Goal: Task Accomplishment & Management: Complete application form

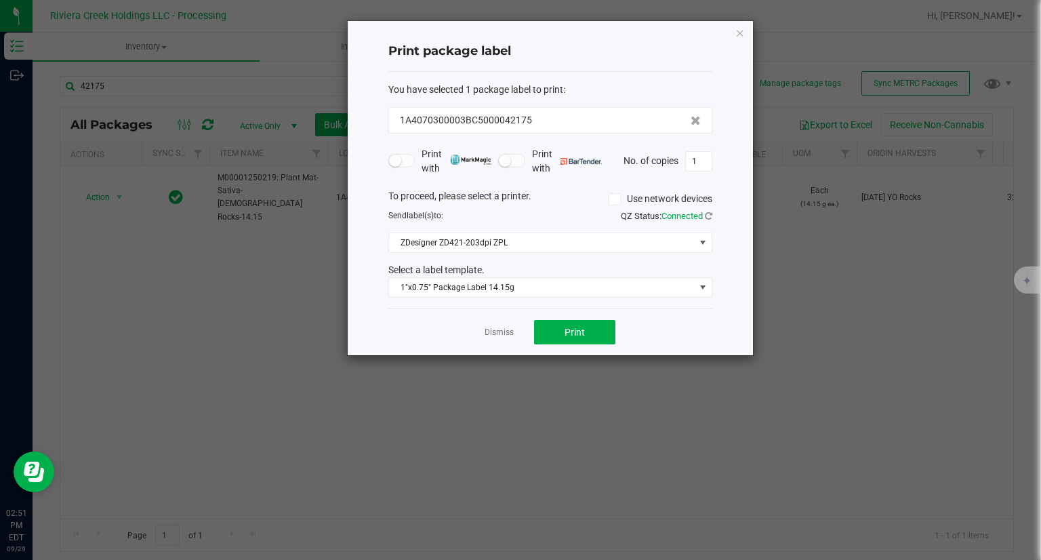
click at [746, 31] on div "Print package label You have selected 1 package label to print : 1A4070300003BC…" at bounding box center [550, 188] width 405 height 334
click at [743, 31] on icon "button" at bounding box center [739, 32] width 9 height 16
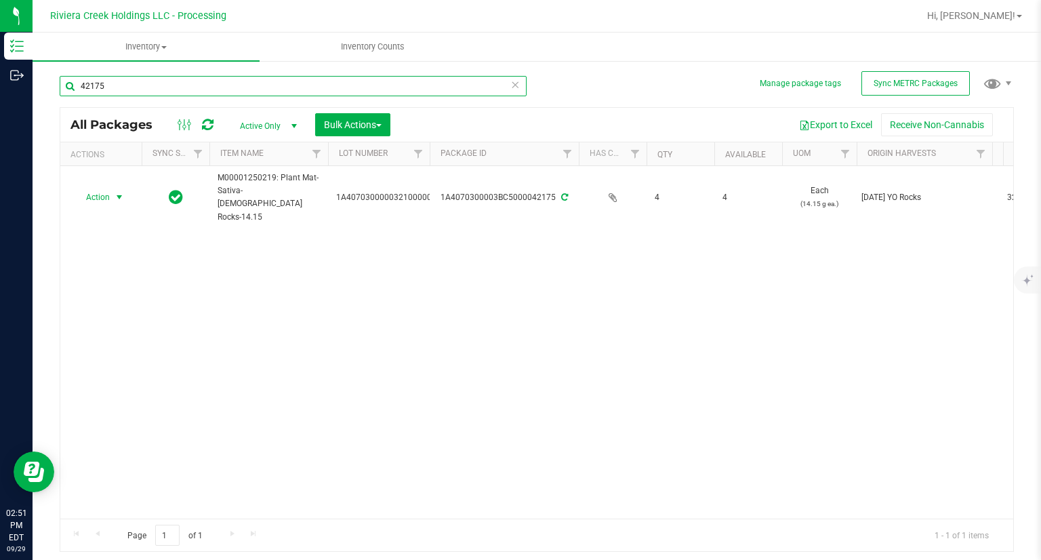
click at [289, 84] on input "42175" at bounding box center [293, 86] width 467 height 20
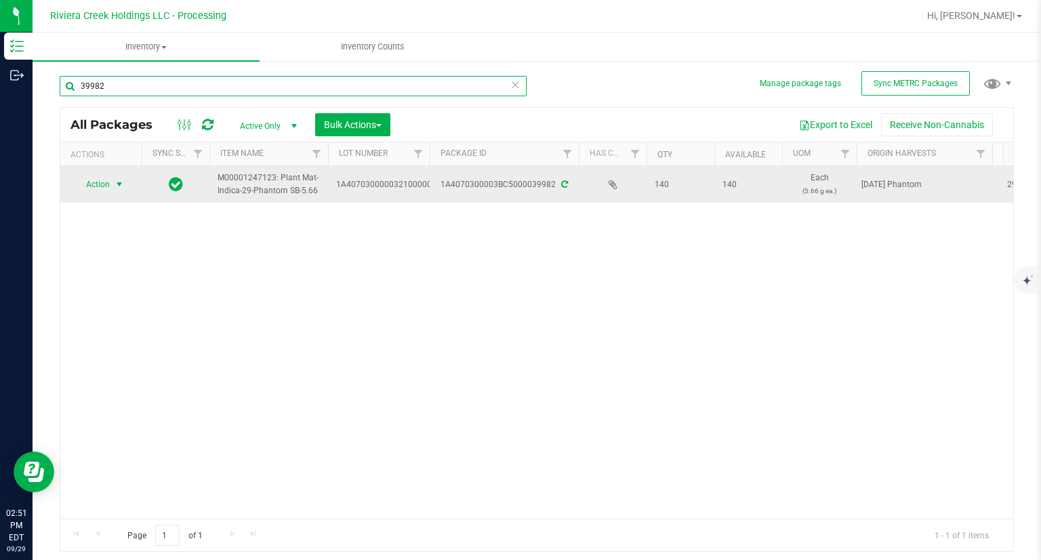
type input "39982"
click at [113, 190] on span "select" at bounding box center [119, 184] width 17 height 19
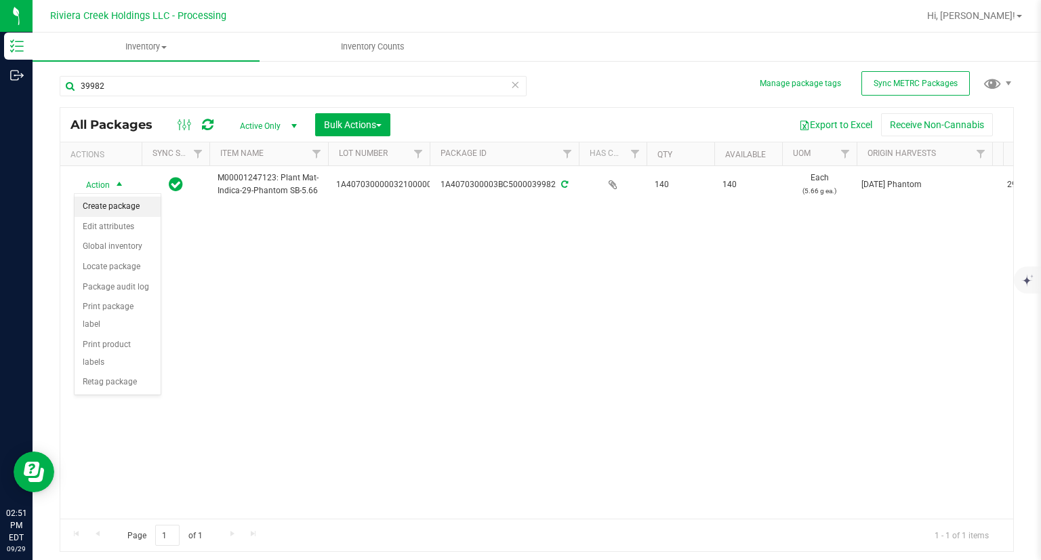
click at [125, 203] on li "Create package" at bounding box center [118, 207] width 86 height 20
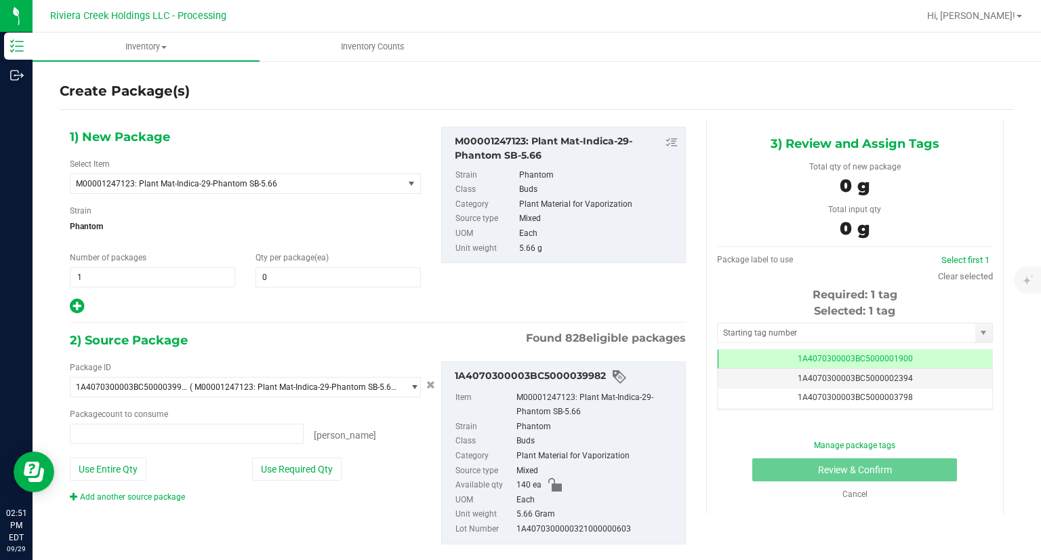
type input "0 ea"
click at [349, 275] on span at bounding box center [338, 277] width 165 height 20
type input "20"
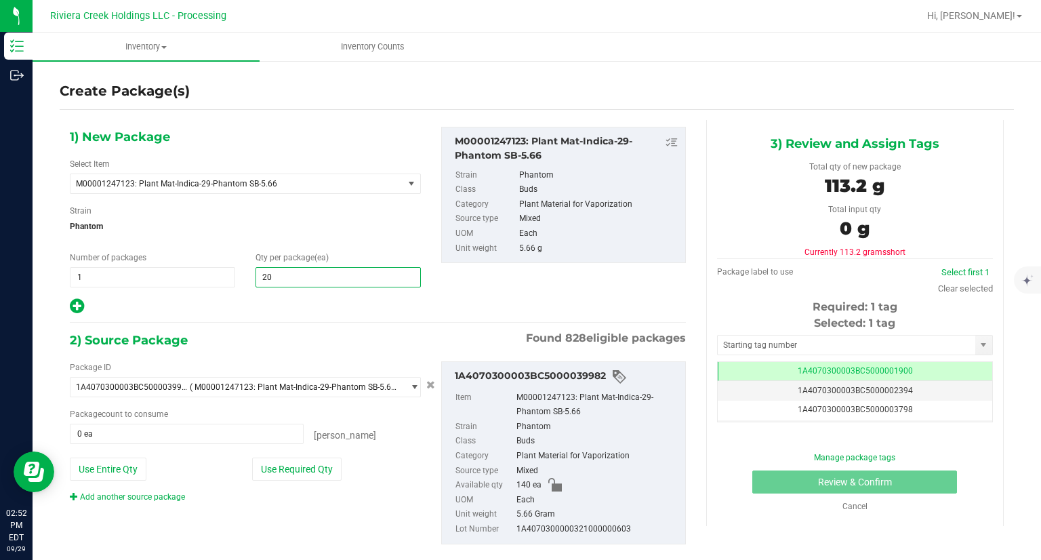
click at [79, 310] on icon at bounding box center [77, 306] width 14 height 17
type input "20"
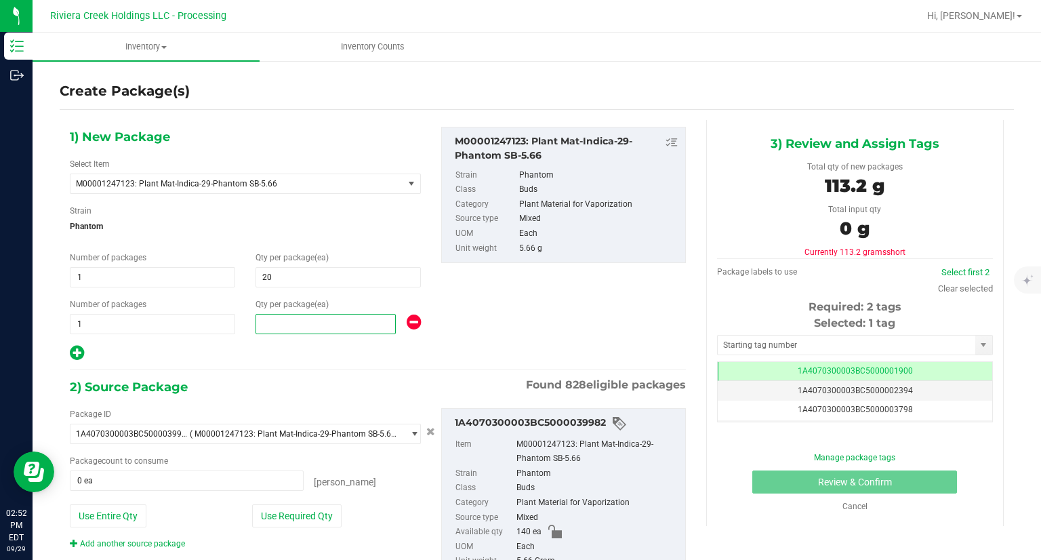
click at [303, 323] on span at bounding box center [326, 324] width 140 height 20
type input "20"
click at [70, 354] on icon at bounding box center [77, 352] width 14 height 17
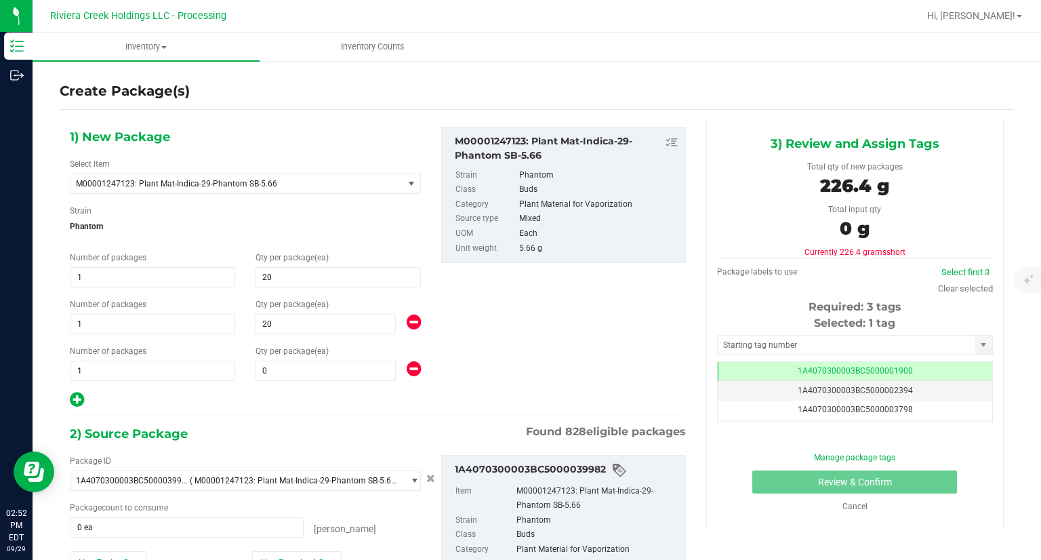
type input "20"
type input "0"
click at [288, 372] on span at bounding box center [326, 371] width 140 height 20
type input "50"
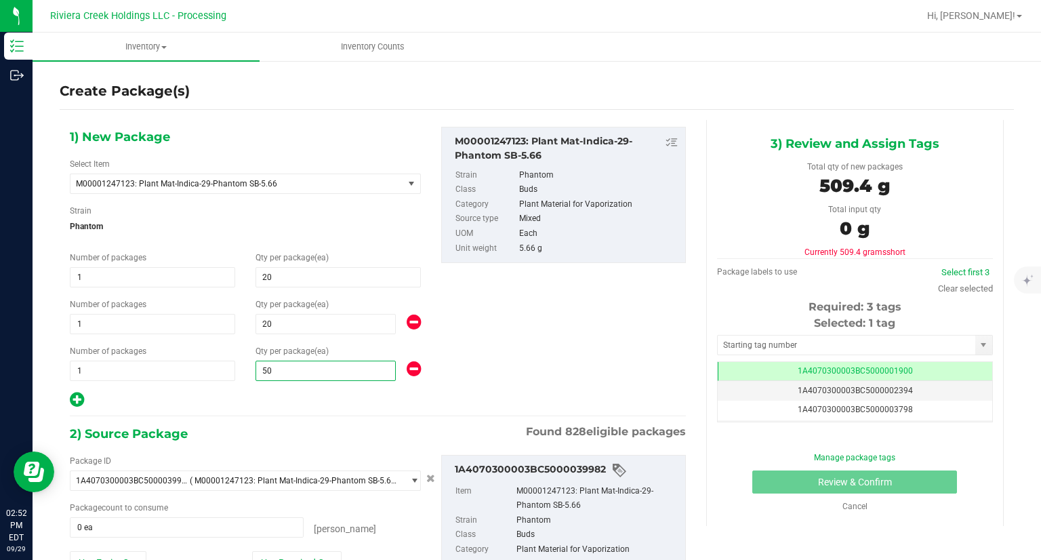
type input "50"
click at [264, 395] on div at bounding box center [245, 400] width 351 height 18
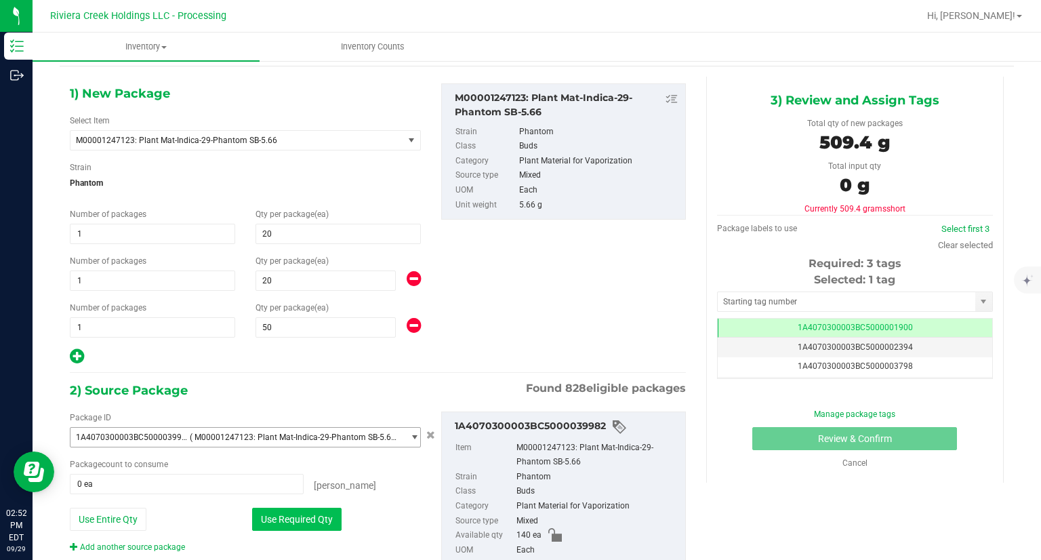
scroll to position [68, 0]
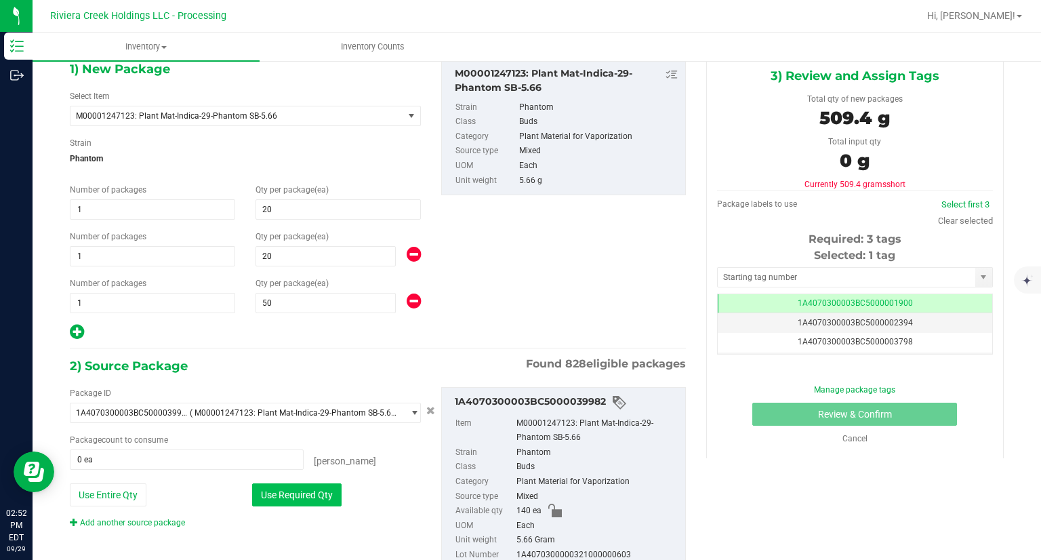
click at [315, 495] on button "Use Required Qty" at bounding box center [296, 494] width 89 height 23
type input "90 ea"
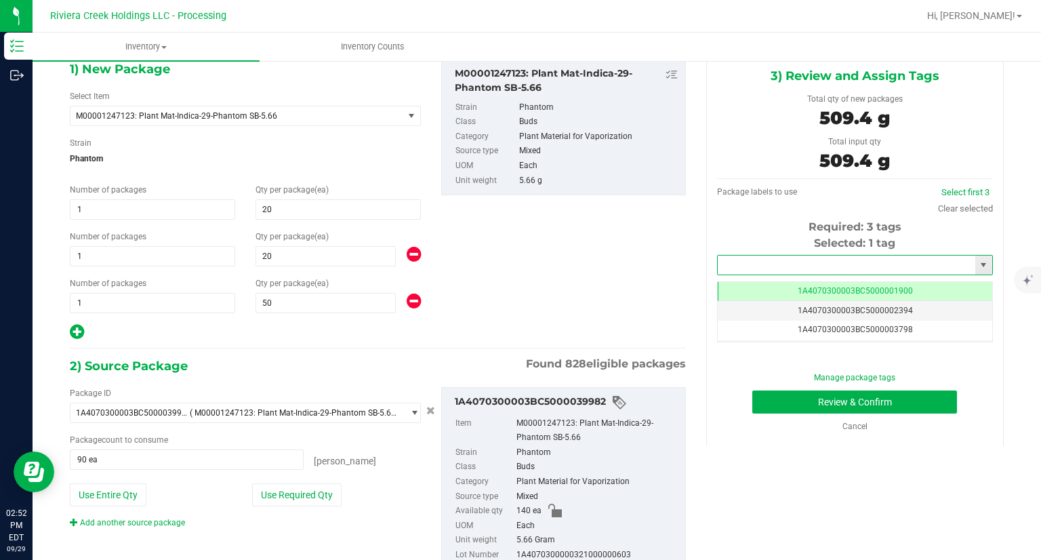
click at [769, 262] on input "text" at bounding box center [847, 265] width 258 height 19
click at [758, 283] on li "1A4070300003BC5000042176" at bounding box center [846, 288] width 272 height 20
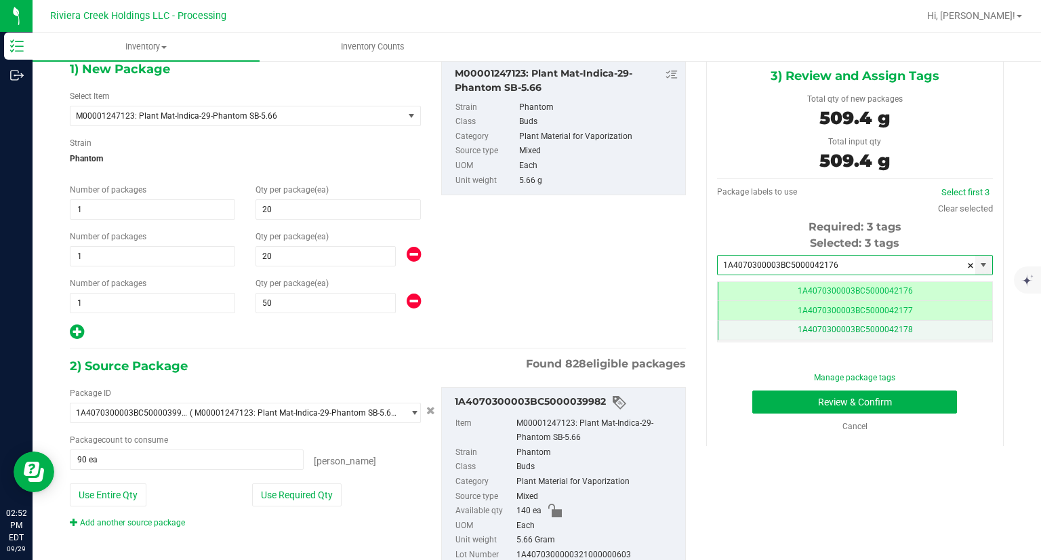
scroll to position [0, 0]
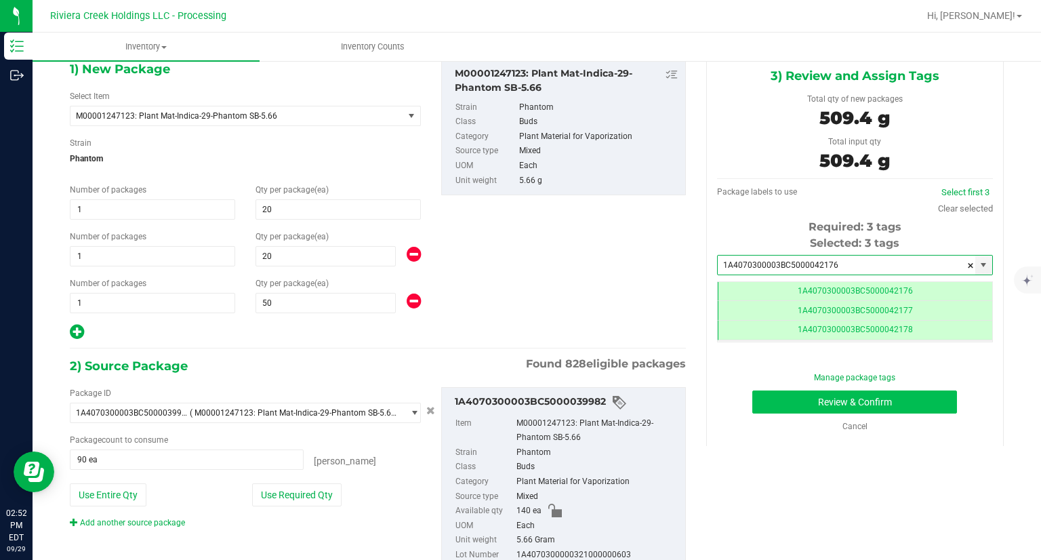
type input "1A4070300003BC5000042176"
click at [777, 403] on button "Review & Confirm" at bounding box center [854, 401] width 205 height 23
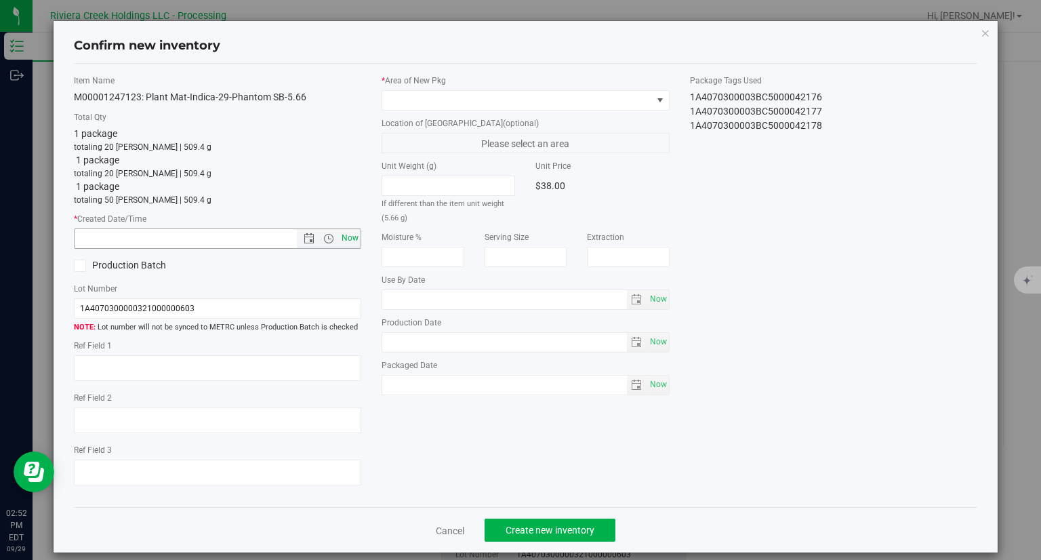
click at [347, 239] on span "Now" at bounding box center [350, 238] width 23 height 20
type input "[DATE] 2:52 PM"
click at [488, 97] on span at bounding box center [517, 100] width 270 height 19
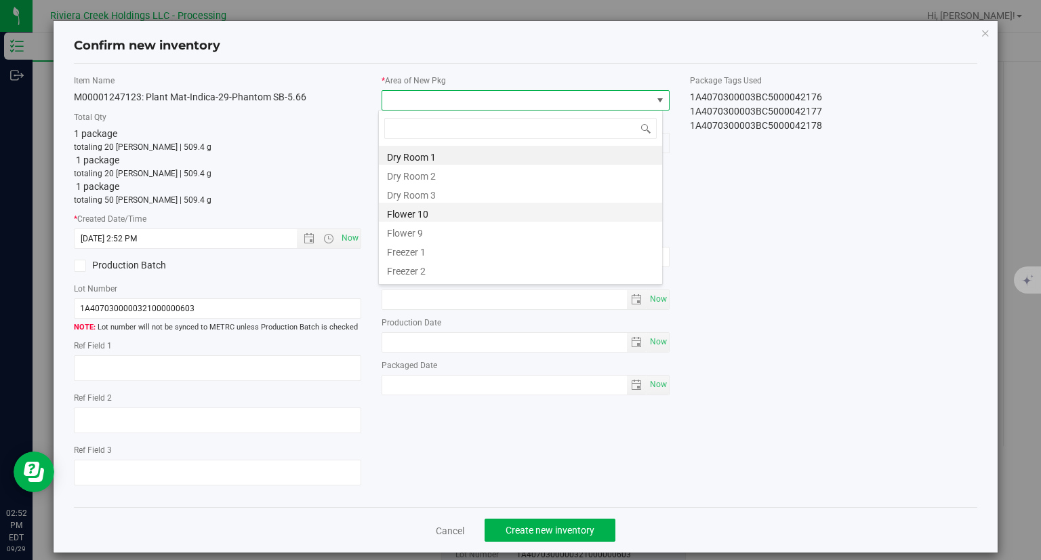
click at [417, 211] on li "Flower 10" at bounding box center [520, 212] width 283 height 19
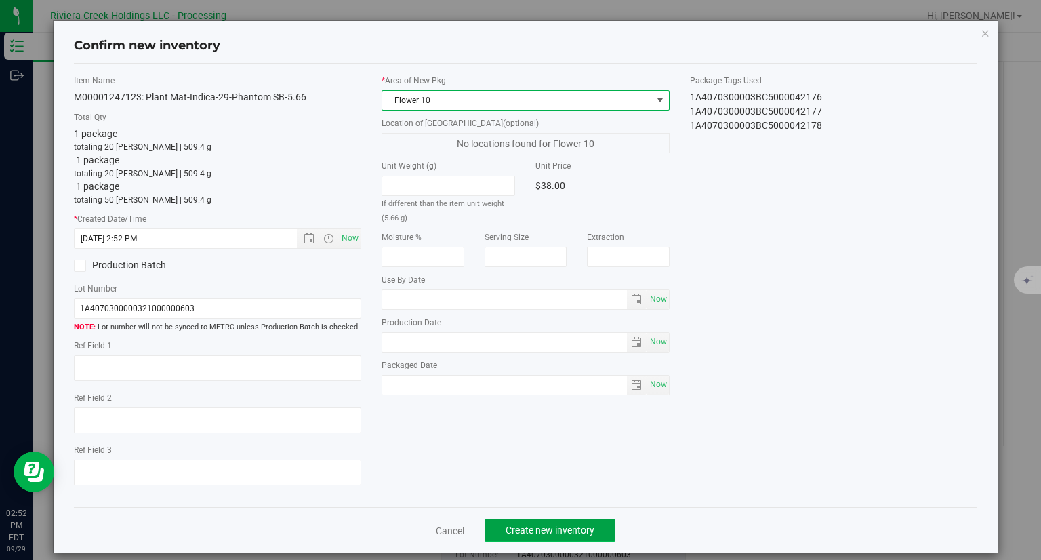
click at [583, 527] on span "Create new inventory" at bounding box center [550, 530] width 89 height 11
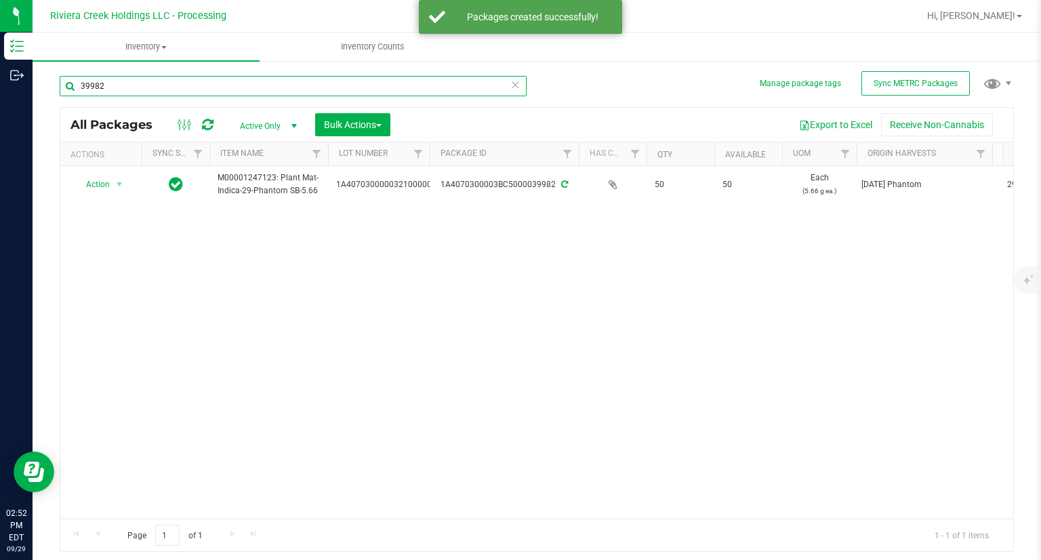
click at [133, 77] on input "39982" at bounding box center [293, 86] width 467 height 20
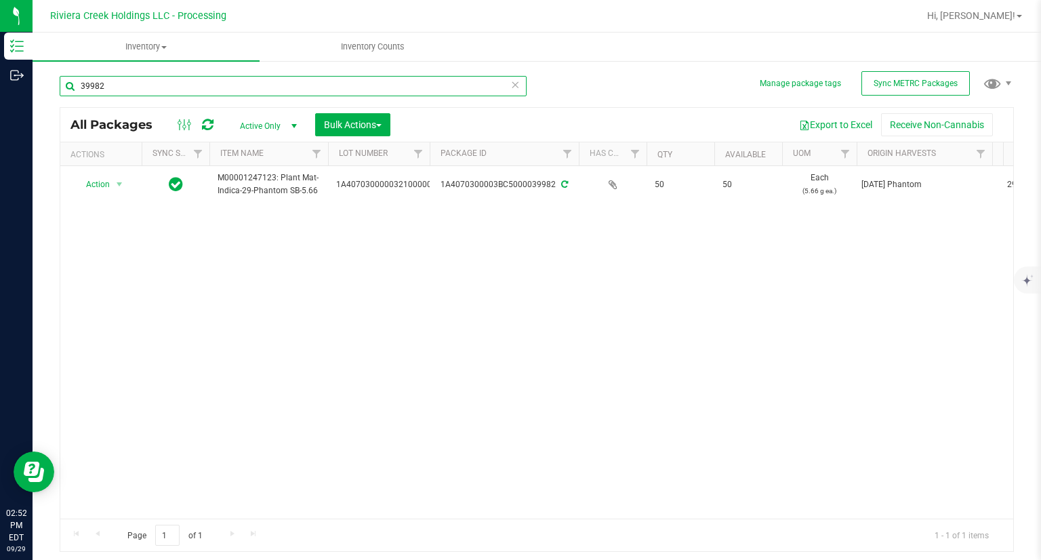
type input "1"
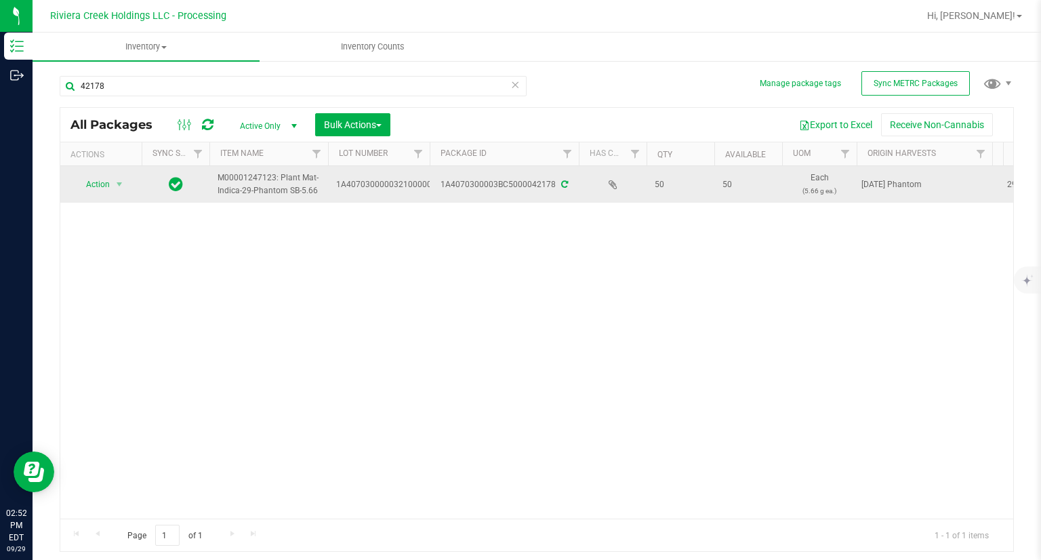
click at [106, 193] on td "Action Action Create package Edit attributes Global inventory Locate package Pa…" at bounding box center [100, 184] width 81 height 37
click at [109, 190] on span "Action" at bounding box center [92, 184] width 37 height 19
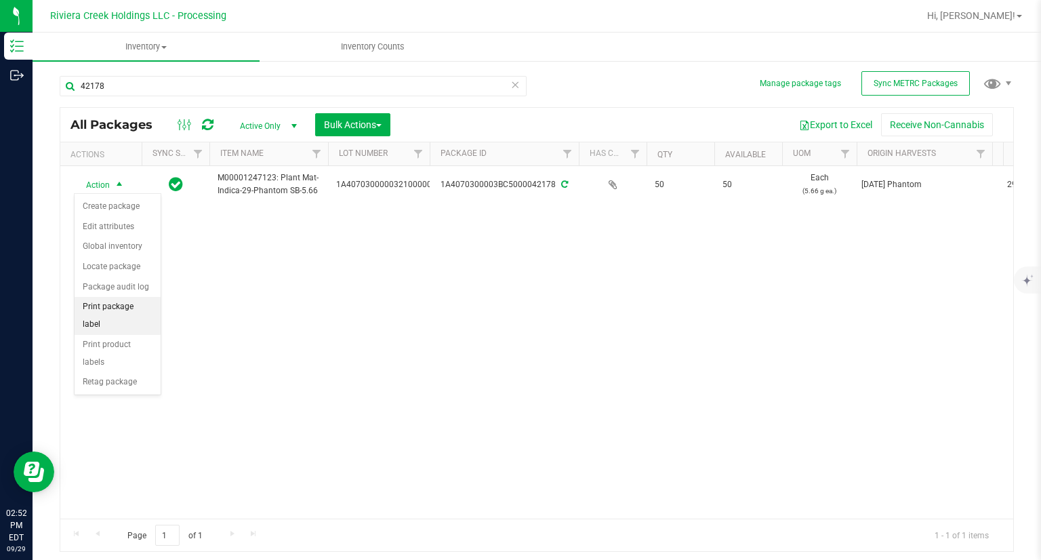
click at [141, 308] on li "Print package label" at bounding box center [118, 315] width 86 height 37
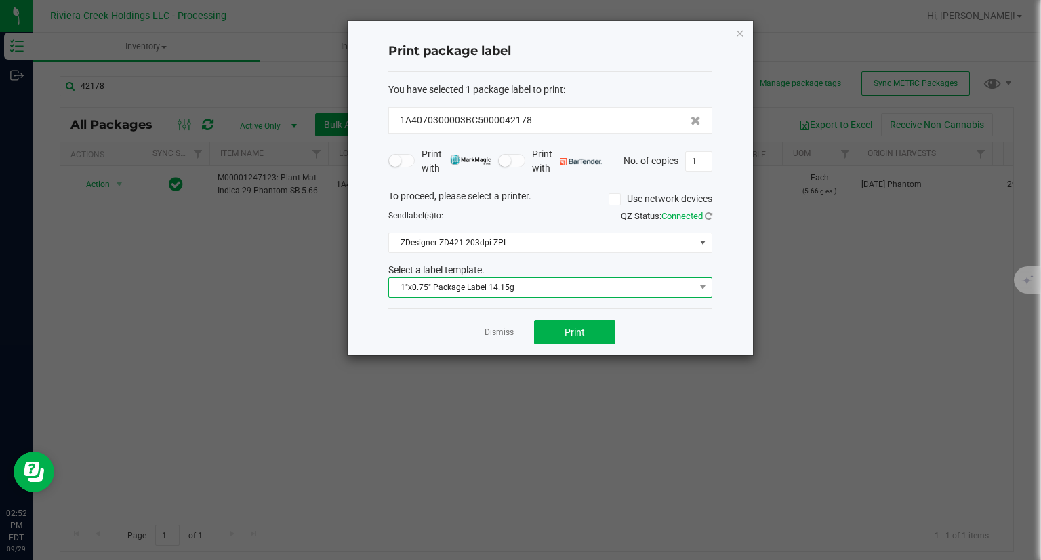
click at [526, 286] on span "1"x0.75" Package Label 14.15g" at bounding box center [542, 287] width 306 height 19
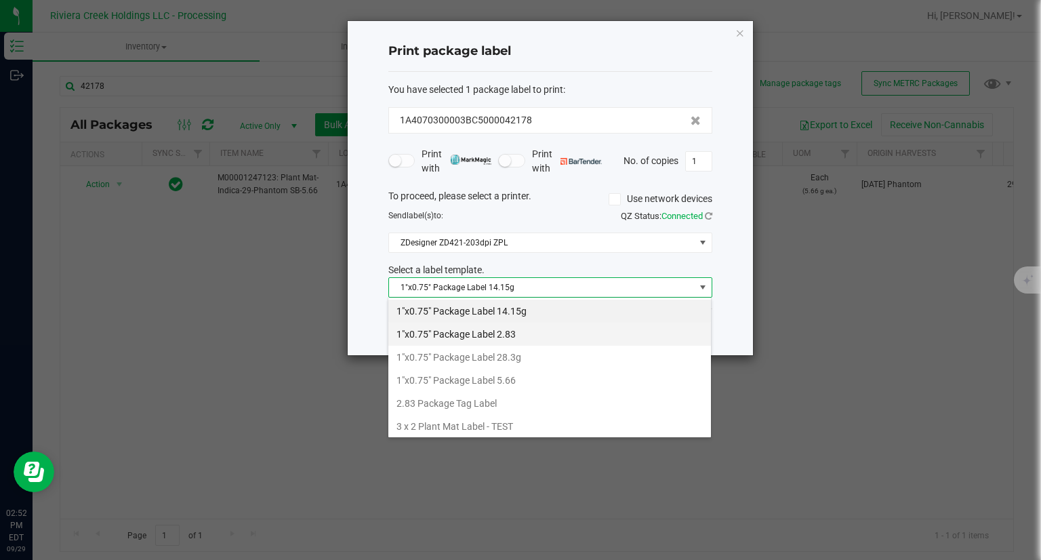
click at [514, 331] on li "1"x0.75" Package Label 2.83" at bounding box center [549, 334] width 323 height 23
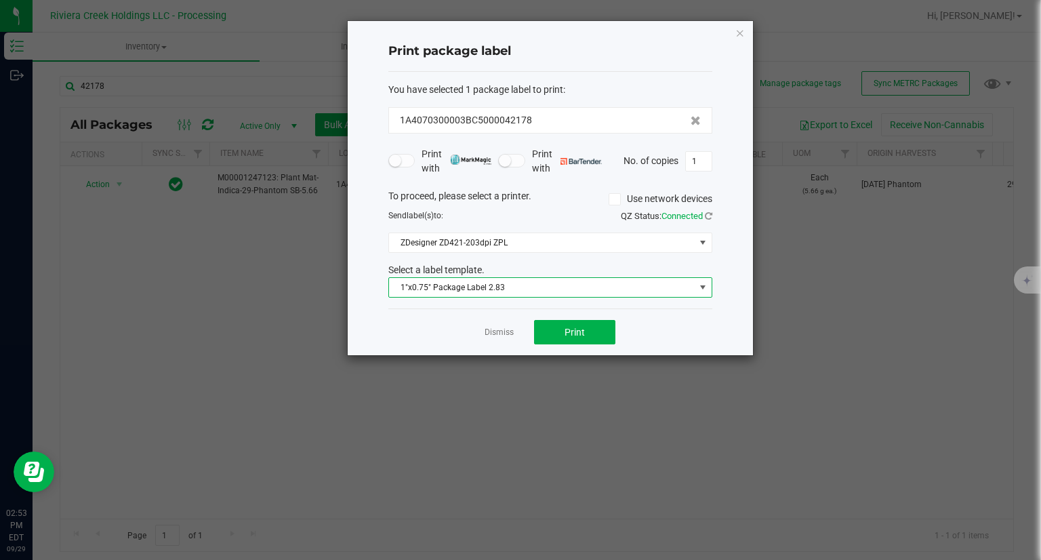
click at [485, 290] on span "1"x0.75" Package Label 2.83" at bounding box center [542, 287] width 306 height 19
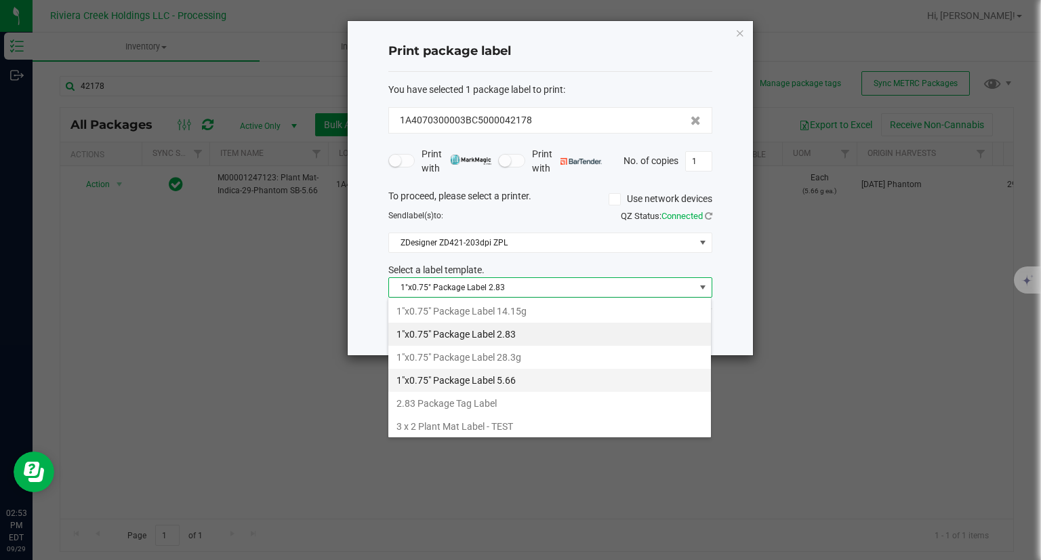
click at [530, 378] on li "1"x0.75" Package Label 5.66" at bounding box center [549, 380] width 323 height 23
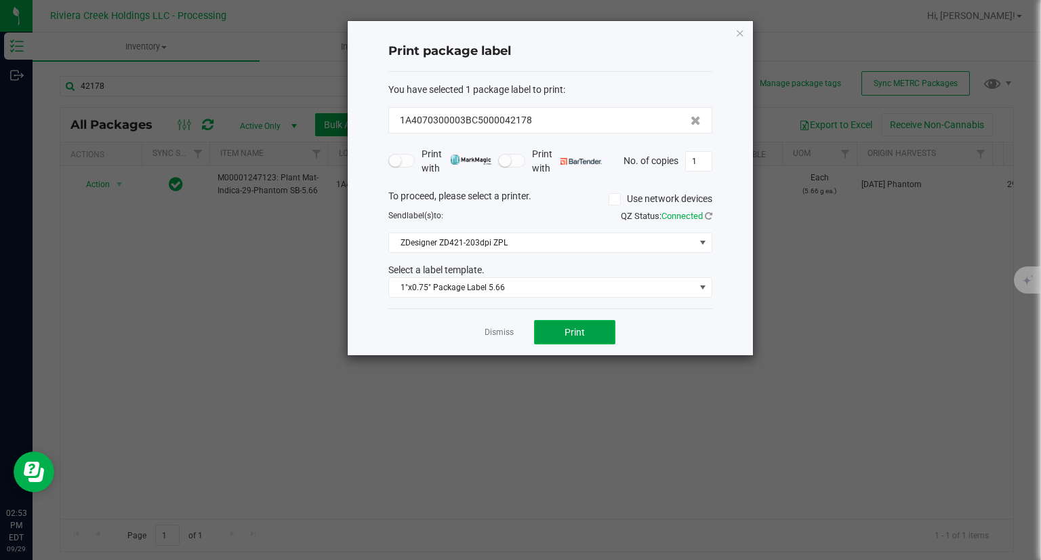
click at [599, 337] on button "Print" at bounding box center [574, 332] width 81 height 24
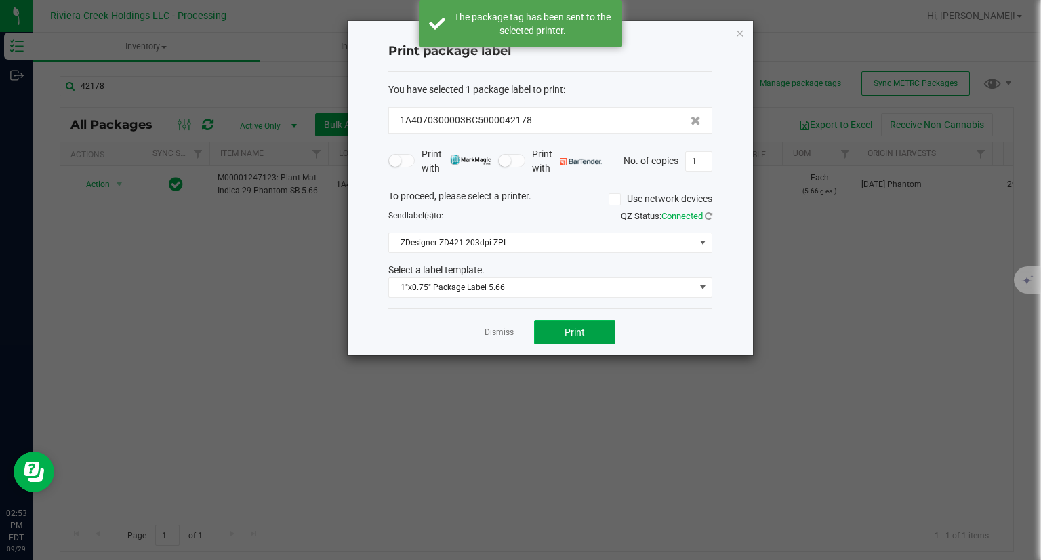
click at [599, 336] on button "Print" at bounding box center [574, 332] width 81 height 24
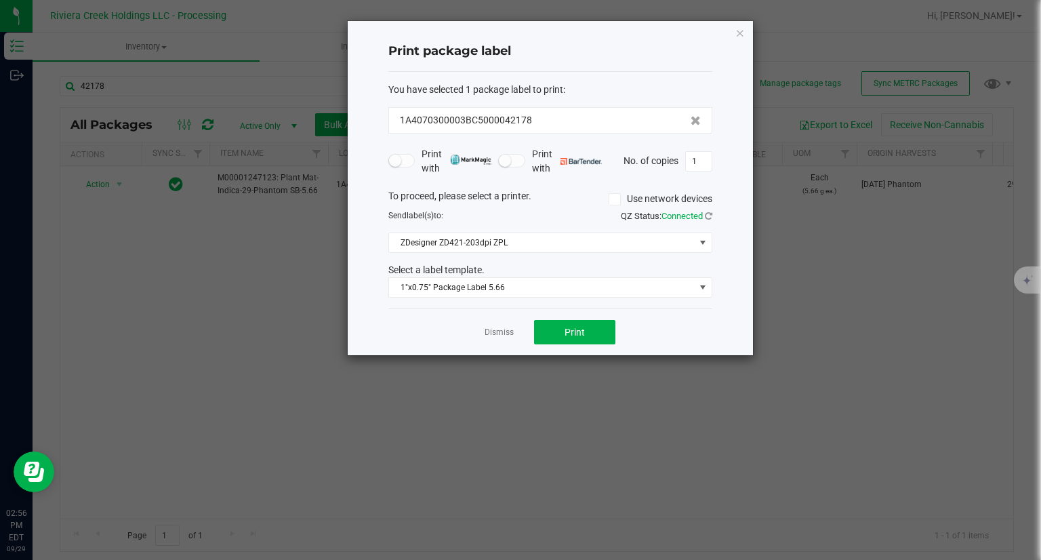
click at [717, 56] on div "Print package label You have selected 1 package label to print : 1A4070300003BC…" at bounding box center [550, 188] width 405 height 334
click at [745, 35] on div "Print package label You have selected 1 package label to print : 1A4070300003BC…" at bounding box center [550, 188] width 405 height 334
click at [738, 33] on icon "button" at bounding box center [739, 32] width 9 height 16
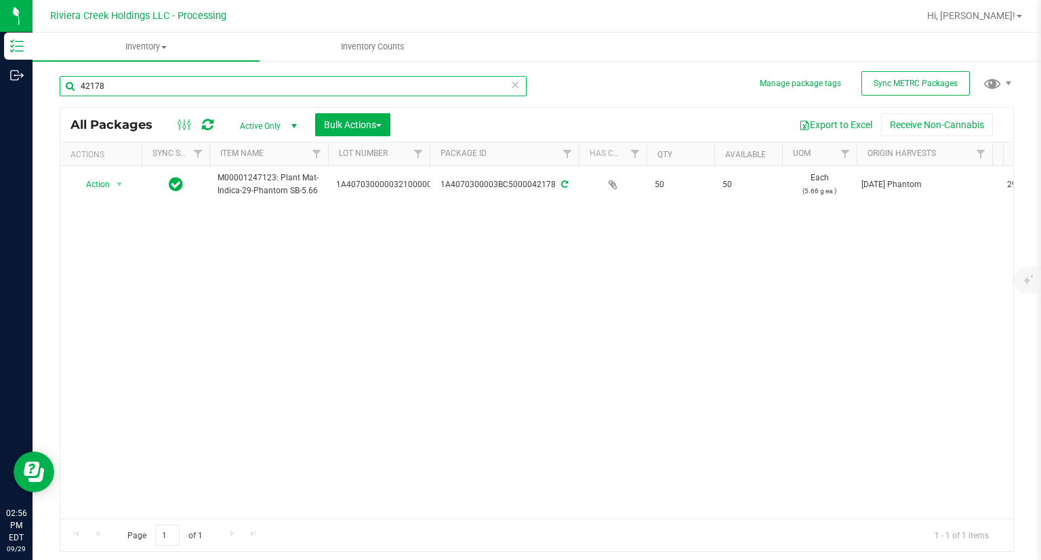
click at [266, 83] on input "42178" at bounding box center [293, 86] width 467 height 20
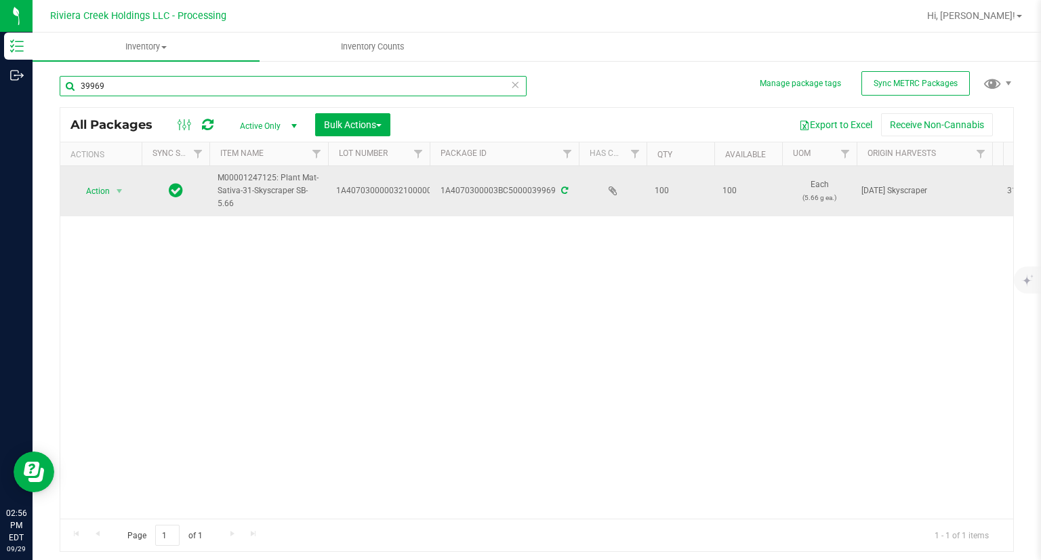
type input "39969"
click at [108, 202] on td "Action Action Create package Edit attributes Global inventory Locate package Pa…" at bounding box center [100, 191] width 81 height 50
click at [110, 194] on span "Action" at bounding box center [92, 191] width 37 height 19
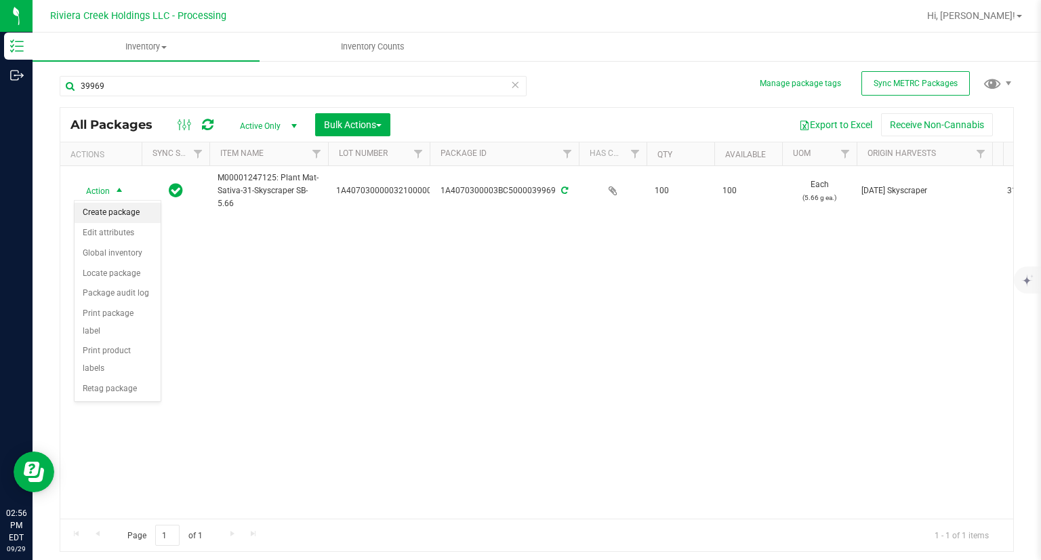
click at [113, 210] on li "Create package" at bounding box center [118, 213] width 86 height 20
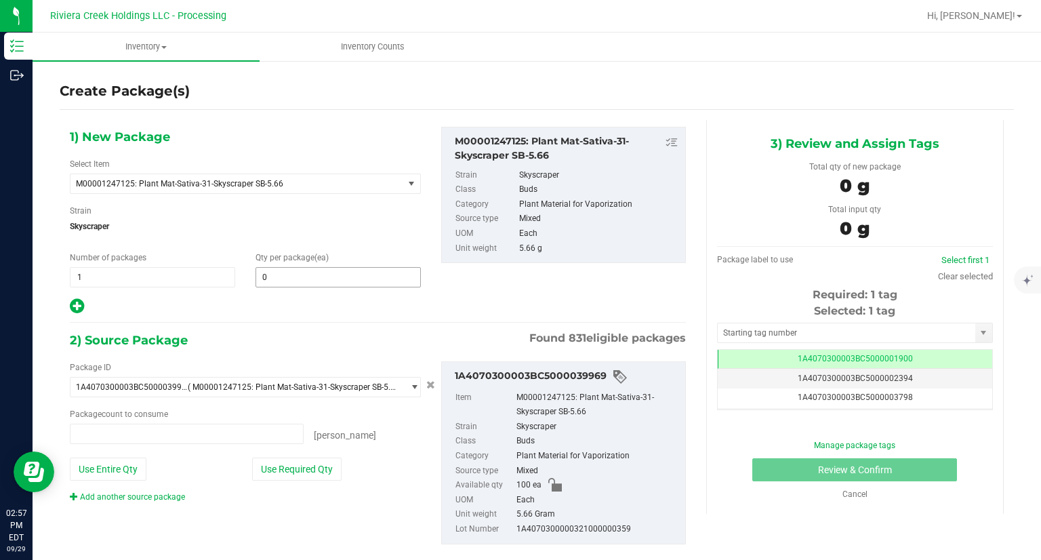
type input "0 ea"
click at [294, 272] on span at bounding box center [338, 277] width 165 height 20
type input "0"
click at [333, 278] on span at bounding box center [338, 277] width 165 height 20
type input "20"
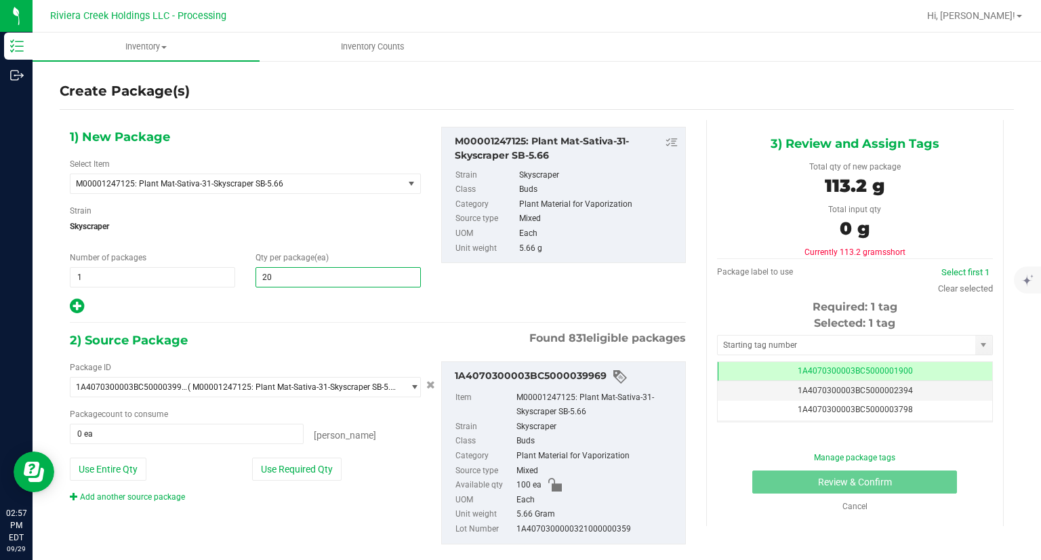
click at [74, 299] on icon at bounding box center [77, 306] width 14 height 17
type input "20"
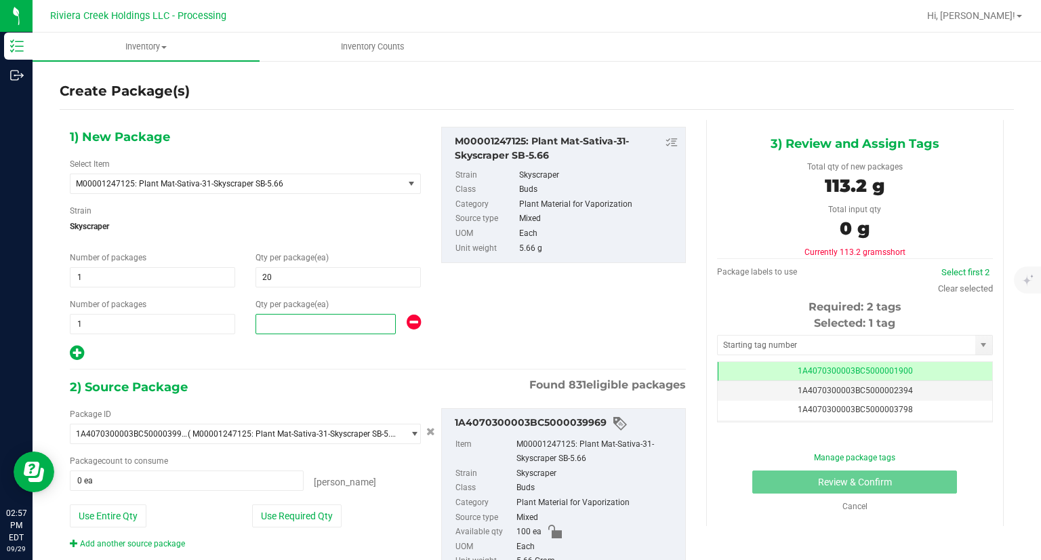
click at [306, 329] on span at bounding box center [326, 324] width 140 height 20
type input "20"
click at [273, 346] on div at bounding box center [245, 353] width 351 height 18
click at [81, 350] on icon at bounding box center [77, 352] width 14 height 17
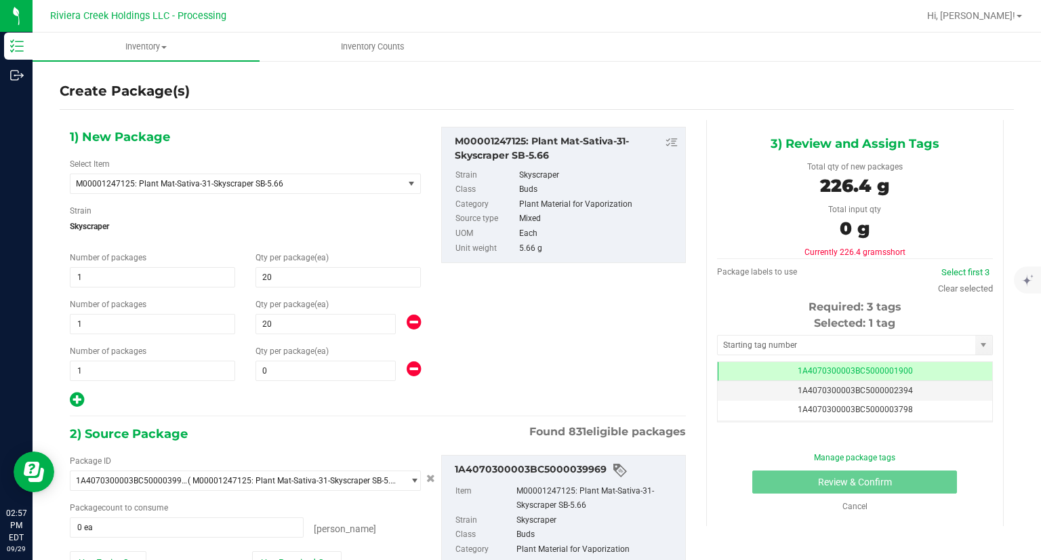
type input "20"
type input "0"
click at [271, 375] on span at bounding box center [326, 371] width 140 height 20
type input "8"
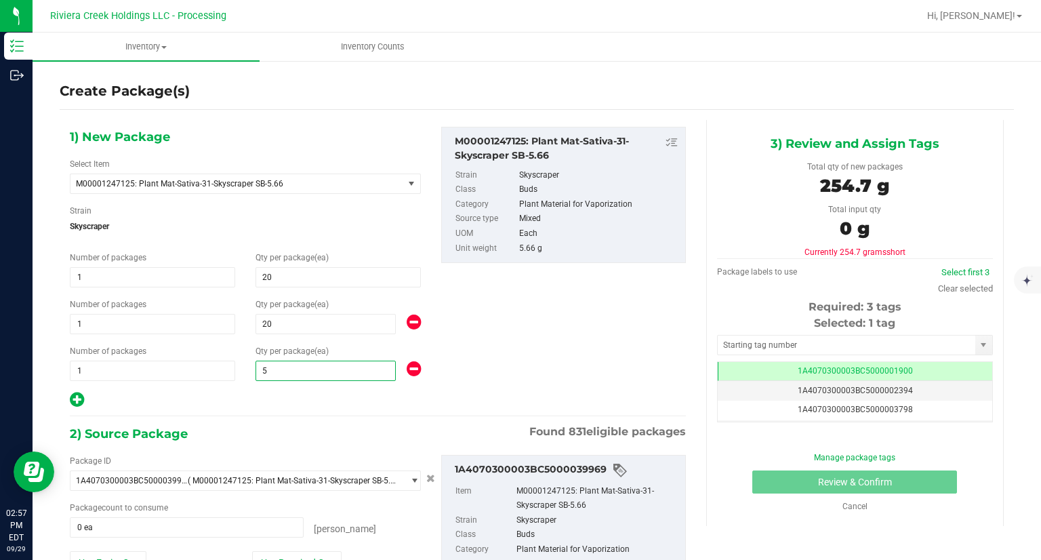
type input "50"
drag, startPoint x: 268, startPoint y: 394, endPoint x: 268, endPoint y: 426, distance: 31.9
click at [266, 396] on div at bounding box center [245, 400] width 351 height 18
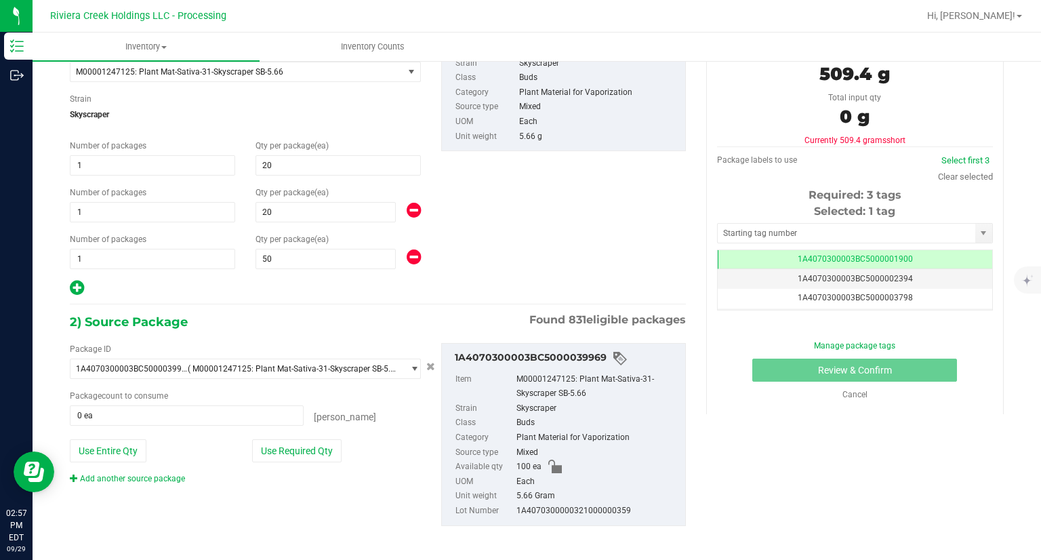
scroll to position [115, 0]
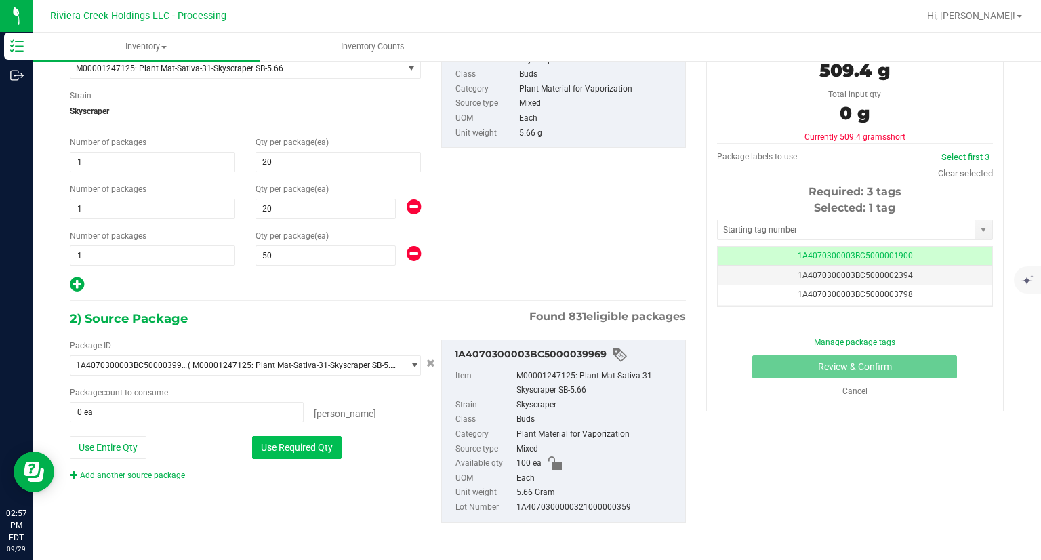
click at [315, 453] on button "Use Required Qty" at bounding box center [296, 447] width 89 height 23
type input "90 ea"
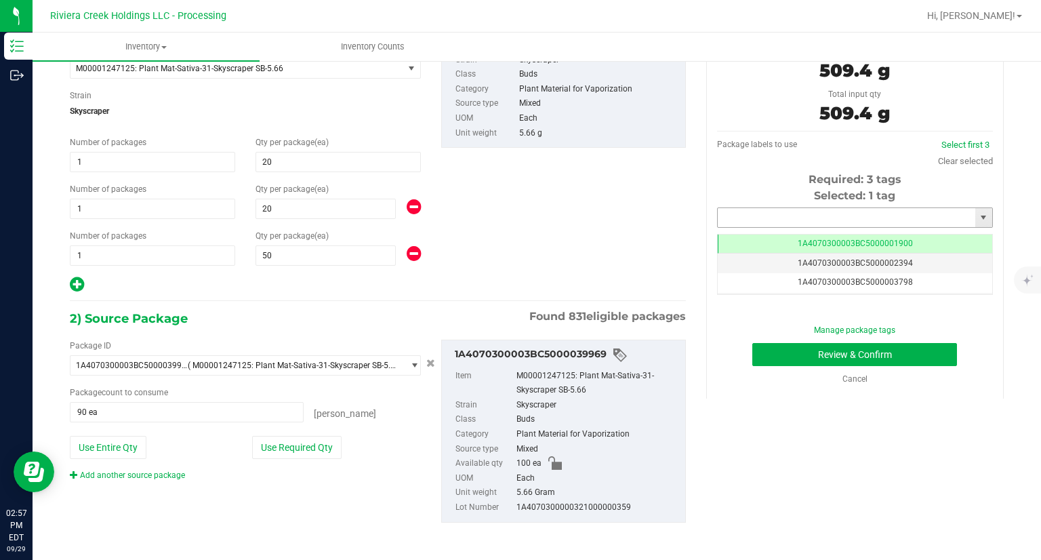
click at [748, 218] on input "text" at bounding box center [847, 217] width 258 height 19
click at [739, 237] on li "1A4070300003BC5000042179" at bounding box center [846, 240] width 272 height 20
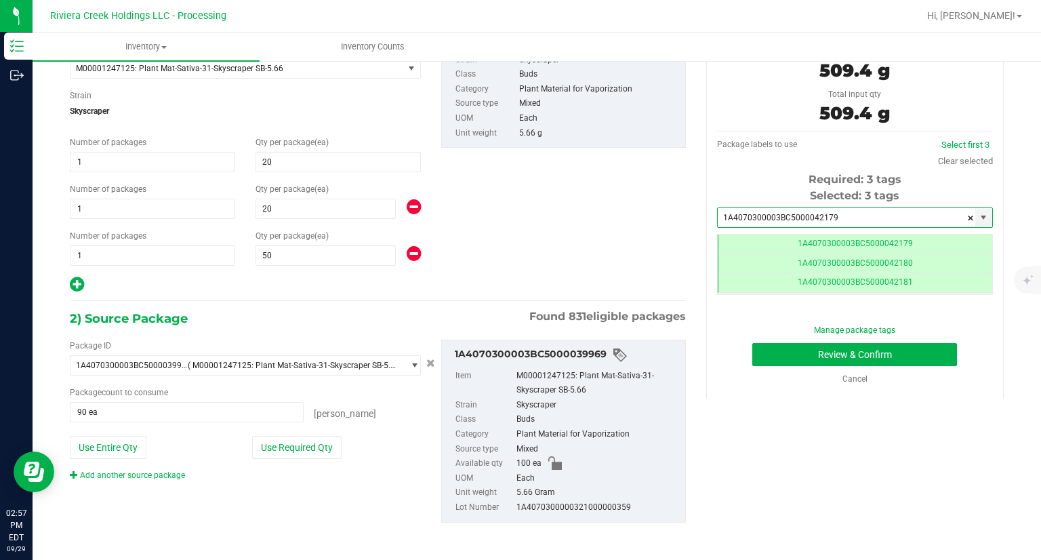
scroll to position [0, 0]
type input "1A4070300003BC5000042179"
click at [756, 361] on button "Review & Confirm" at bounding box center [854, 354] width 205 height 23
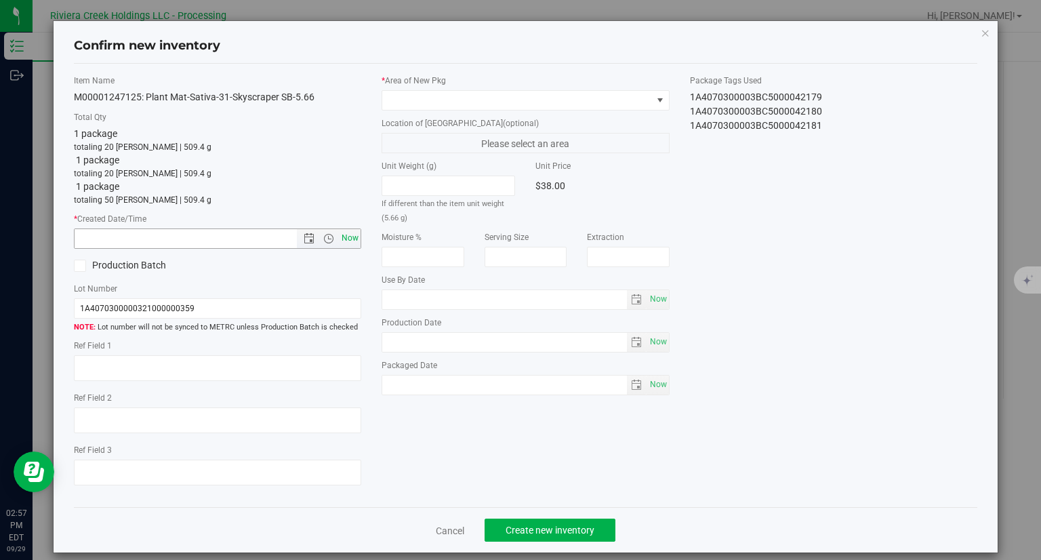
click at [344, 239] on span "Now" at bounding box center [350, 238] width 23 height 20
type input "[DATE] 2:57 PM"
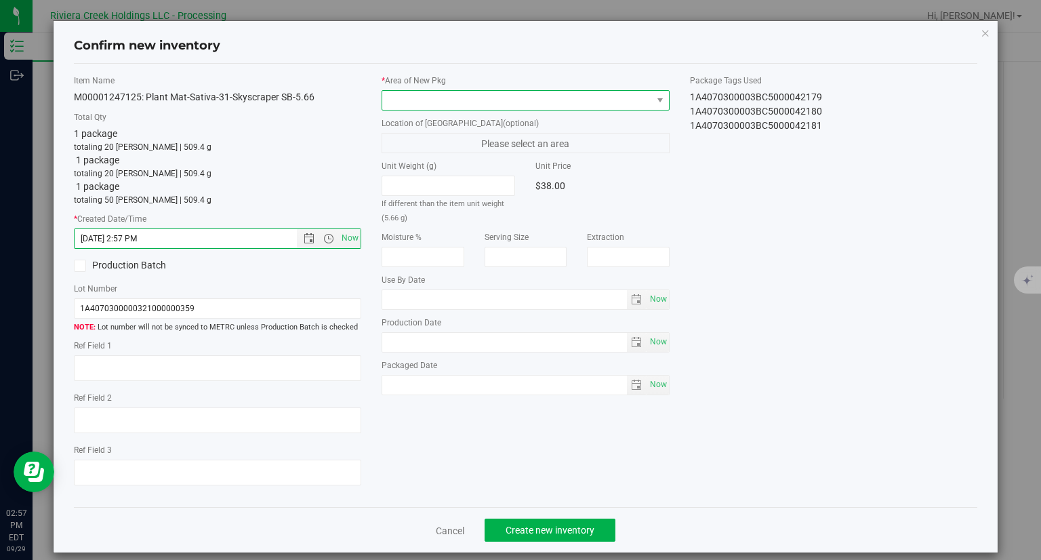
click at [439, 108] on span at bounding box center [517, 100] width 270 height 19
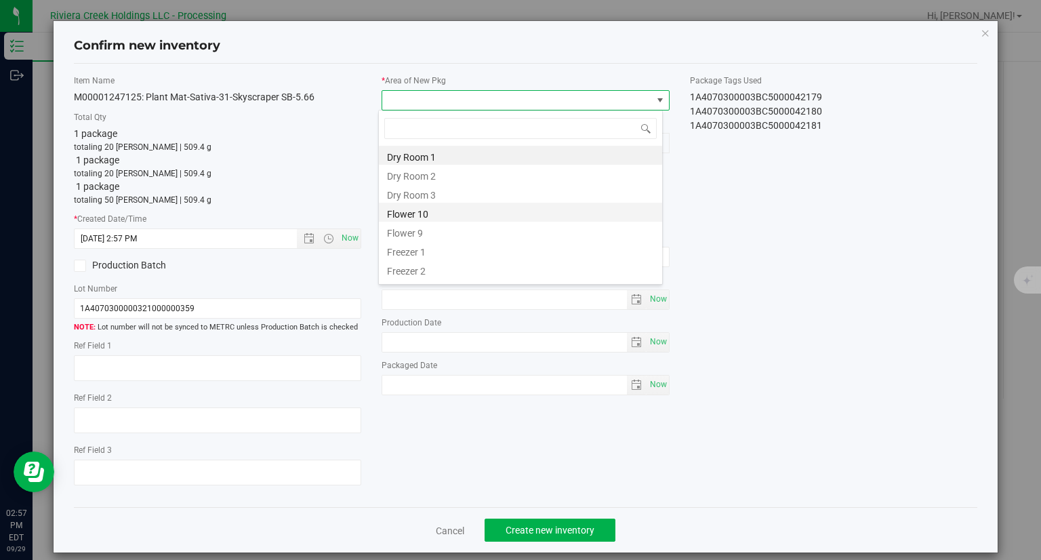
click at [439, 215] on li "Flower 10" at bounding box center [520, 212] width 283 height 19
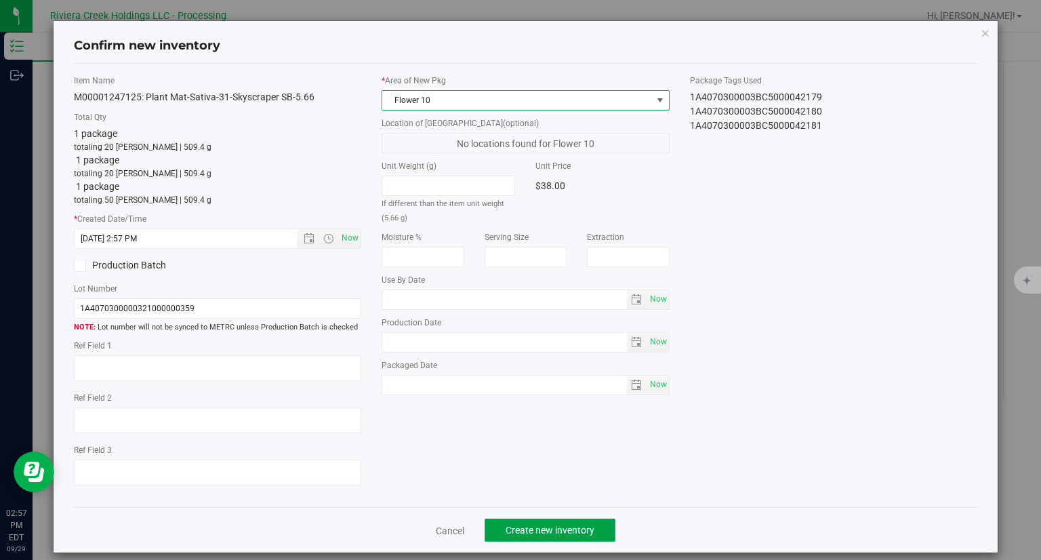
click at [576, 535] on span "Create new inventory" at bounding box center [550, 530] width 89 height 11
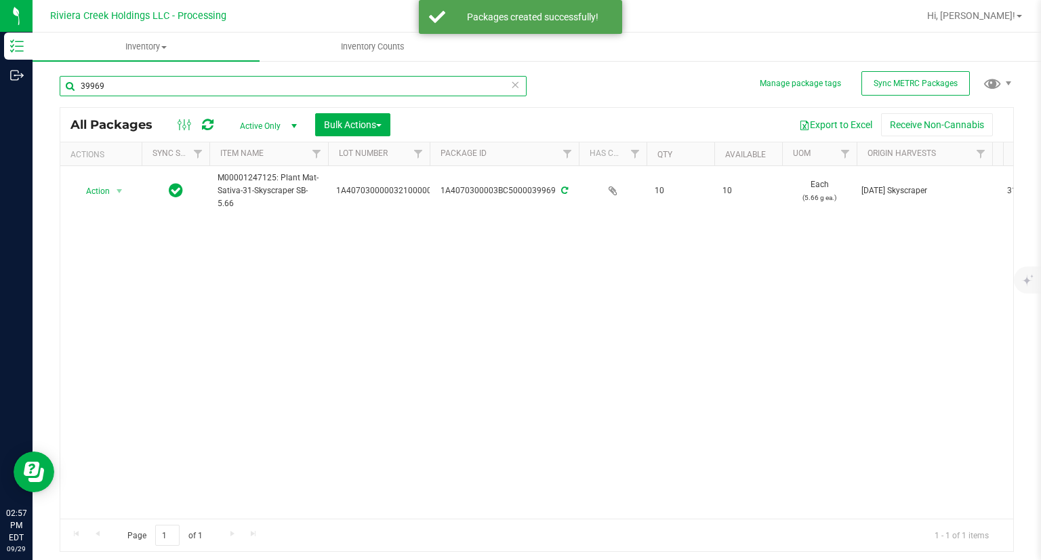
click at [177, 86] on input "39969" at bounding box center [293, 86] width 467 height 20
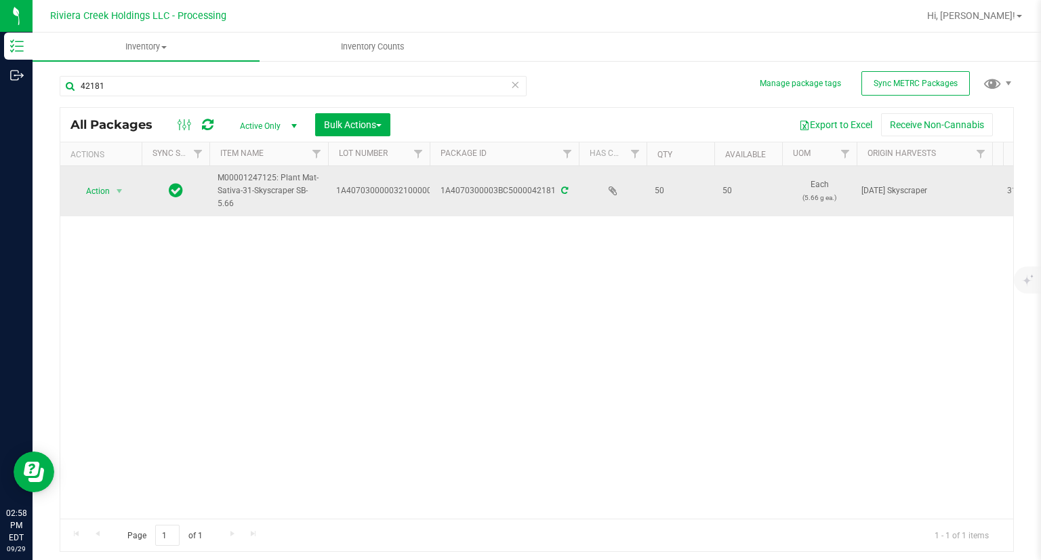
click at [107, 196] on span "Action" at bounding box center [92, 191] width 37 height 19
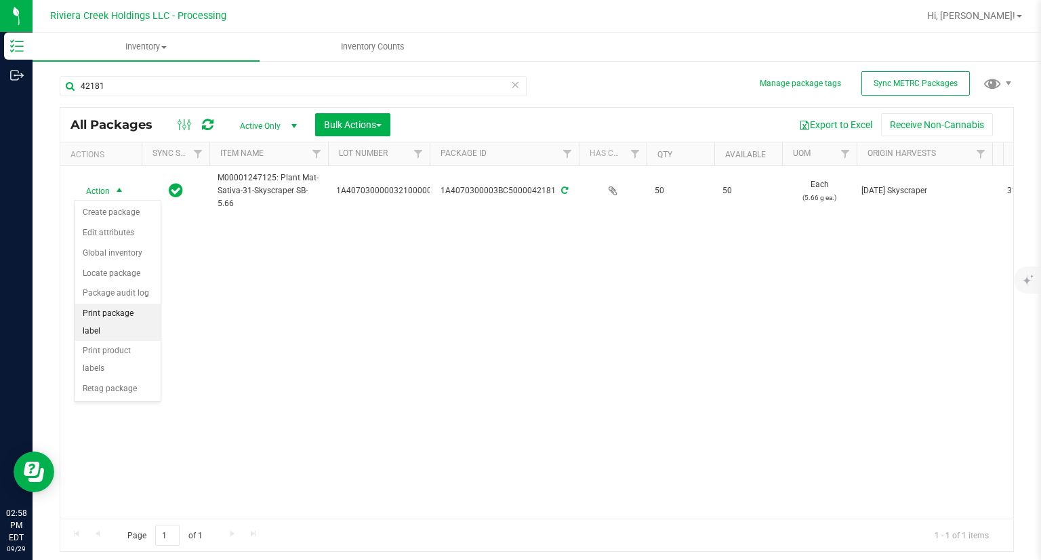
click at [147, 312] on li "Print package label" at bounding box center [118, 322] width 86 height 37
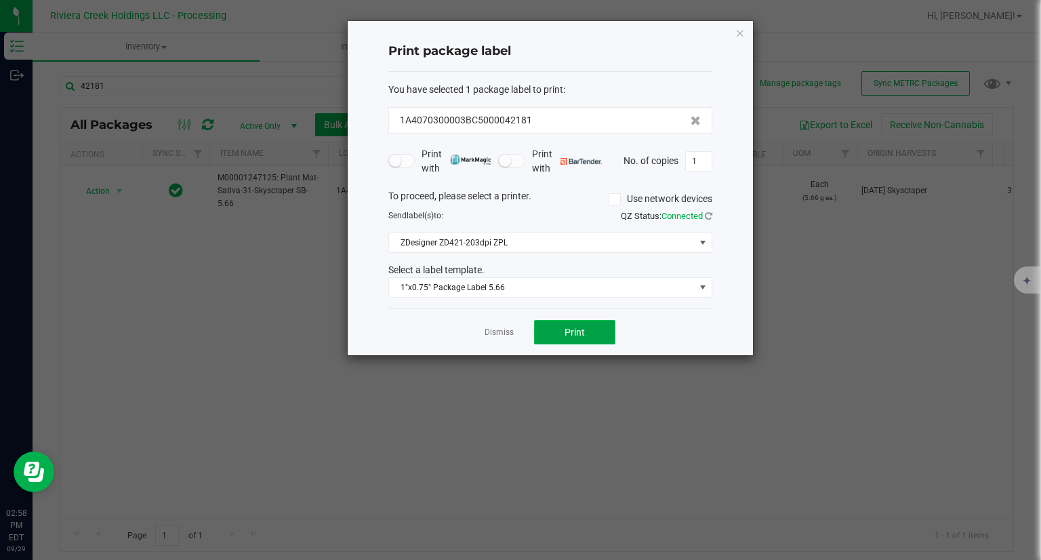
click at [584, 329] on span "Print" at bounding box center [575, 332] width 20 height 11
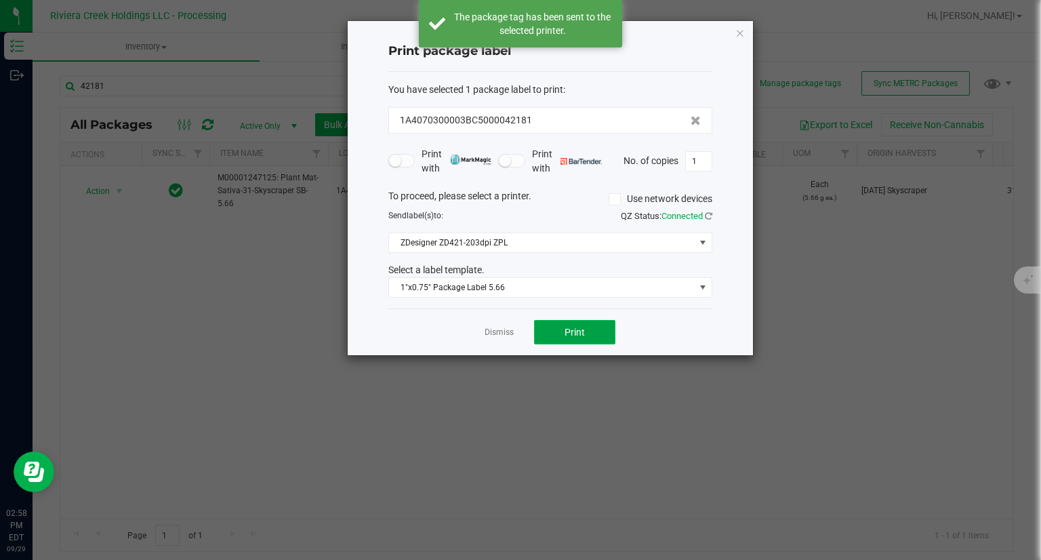
click at [584, 329] on span "Print" at bounding box center [575, 332] width 20 height 11
click at [584, 331] on span "Print" at bounding box center [575, 332] width 20 height 11
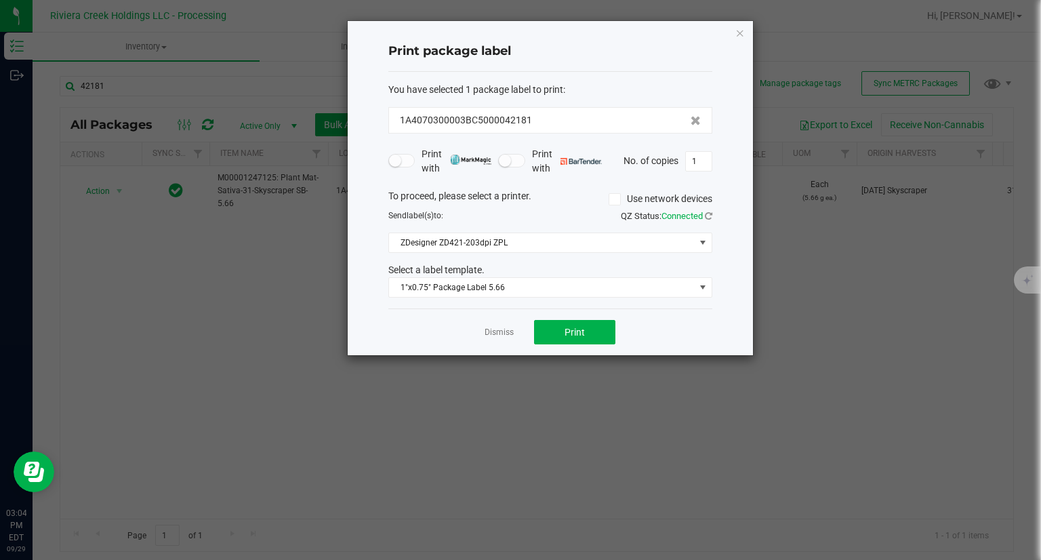
click at [745, 35] on div "Print package label You have selected 1 package label to print : 1A4070300003BC…" at bounding box center [550, 188] width 405 height 334
click at [737, 36] on icon "button" at bounding box center [739, 32] width 9 height 16
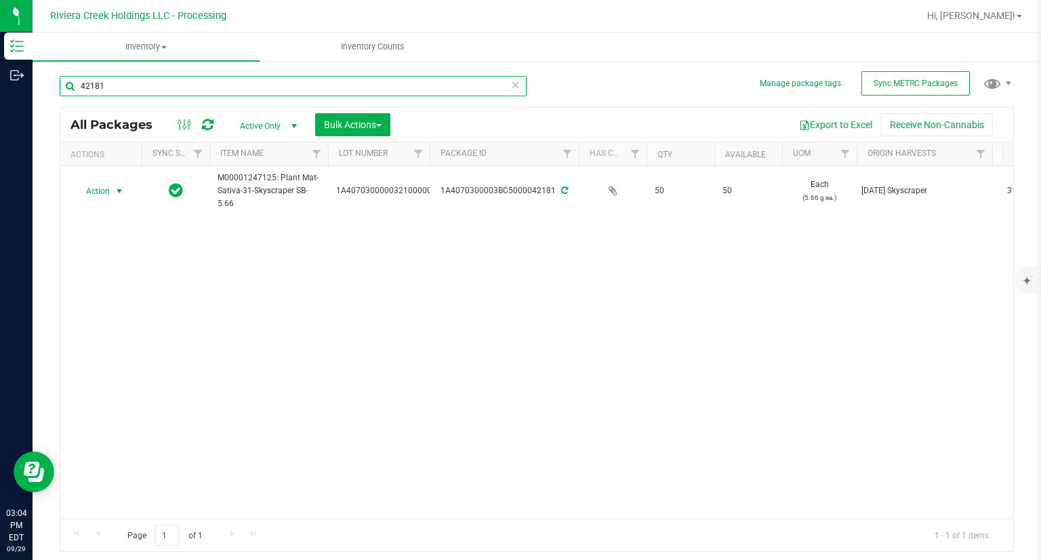
click at [186, 80] on input "42181" at bounding box center [293, 86] width 467 height 20
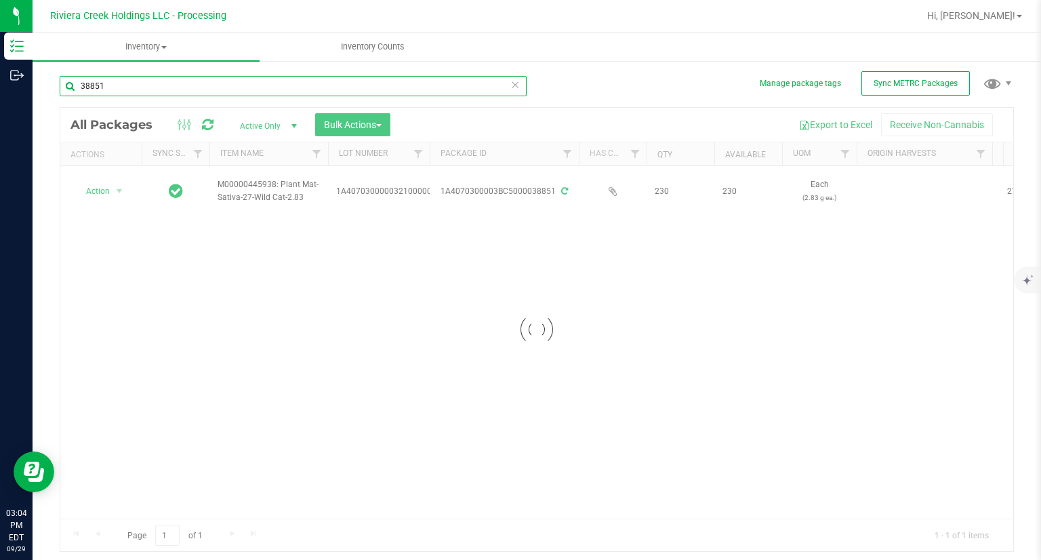
type input "38851"
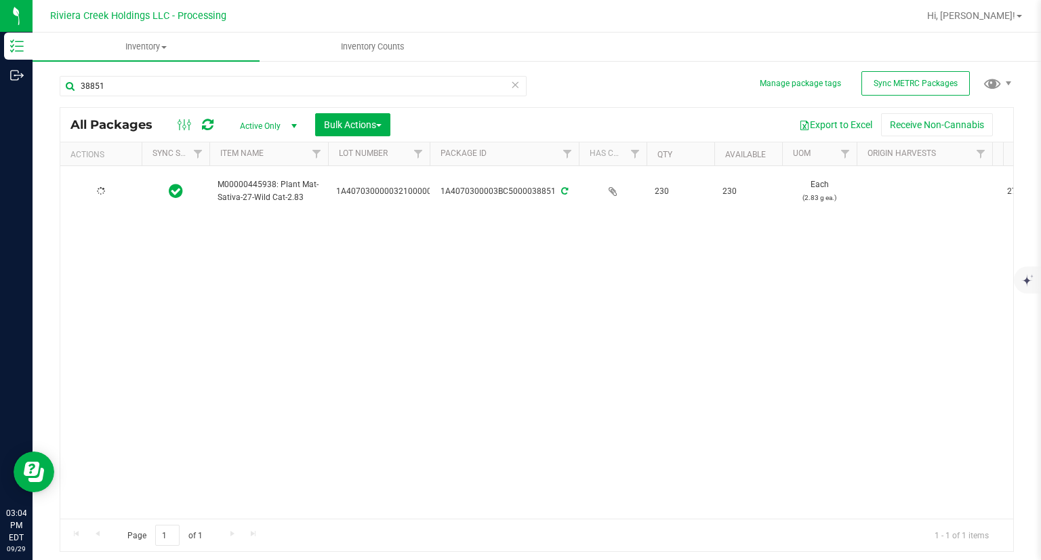
click at [92, 190] on div at bounding box center [100, 191] width 65 height 13
click at [92, 190] on span "Action" at bounding box center [92, 191] width 37 height 19
click at [105, 212] on li "Create package" at bounding box center [118, 213] width 86 height 20
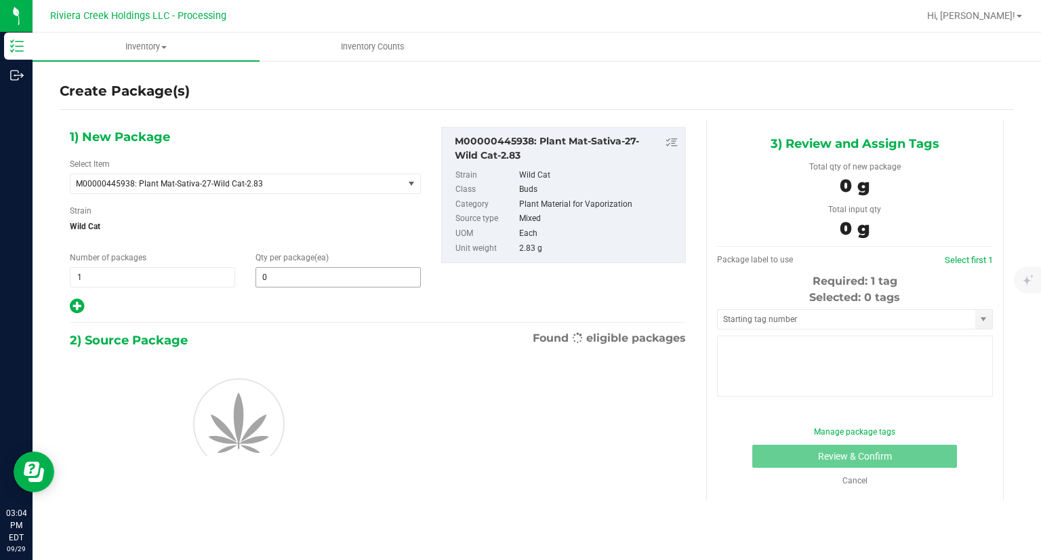
type input "0"
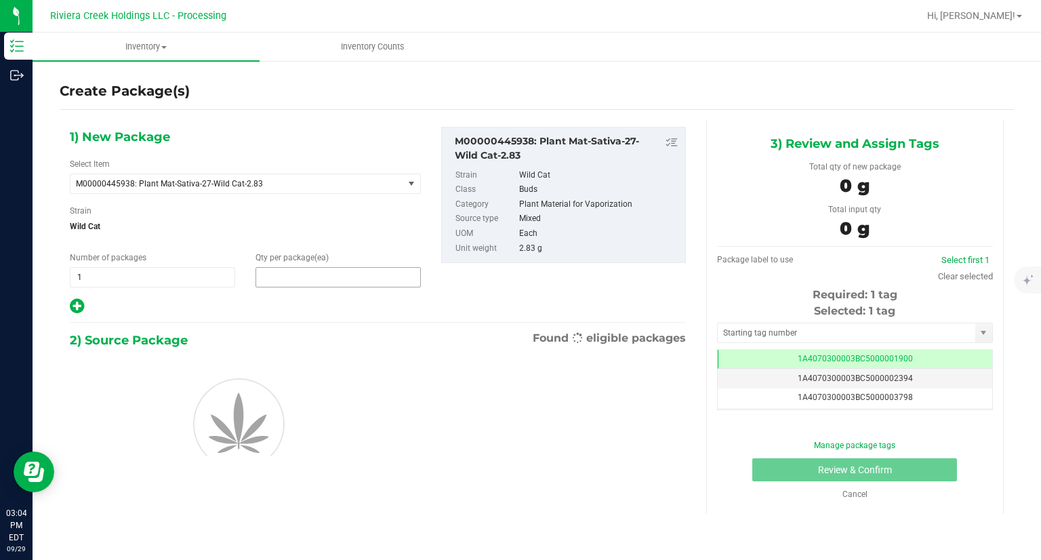
click at [310, 280] on span at bounding box center [338, 277] width 165 height 20
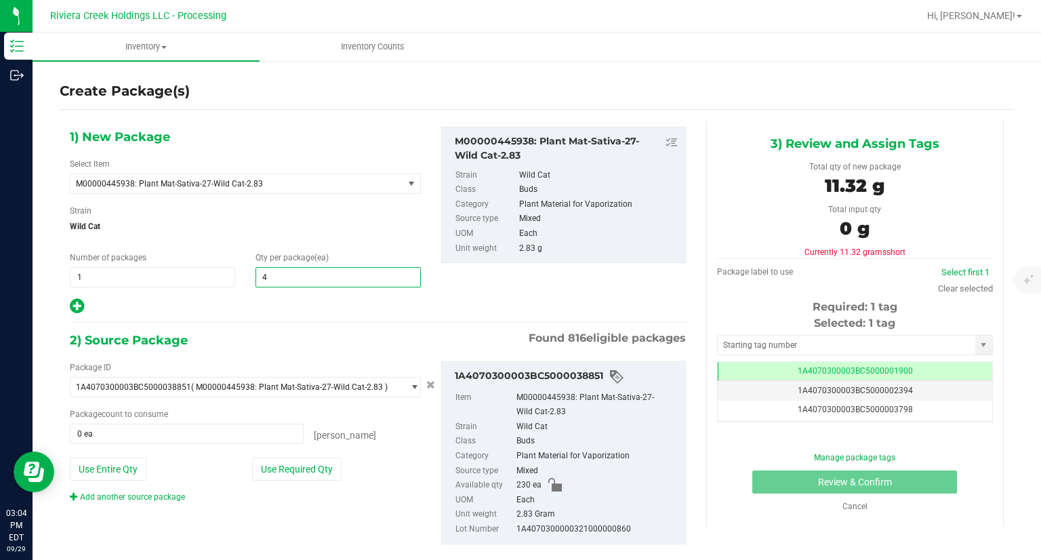
type input "40"
click at [323, 460] on button "Use Required Qty" at bounding box center [296, 469] width 89 height 23
type input "40 ea"
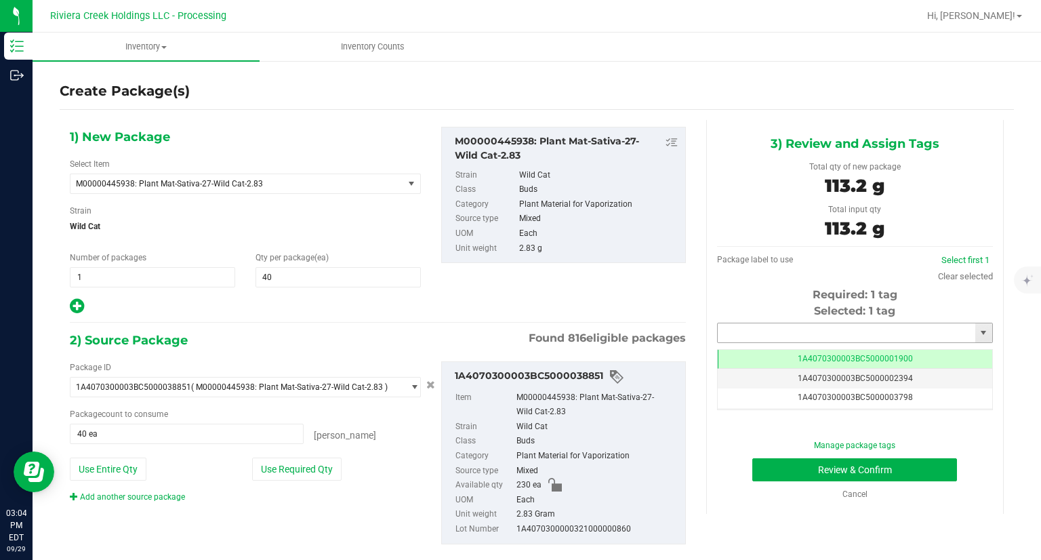
click at [798, 327] on input "text" at bounding box center [847, 332] width 258 height 19
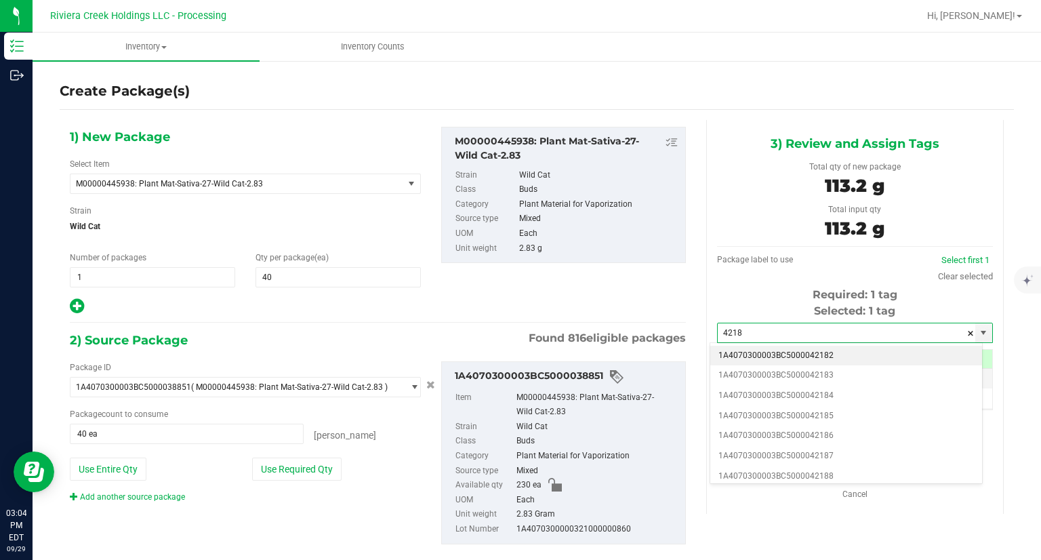
click at [758, 354] on li "1A4070300003BC5000042182" at bounding box center [846, 356] width 272 height 20
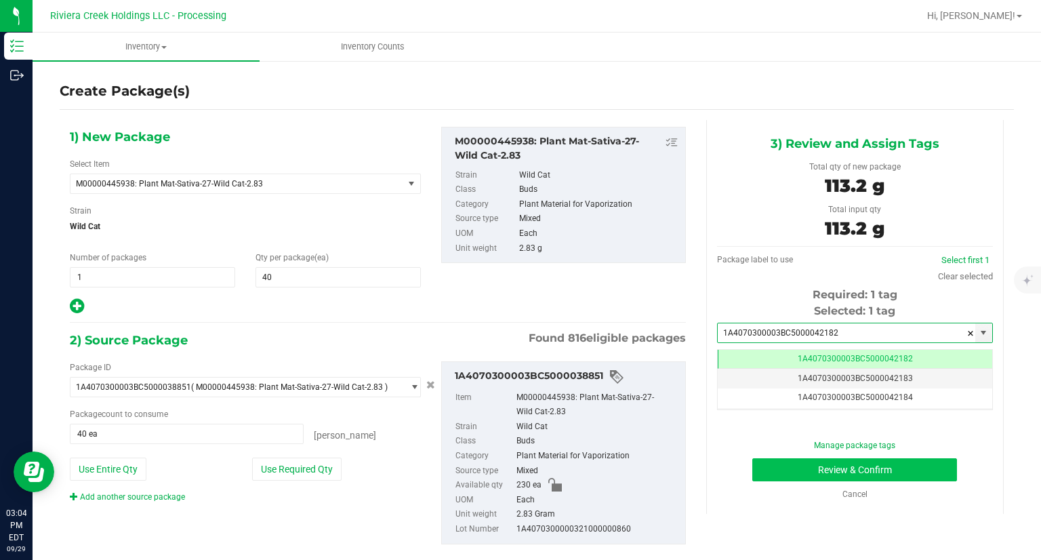
type input "1A4070300003BC5000042182"
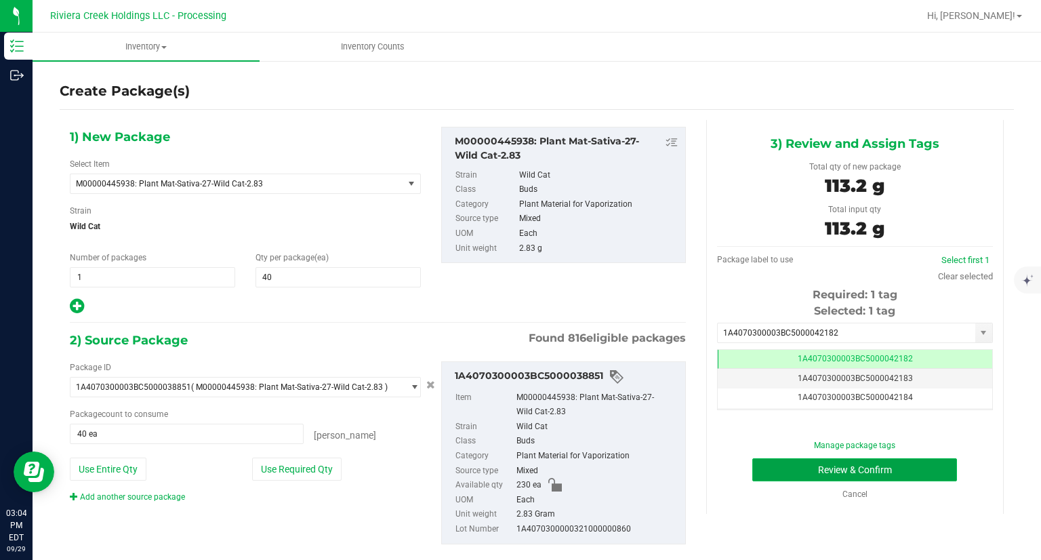
click at [784, 469] on button "Review & Confirm" at bounding box center [854, 469] width 205 height 23
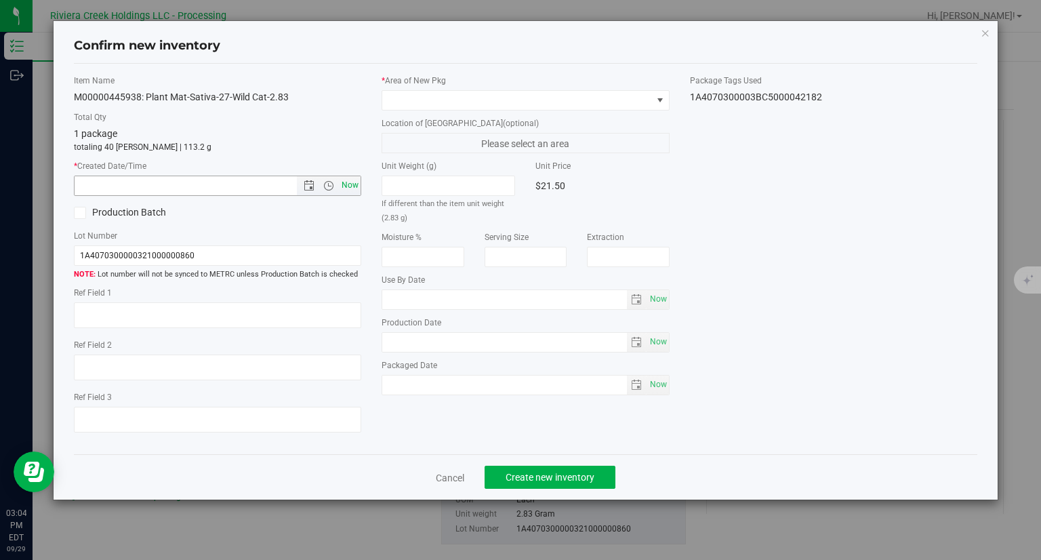
click at [357, 185] on span "Now" at bounding box center [350, 186] width 23 height 20
type input "[DATE] 3:04 PM"
click at [389, 101] on span at bounding box center [517, 100] width 270 height 19
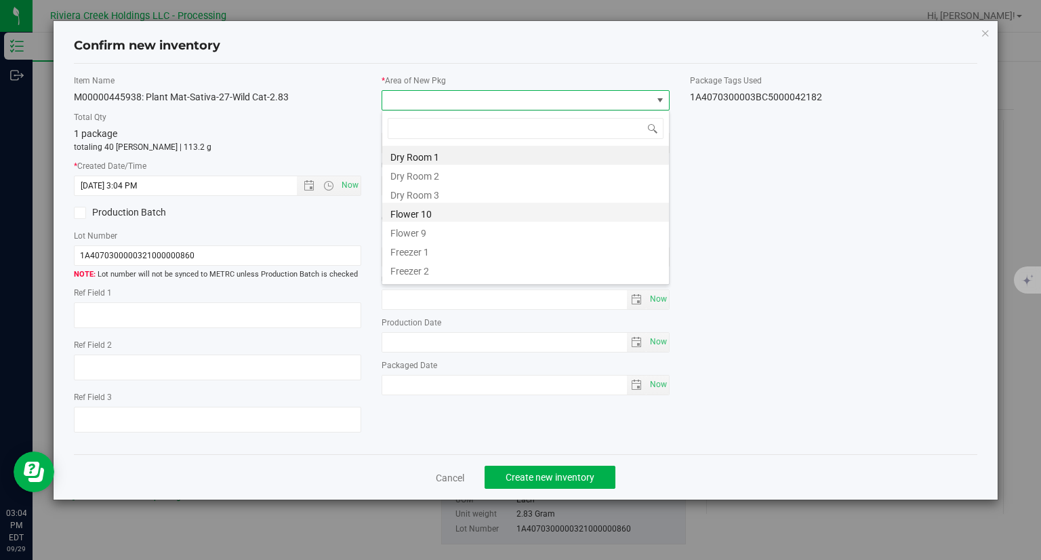
click at [411, 216] on li "Flower 10" at bounding box center [525, 212] width 287 height 19
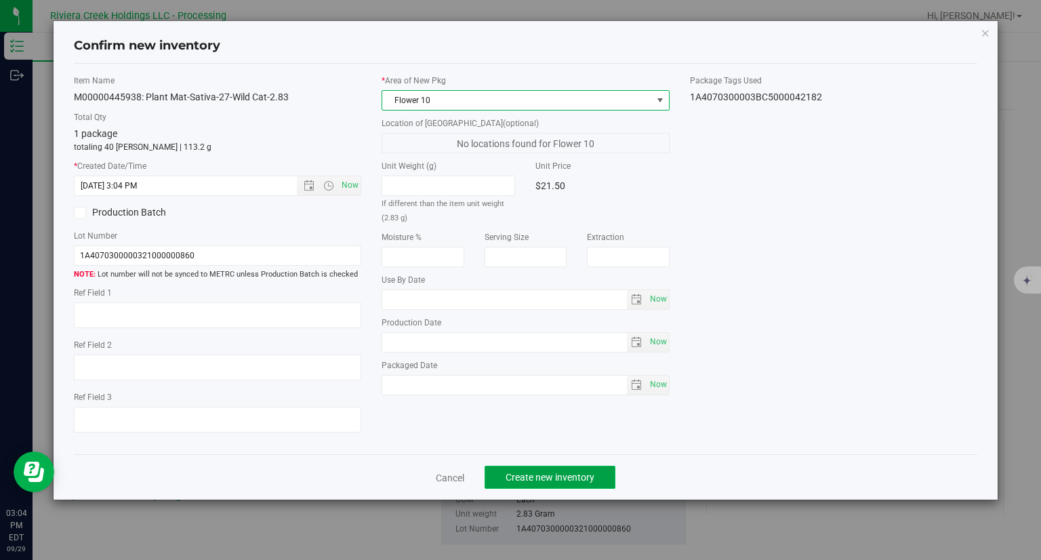
click at [529, 485] on button "Create new inventory" at bounding box center [550, 477] width 131 height 23
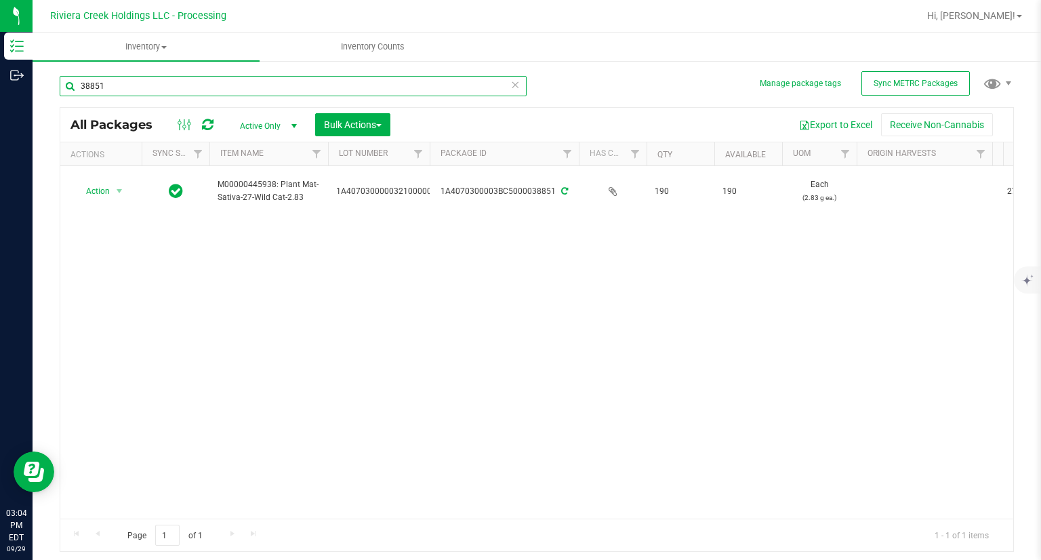
click at [151, 90] on input "38851" at bounding box center [293, 86] width 467 height 20
type input "1"
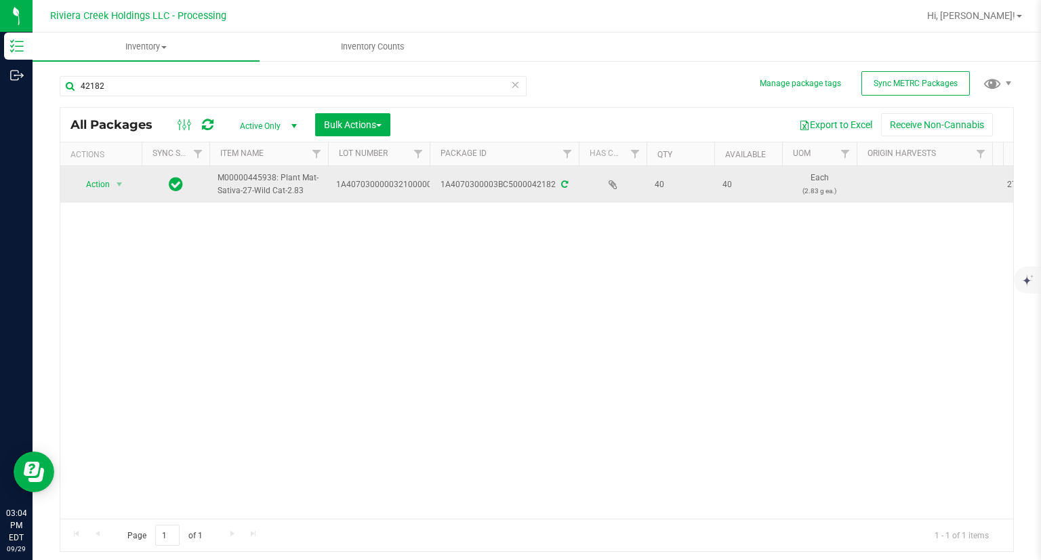
click at [91, 199] on td "Action Action Create package Edit attributes Global inventory Locate package Pa…" at bounding box center [100, 184] width 81 height 37
click at [92, 191] on span "Action" at bounding box center [92, 184] width 37 height 19
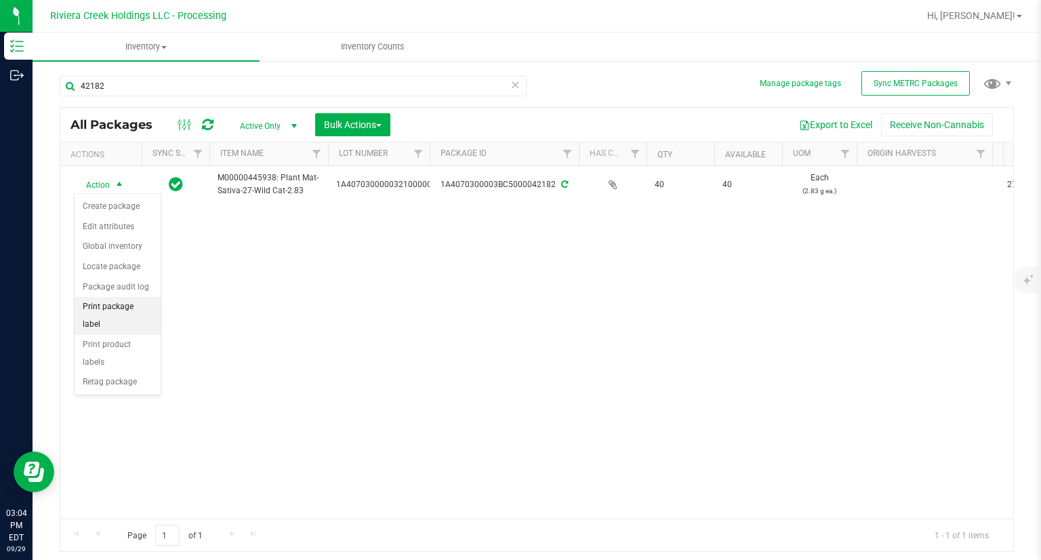
click at [140, 305] on li "Print package label" at bounding box center [118, 315] width 86 height 37
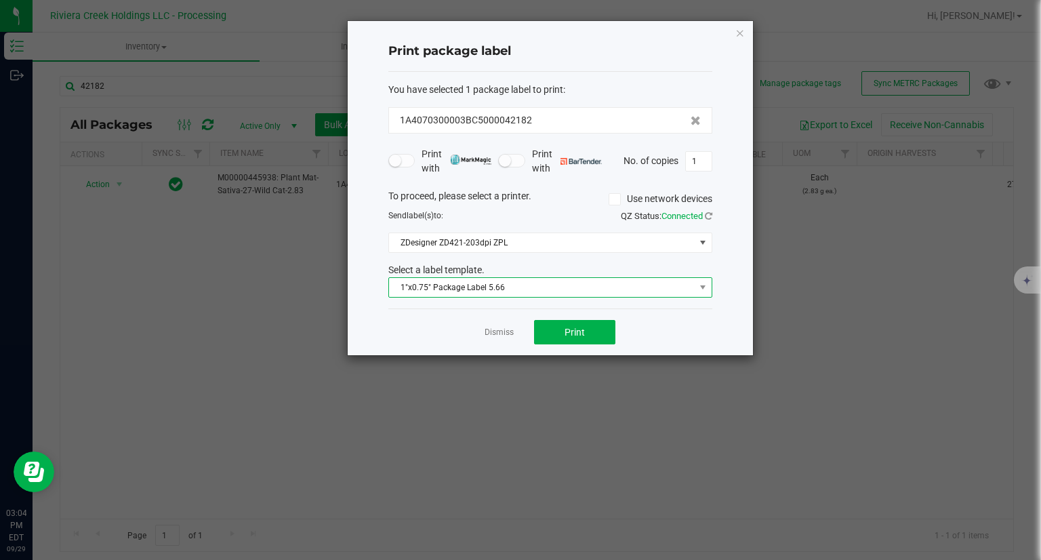
click at [510, 288] on span "1"x0.75" Package Label 5.66" at bounding box center [542, 287] width 306 height 19
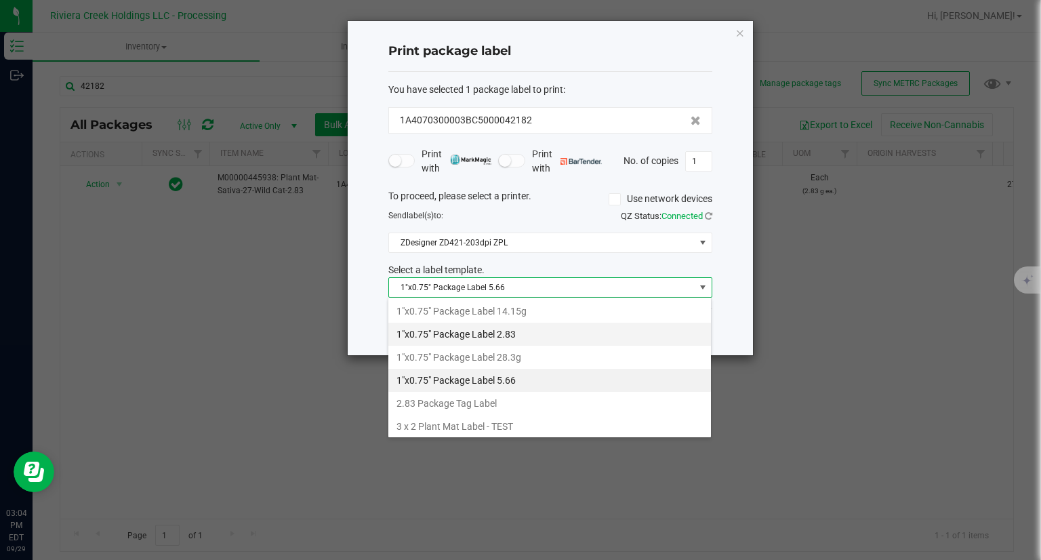
click at [500, 331] on li "1"x0.75" Package Label 2.83" at bounding box center [549, 334] width 323 height 23
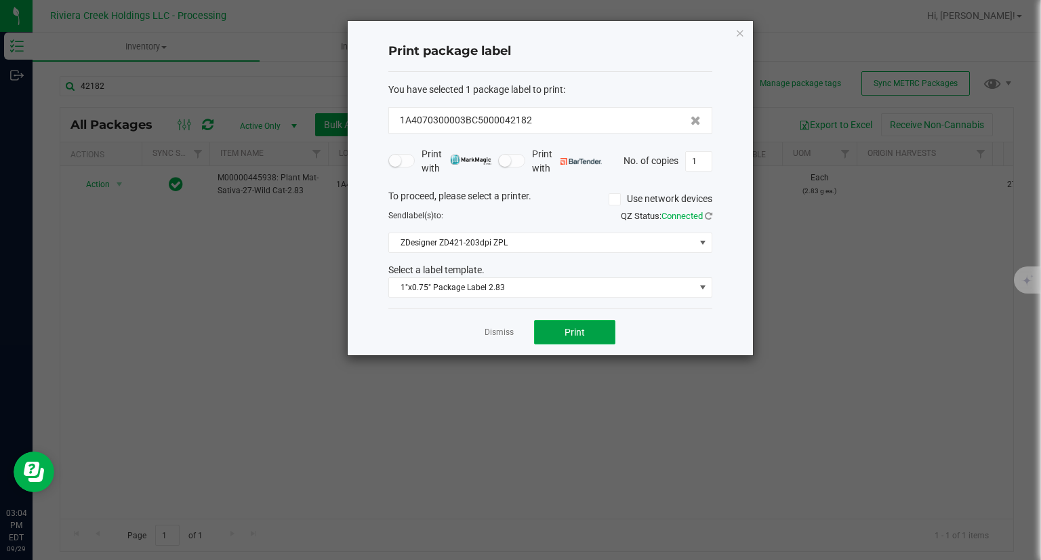
click at [599, 331] on button "Print" at bounding box center [574, 332] width 81 height 24
click at [741, 34] on icon "button" at bounding box center [739, 32] width 9 height 16
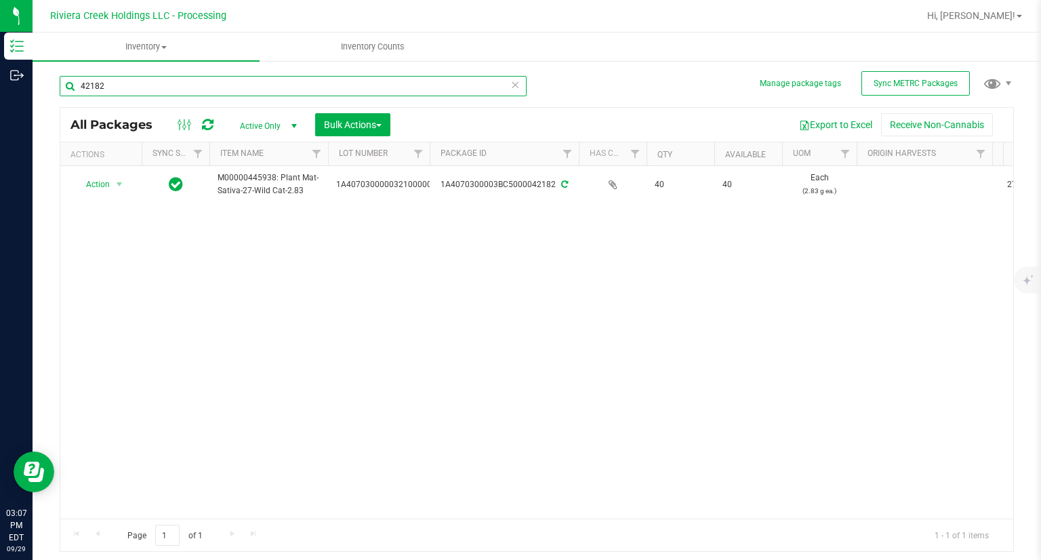
click at [165, 86] on input "42182" at bounding box center [293, 86] width 467 height 20
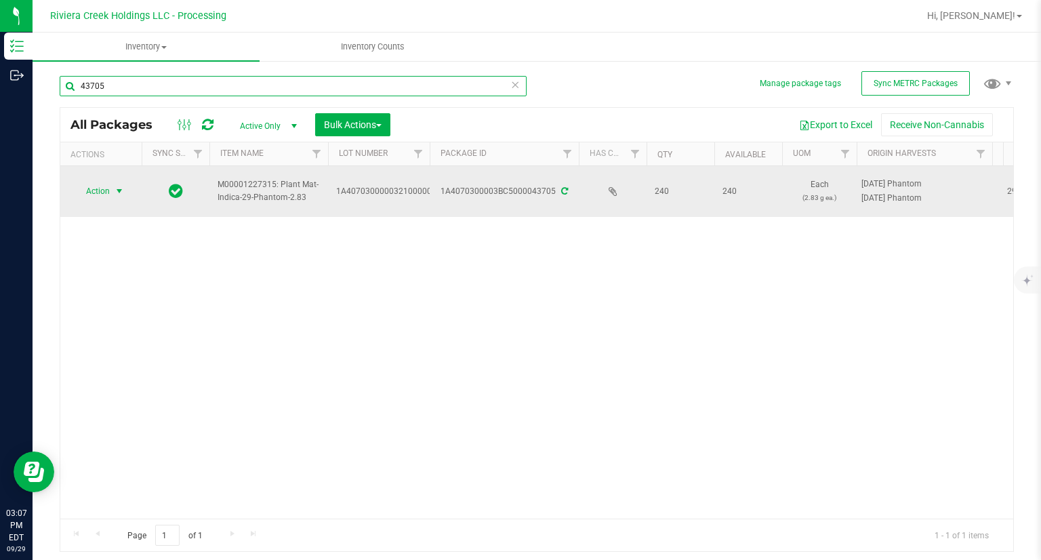
type input "43705"
click at [94, 190] on span "Action" at bounding box center [92, 191] width 37 height 19
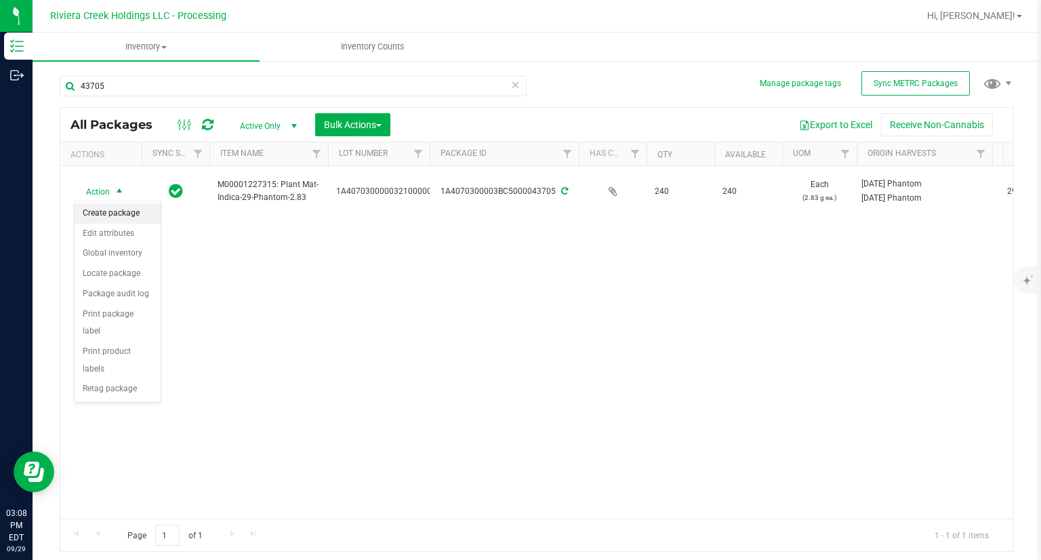
click at [103, 216] on li "Create package" at bounding box center [118, 213] width 86 height 20
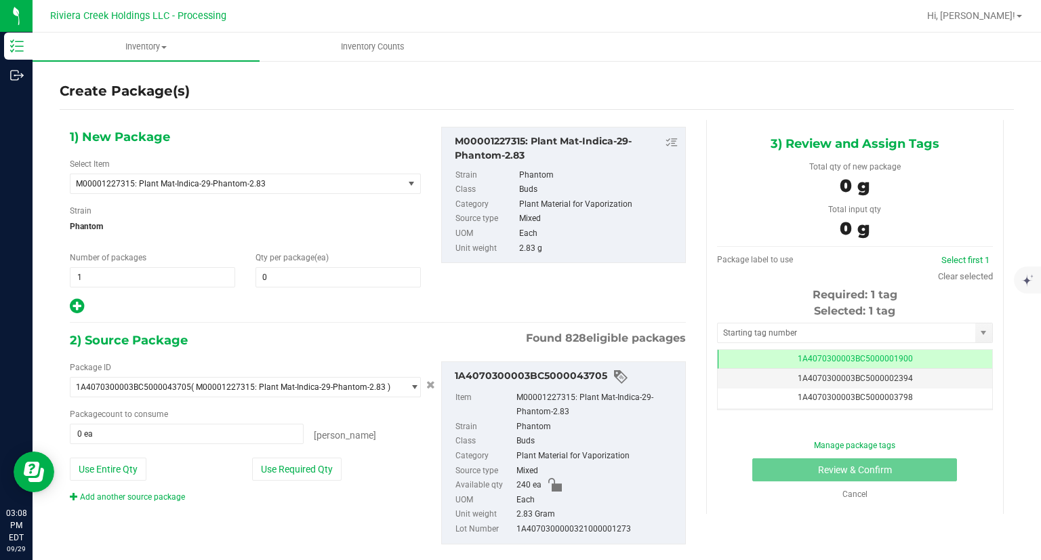
click at [317, 286] on div "1) New Package Select Item M00001227315: Plant Mat-Indica-29-Phantom-2.83 M0000…" at bounding box center [245, 221] width 371 height 188
click at [321, 282] on span at bounding box center [338, 277] width 165 height 20
type input "20"
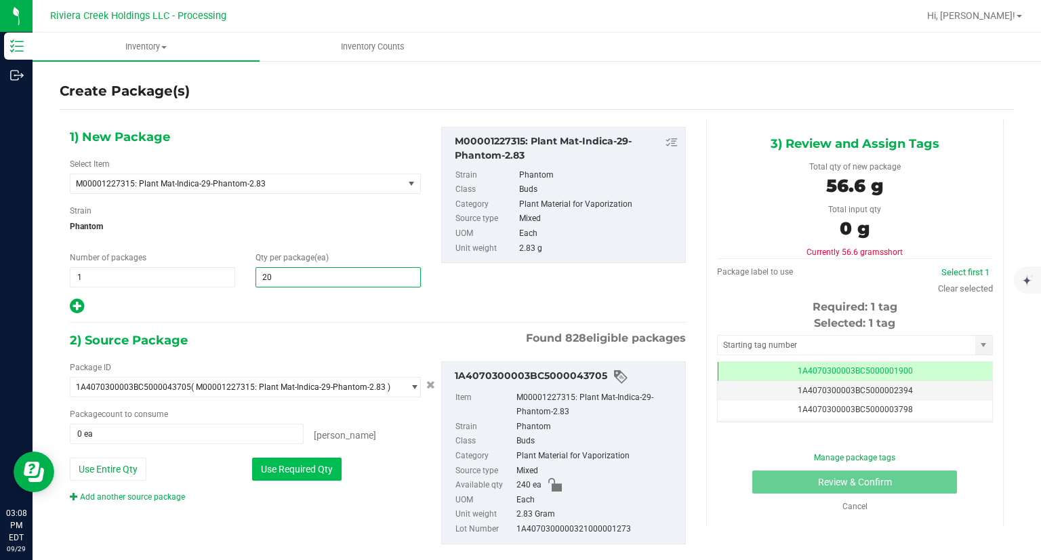
type input "20"
click at [329, 464] on button "Use Required Qty" at bounding box center [296, 469] width 89 height 23
type input "20 ea"
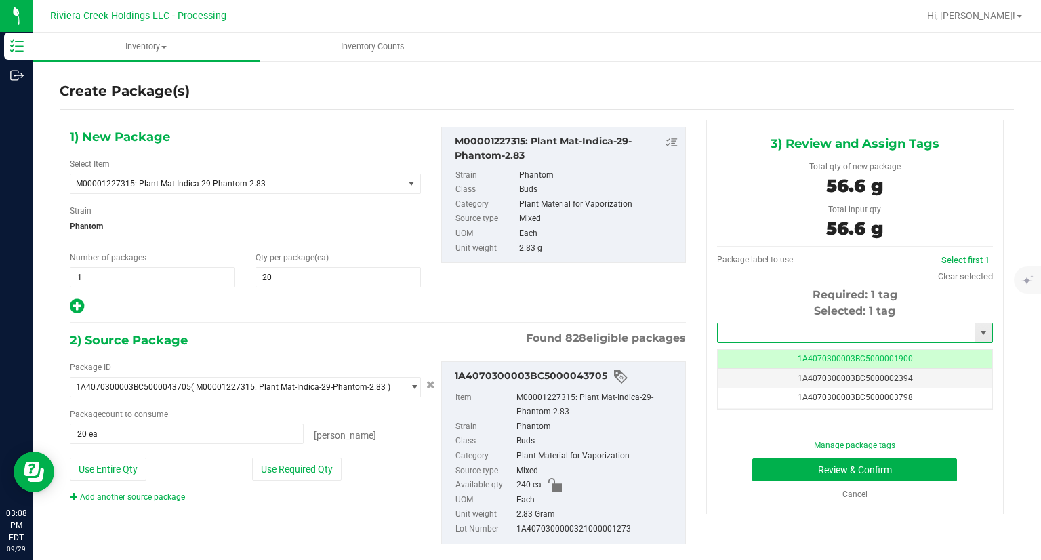
click at [845, 332] on input "text" at bounding box center [847, 332] width 258 height 19
click at [771, 348] on li "1A4070300003BC5000042183" at bounding box center [846, 356] width 272 height 20
type input "1A4070300003BC5000042183"
click at [789, 470] on button "Review & Confirm" at bounding box center [854, 469] width 205 height 23
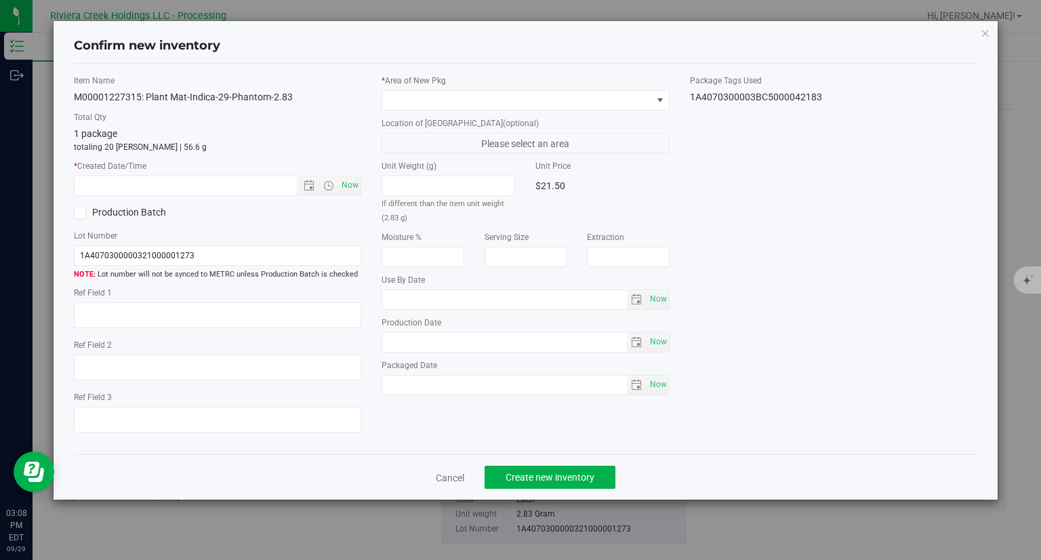
click at [361, 185] on div "Item Name M00001227315: Plant Mat-Indica-29-Phantom-2.83 Total Qty 1 package to…" at bounding box center [218, 259] width 308 height 369
click at [358, 186] on span "Now" at bounding box center [350, 186] width 23 height 20
type input "[DATE] 3:08 PM"
click at [409, 100] on span at bounding box center [517, 100] width 270 height 19
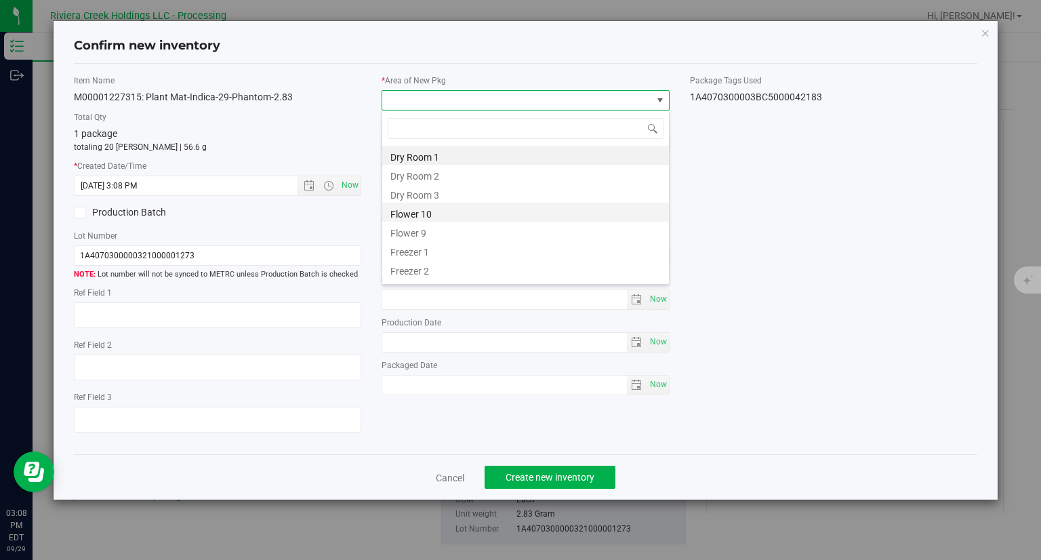
click at [428, 214] on li "Flower 10" at bounding box center [525, 212] width 287 height 19
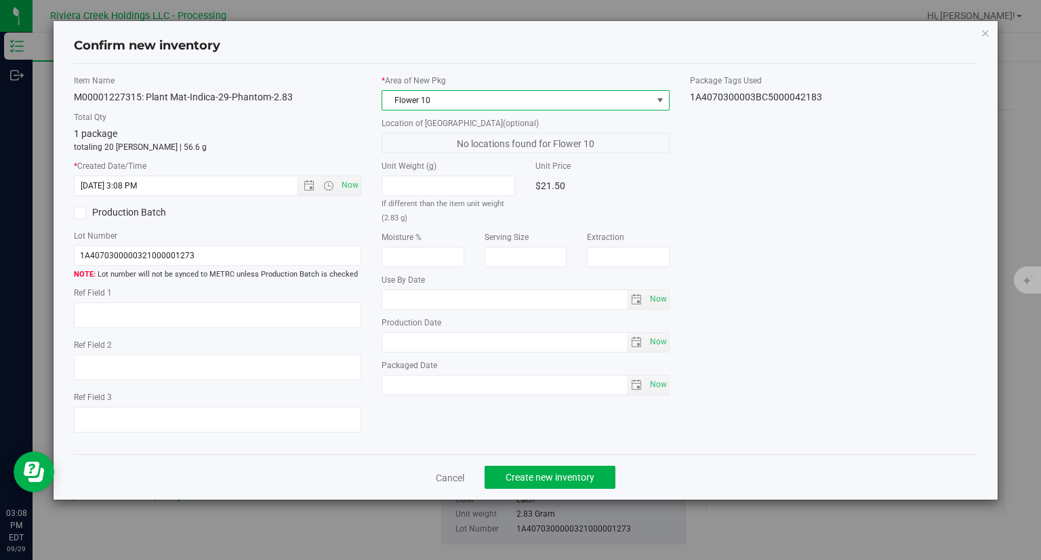
click at [596, 461] on div "Cancel Create new inventory" at bounding box center [526, 476] width 904 height 45
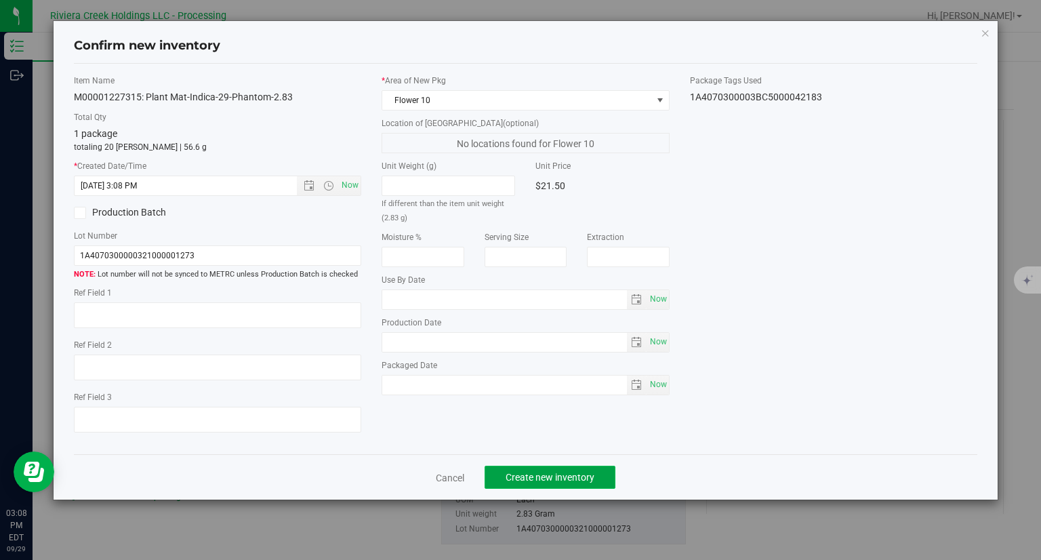
click at [596, 474] on button "Create new inventory" at bounding box center [550, 477] width 131 height 23
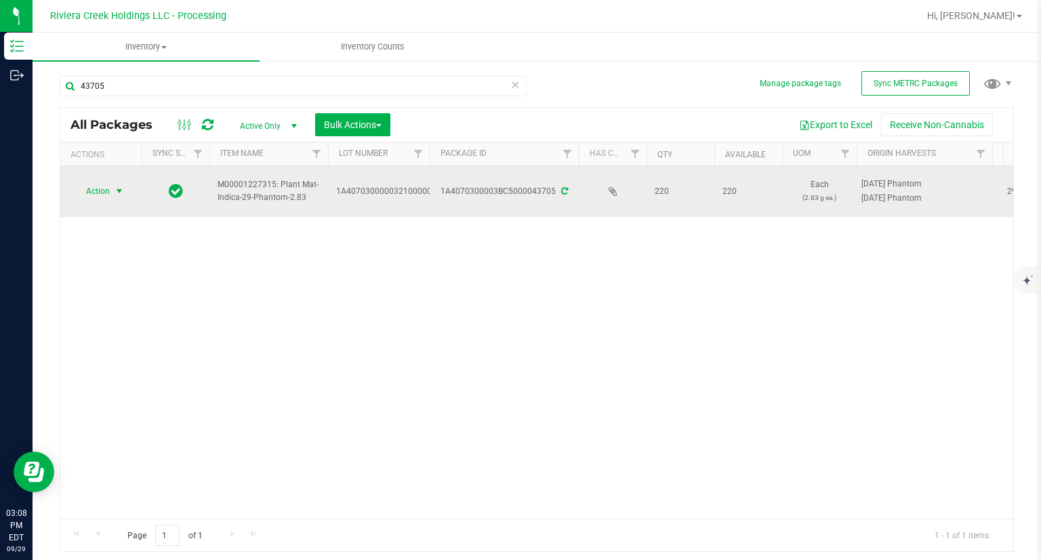
click at [106, 193] on span "Action" at bounding box center [92, 191] width 37 height 19
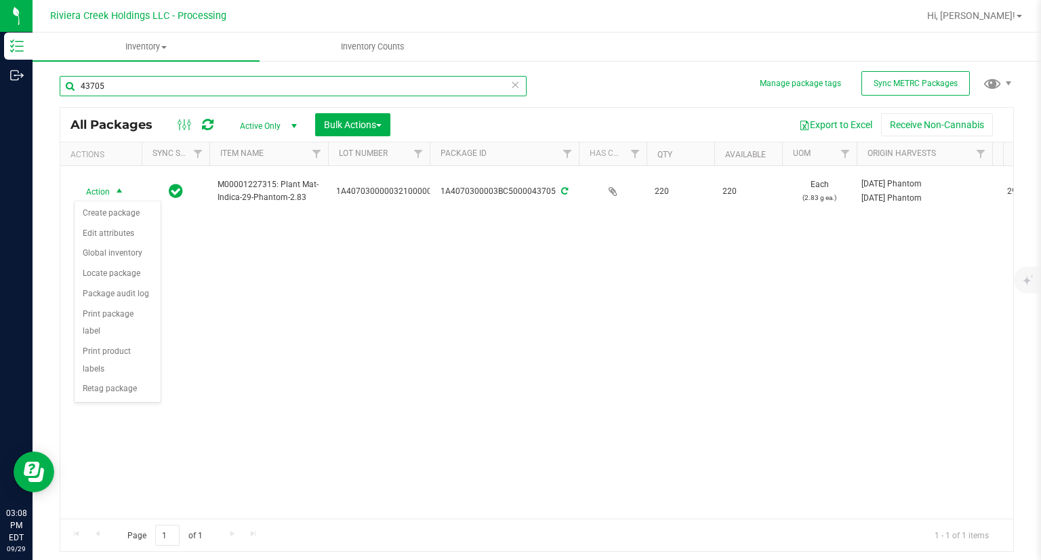
click at [121, 82] on input "43705" at bounding box center [293, 86] width 467 height 20
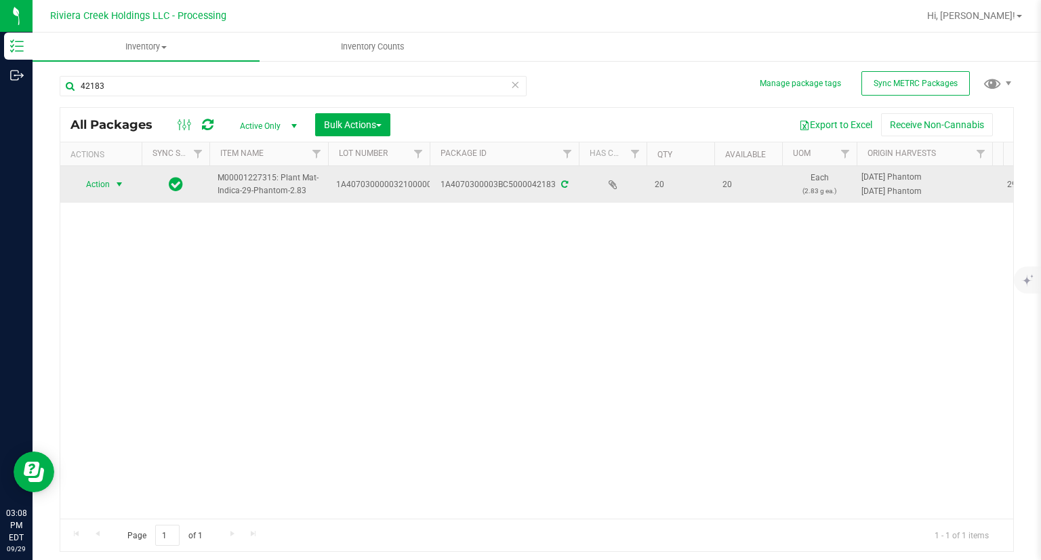
click at [111, 184] on span "select" at bounding box center [119, 184] width 17 height 19
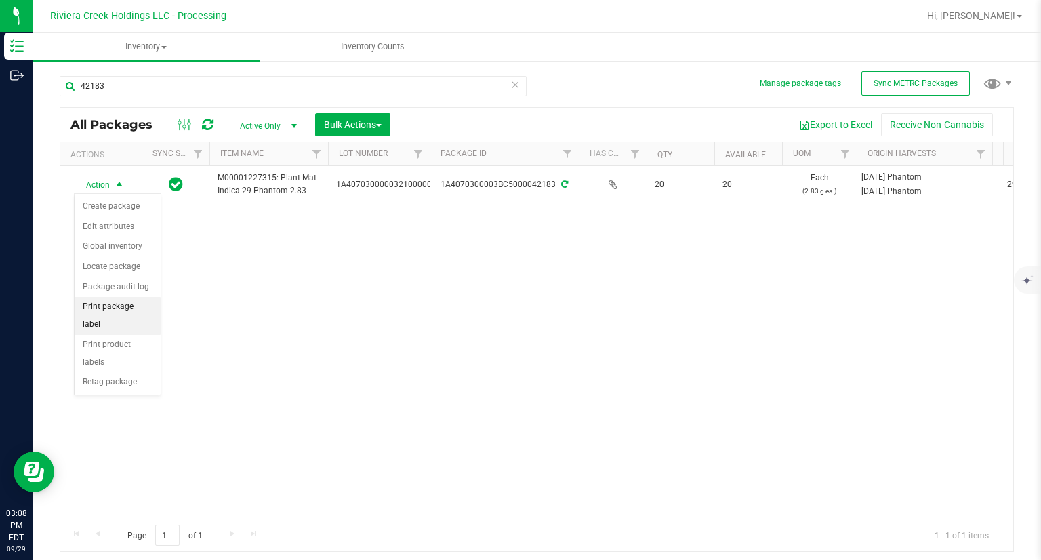
click at [132, 304] on li "Print package label" at bounding box center [118, 315] width 86 height 37
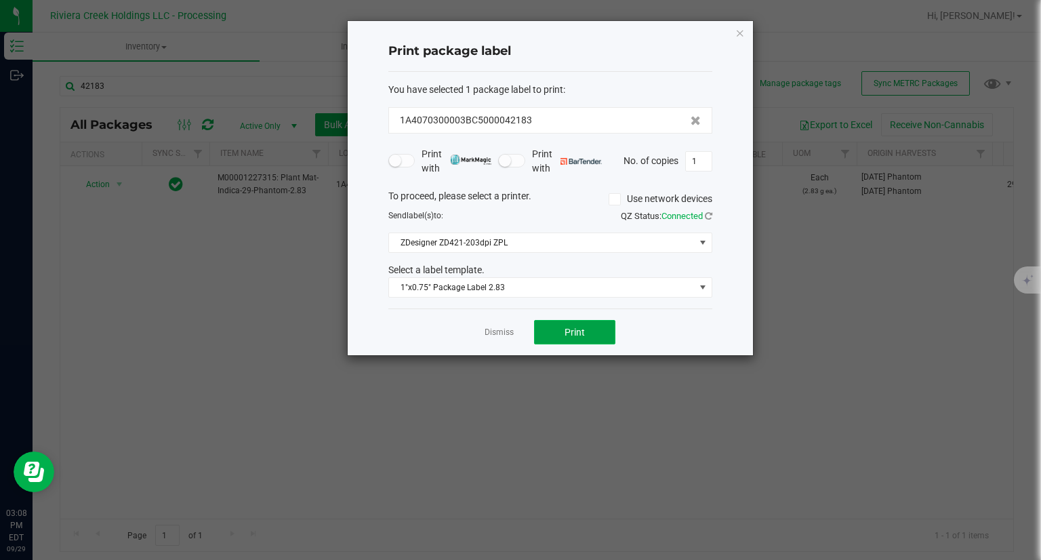
click at [595, 327] on button "Print" at bounding box center [574, 332] width 81 height 24
click at [743, 35] on icon "button" at bounding box center [739, 32] width 9 height 16
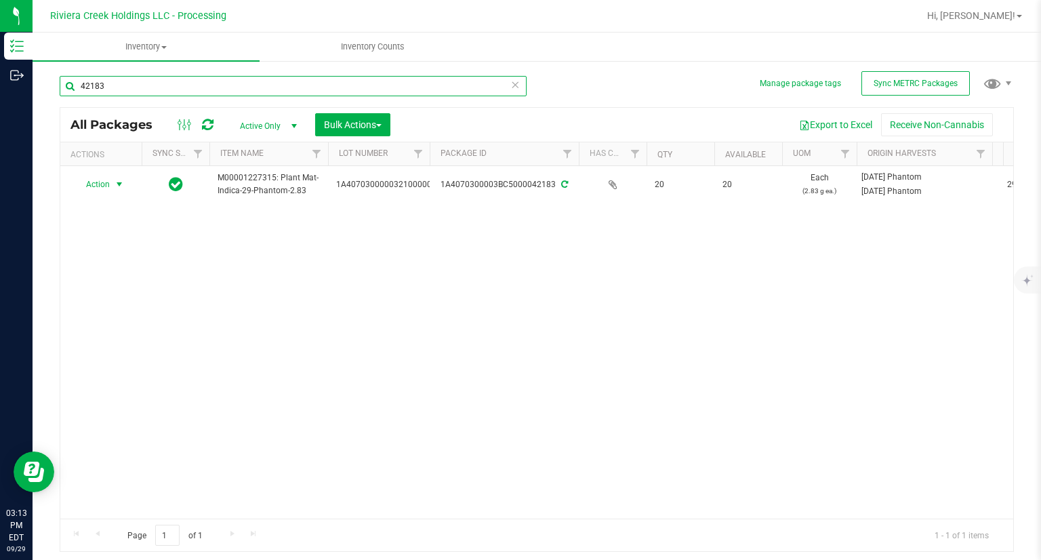
click at [161, 92] on input "42183" at bounding box center [293, 86] width 467 height 20
type input "4"
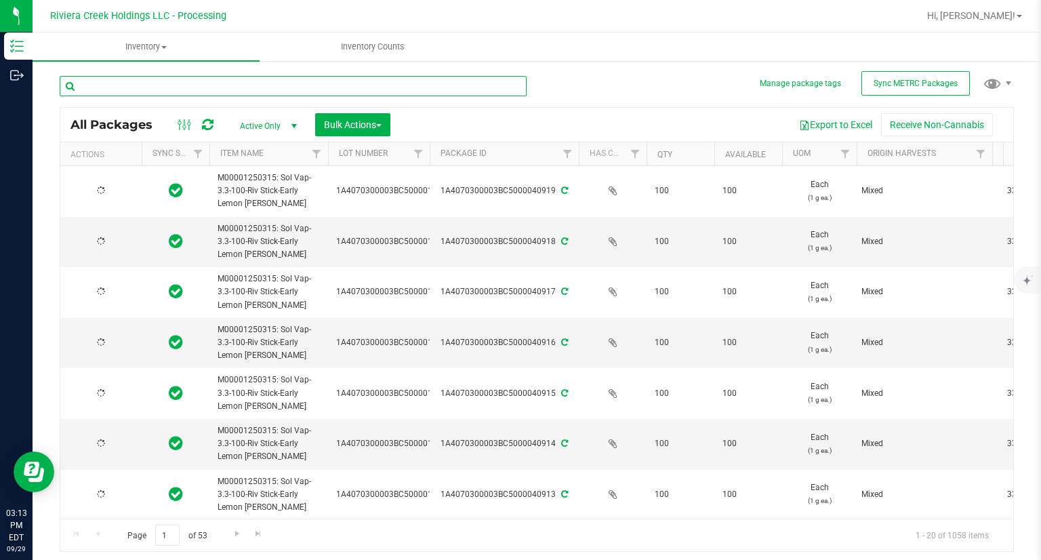
type input "[DATE]"
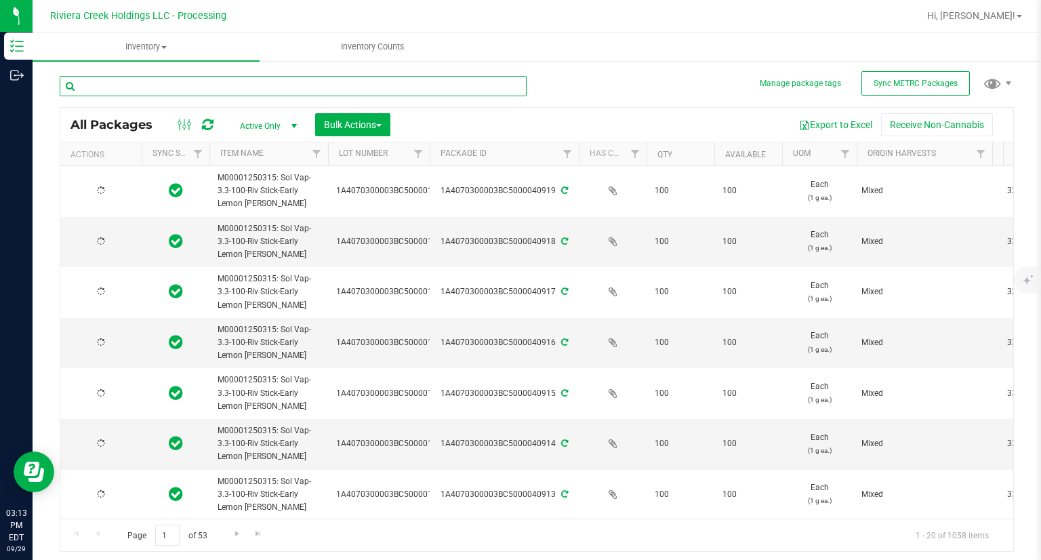
type input "[DATE]"
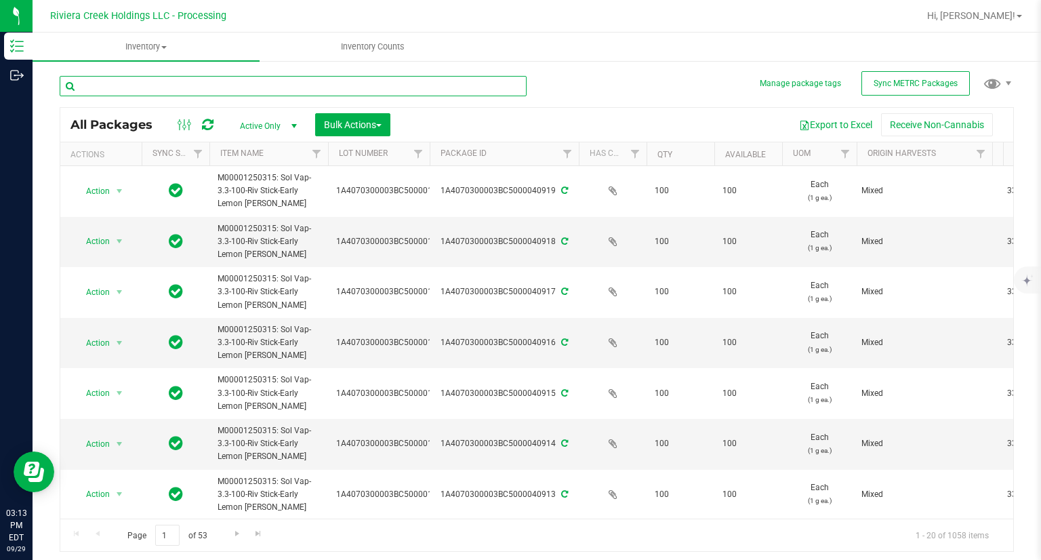
click at [161, 92] on input "text" at bounding box center [293, 86] width 467 height 20
click at [161, 93] on input "text" at bounding box center [293, 86] width 467 height 20
click at [161, 95] on input "text" at bounding box center [293, 86] width 467 height 20
click at [163, 96] on div at bounding box center [293, 91] width 467 height 31
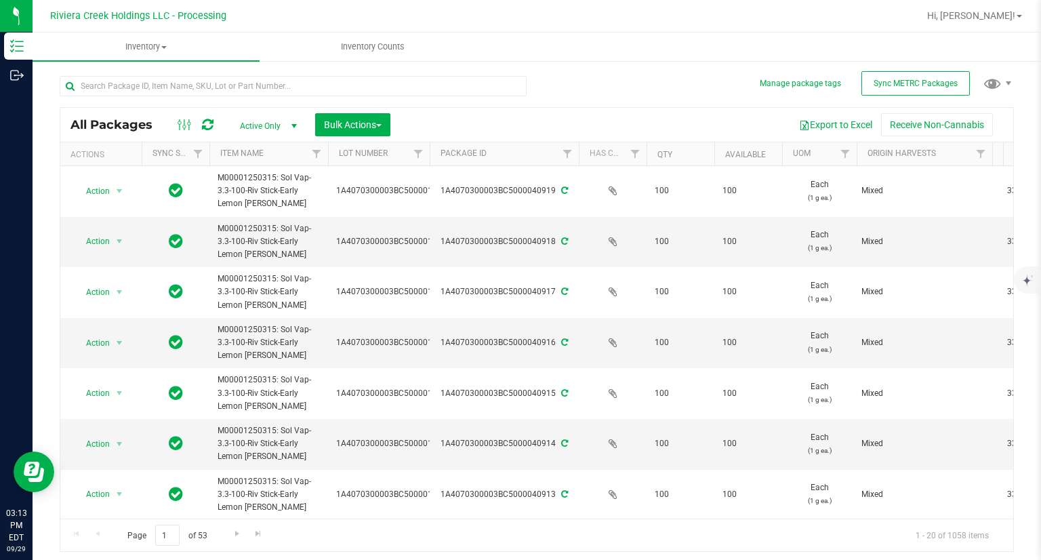
click at [163, 98] on div at bounding box center [293, 91] width 467 height 31
click at [164, 95] on input "text" at bounding box center [293, 86] width 467 height 20
type input "40871"
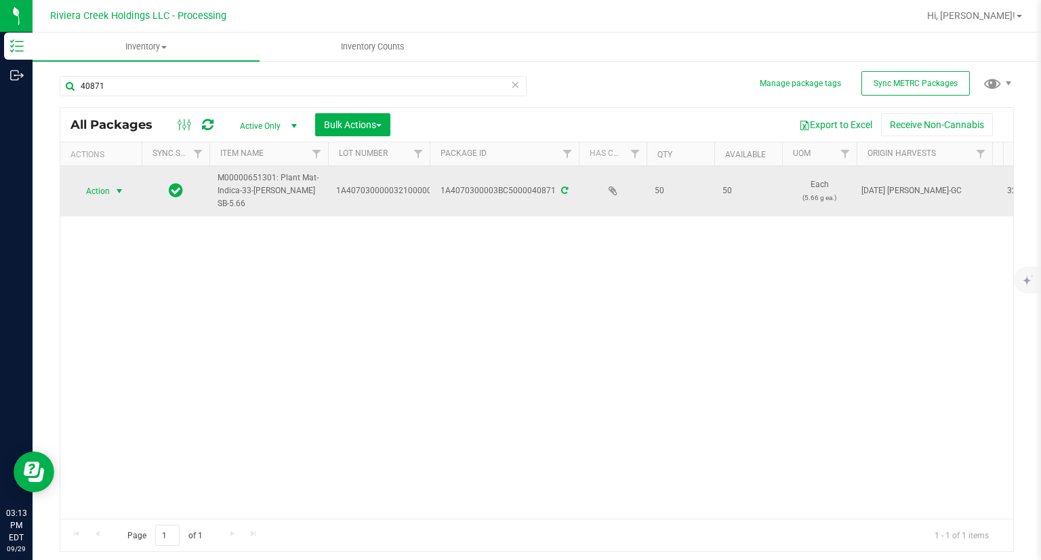
click at [104, 188] on span "Action" at bounding box center [92, 191] width 37 height 19
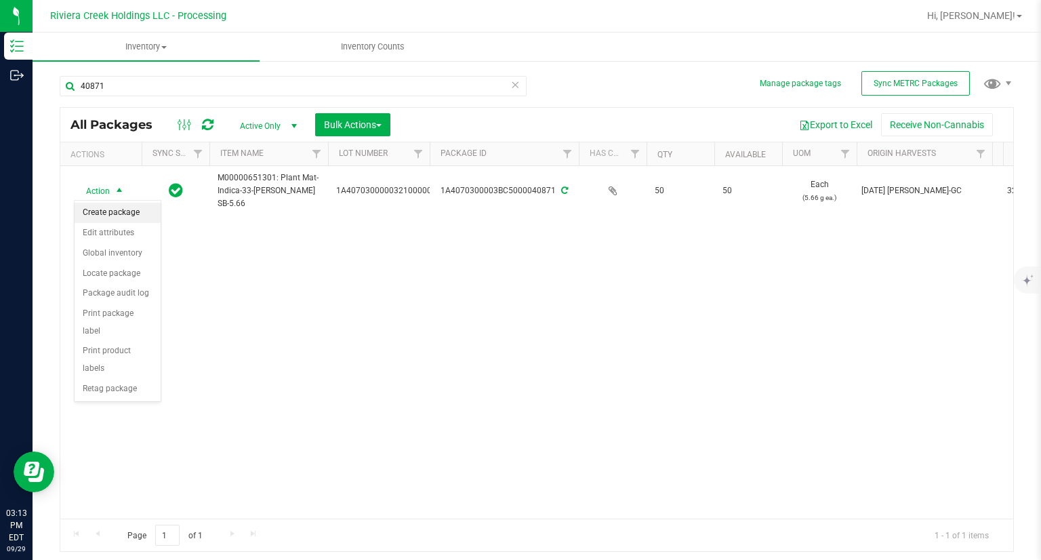
click at [121, 214] on li "Create package" at bounding box center [118, 213] width 86 height 20
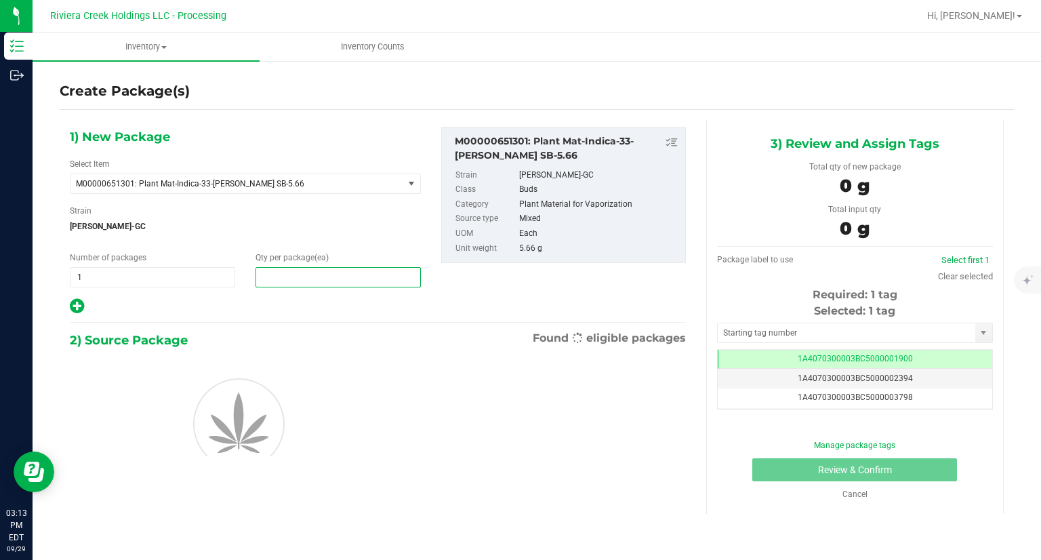
click at [301, 270] on span at bounding box center [338, 277] width 165 height 20
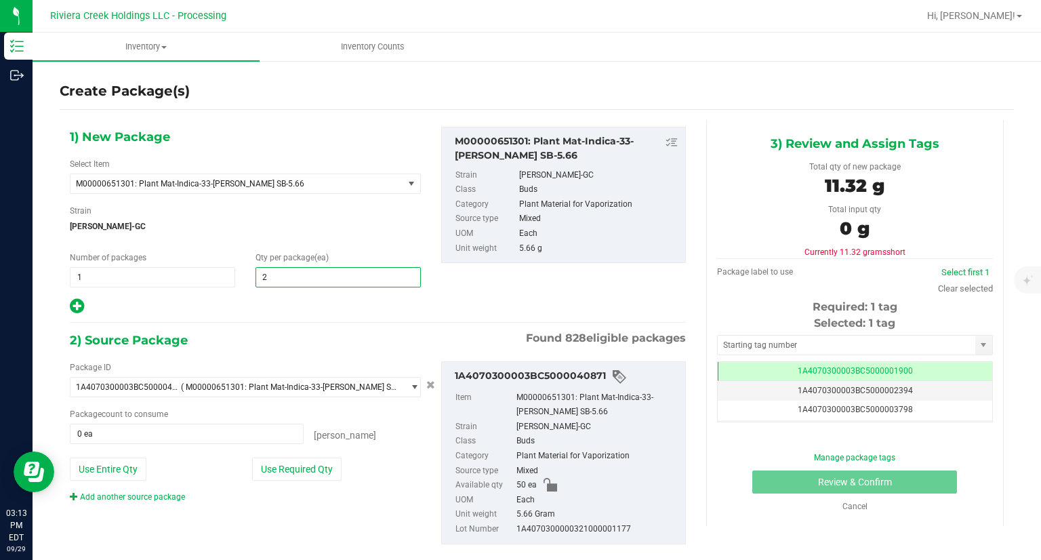
type input "20"
click at [72, 306] on icon at bounding box center [77, 306] width 14 height 17
type input "20"
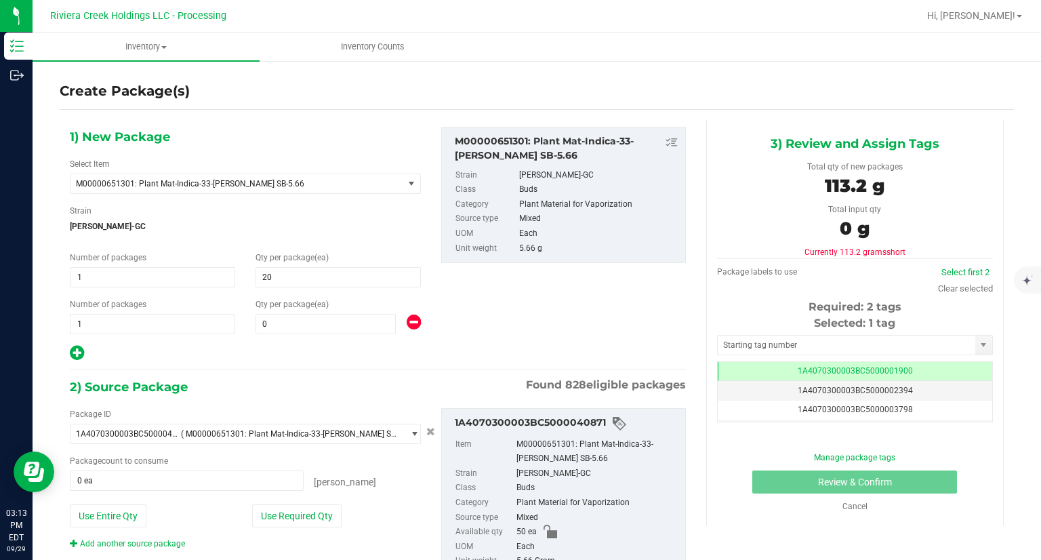
click at [325, 333] on div "1) New Package Select Item M00000651301: Plant Mat-Indica-33-[PERSON_NAME] SB-5…" at bounding box center [245, 244] width 371 height 235
click at [325, 329] on span at bounding box center [326, 324] width 140 height 20
type input "20"
click at [329, 522] on button "Use Required Qty" at bounding box center [296, 515] width 89 height 23
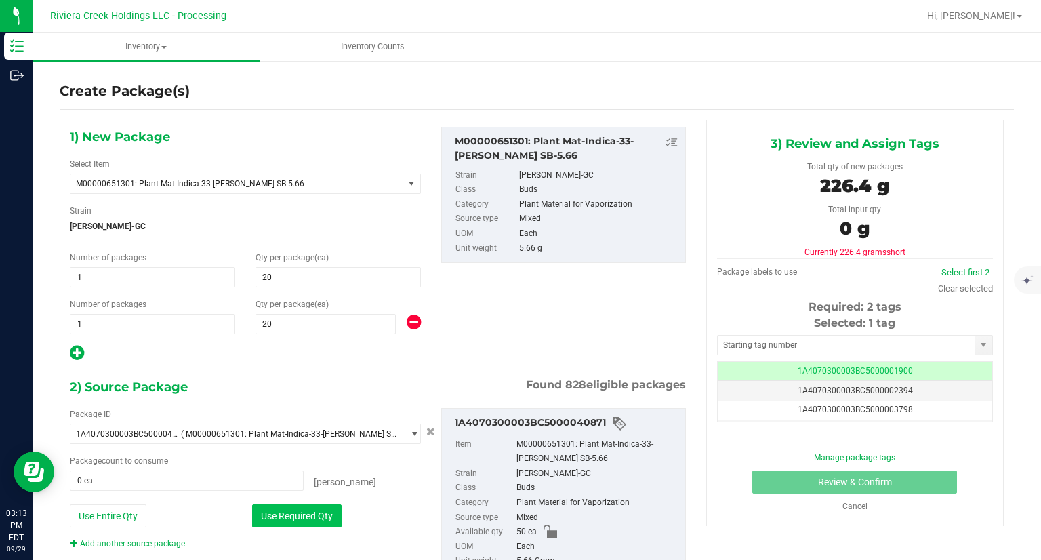
type input "40 ea"
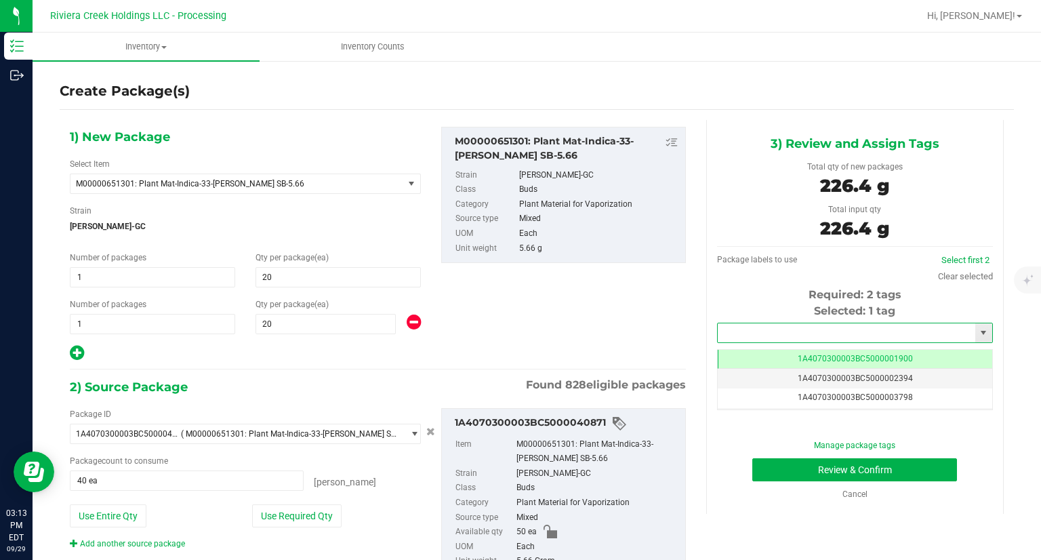
click at [744, 325] on input "text" at bounding box center [847, 332] width 258 height 19
click at [731, 352] on li "1A4070300003BC5000042184" at bounding box center [846, 356] width 272 height 20
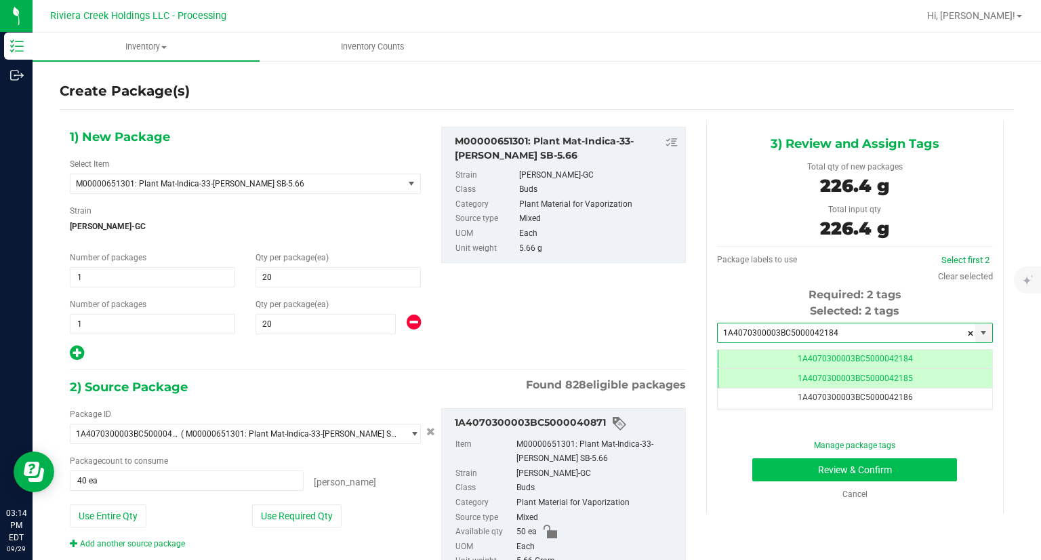
type input "1A4070300003BC5000042184"
click at [765, 480] on button "Review & Confirm" at bounding box center [854, 469] width 205 height 23
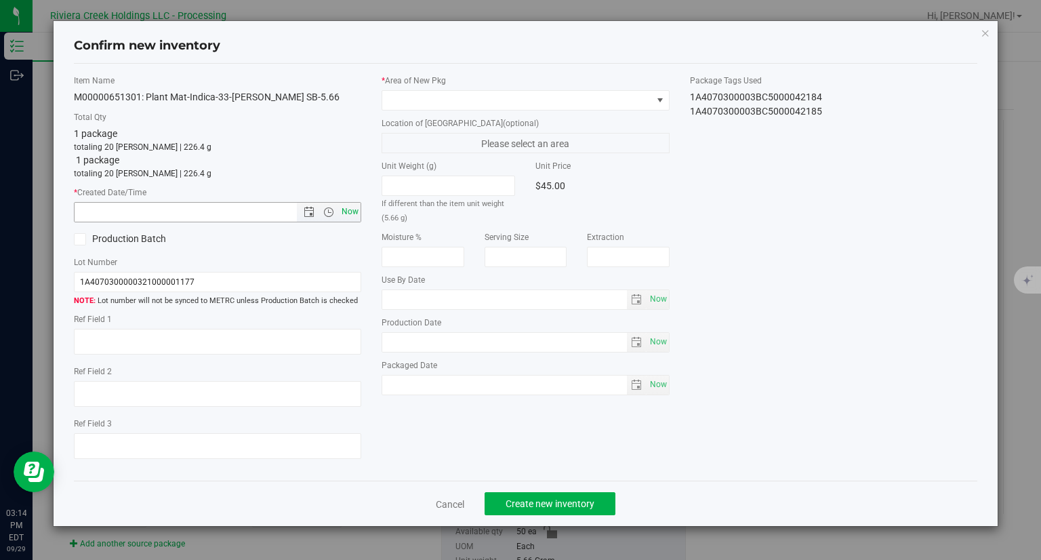
click at [350, 209] on span "Now" at bounding box center [350, 212] width 23 height 20
type input "[DATE] 3:14 PM"
click at [439, 94] on span at bounding box center [517, 100] width 270 height 19
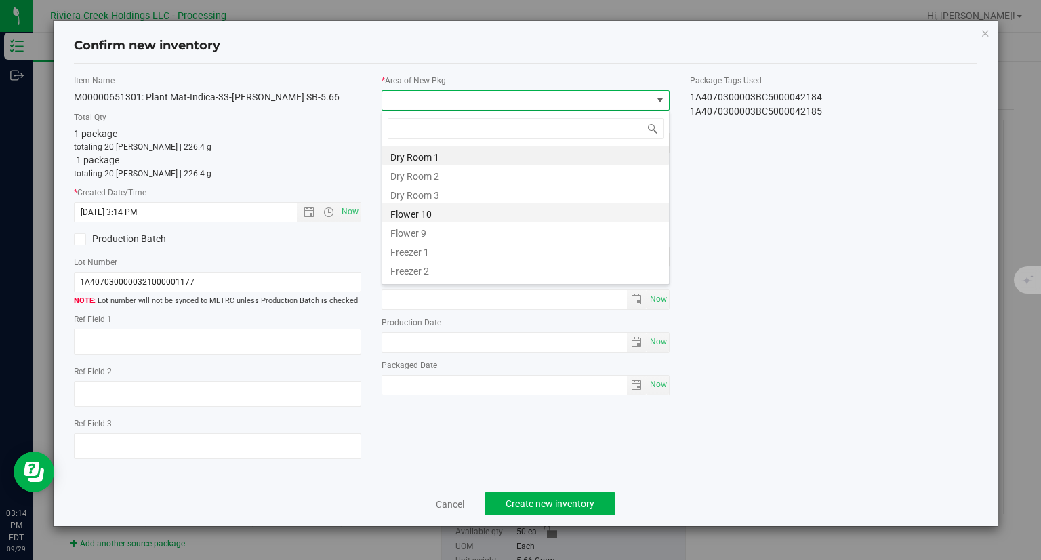
click at [431, 211] on li "Flower 10" at bounding box center [525, 212] width 287 height 19
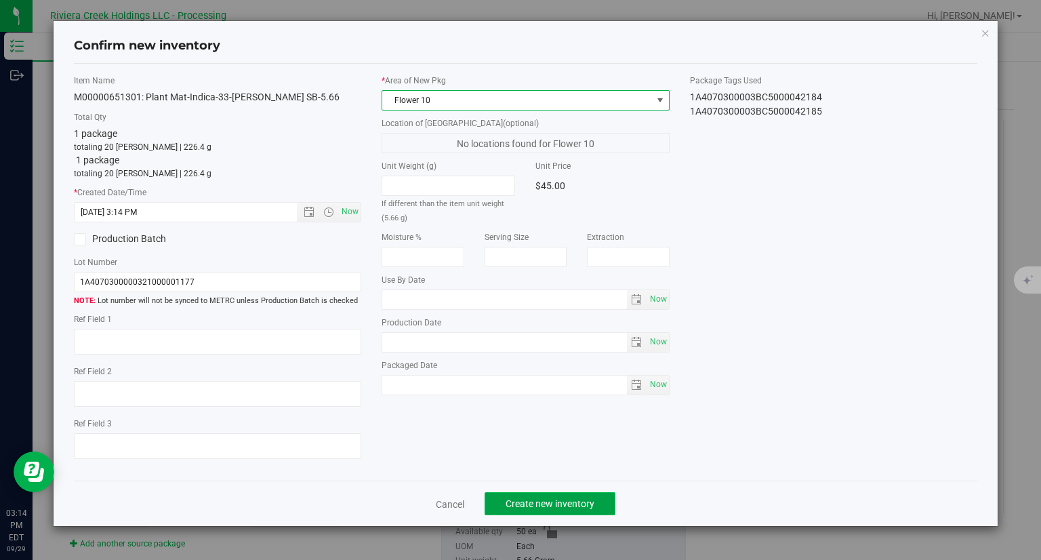
click at [605, 500] on button "Create new inventory" at bounding box center [550, 503] width 131 height 23
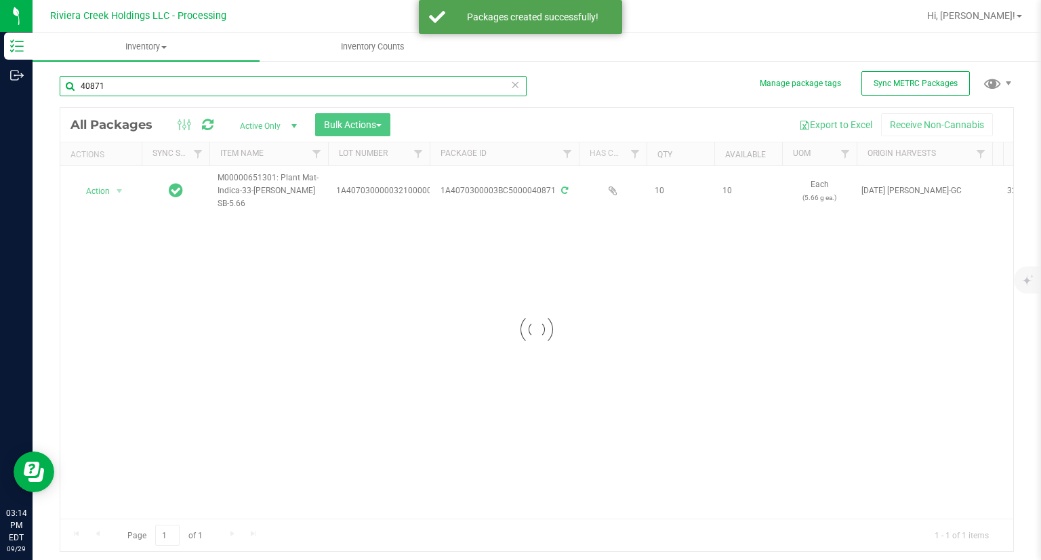
click at [149, 85] on input "40871" at bounding box center [293, 86] width 467 height 20
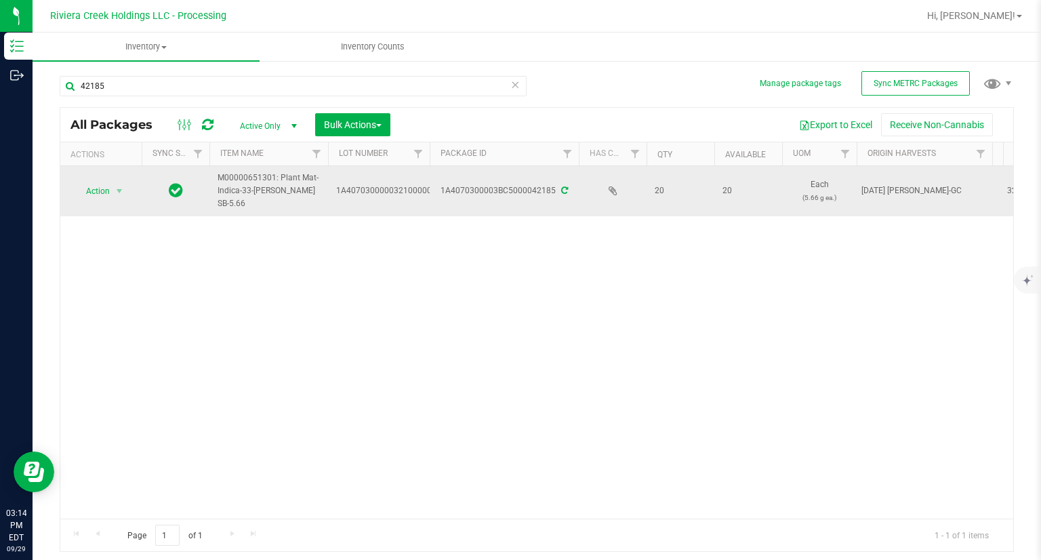
click at [113, 200] on td "Action Action Create package Edit attributes Global inventory Locate package Pa…" at bounding box center [100, 191] width 81 height 50
click at [107, 193] on span "Action" at bounding box center [92, 191] width 37 height 19
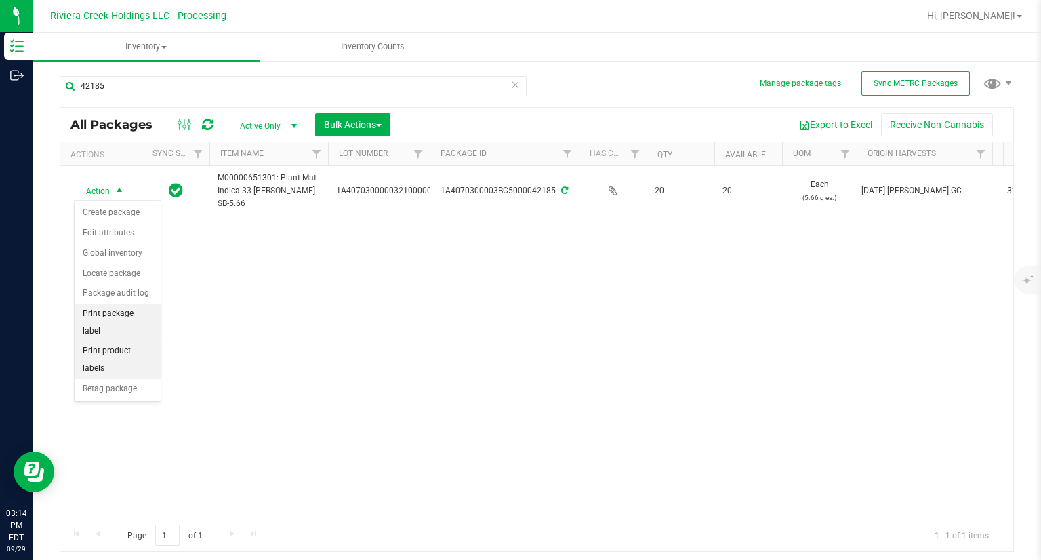
click at [149, 321] on ul "Create package Edit attributes Global inventory Locate package Package audit lo…" at bounding box center [118, 301] width 86 height 196
click at [146, 318] on li "Print package label" at bounding box center [118, 322] width 86 height 37
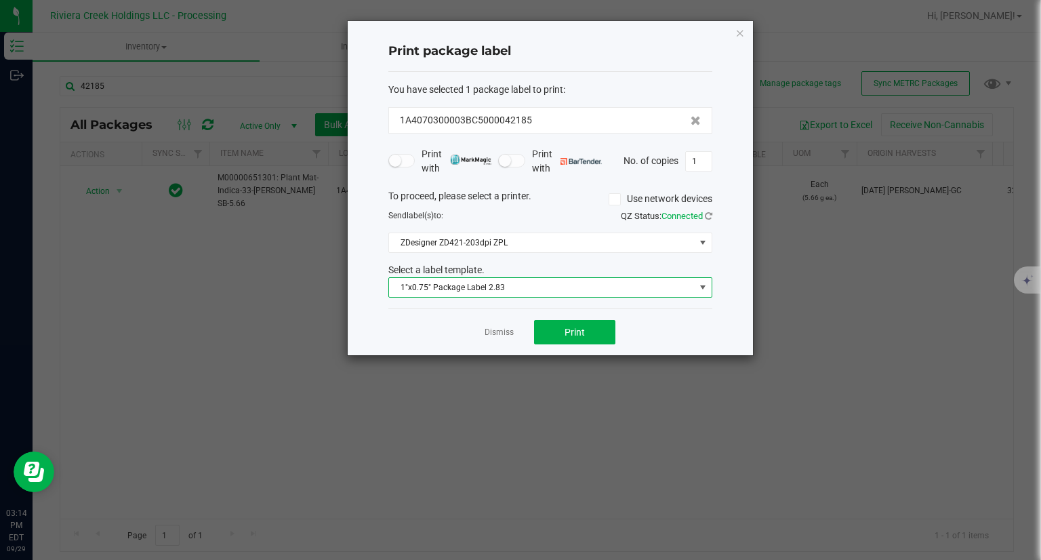
click at [551, 289] on span "1"x0.75" Package Label 2.83" at bounding box center [542, 287] width 306 height 19
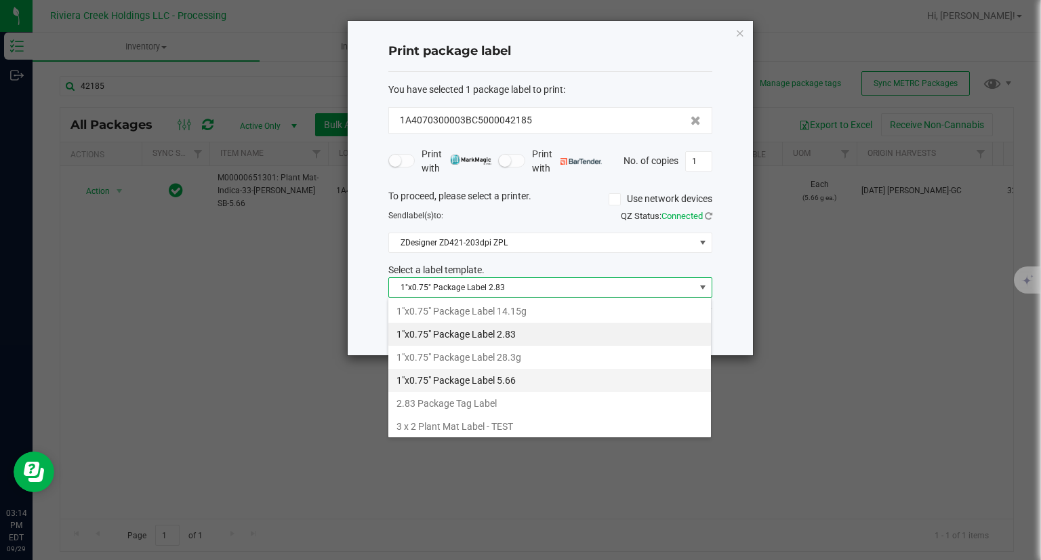
click at [518, 381] on li "1"x0.75" Package Label 5.66" at bounding box center [549, 380] width 323 height 23
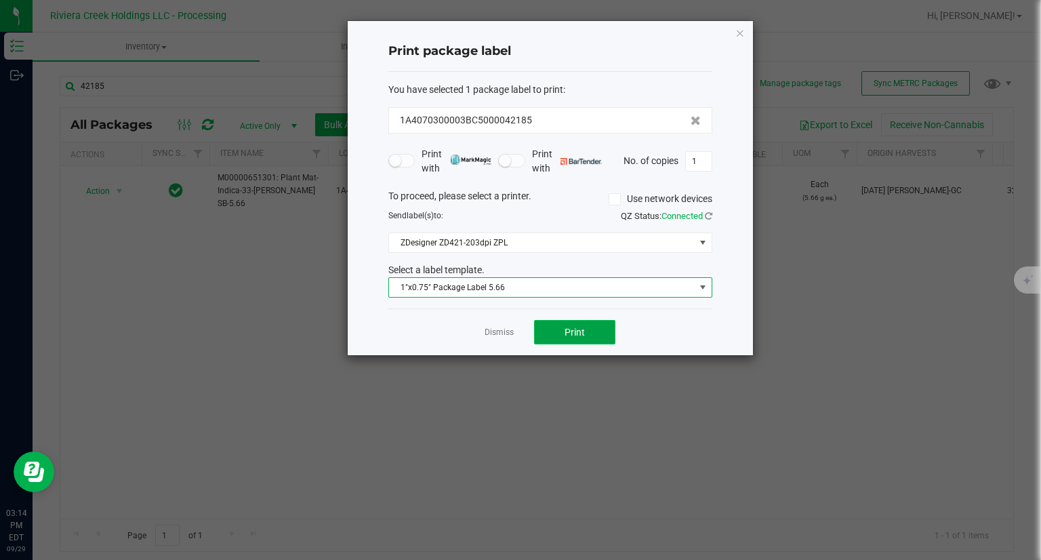
click at [591, 334] on button "Print" at bounding box center [574, 332] width 81 height 24
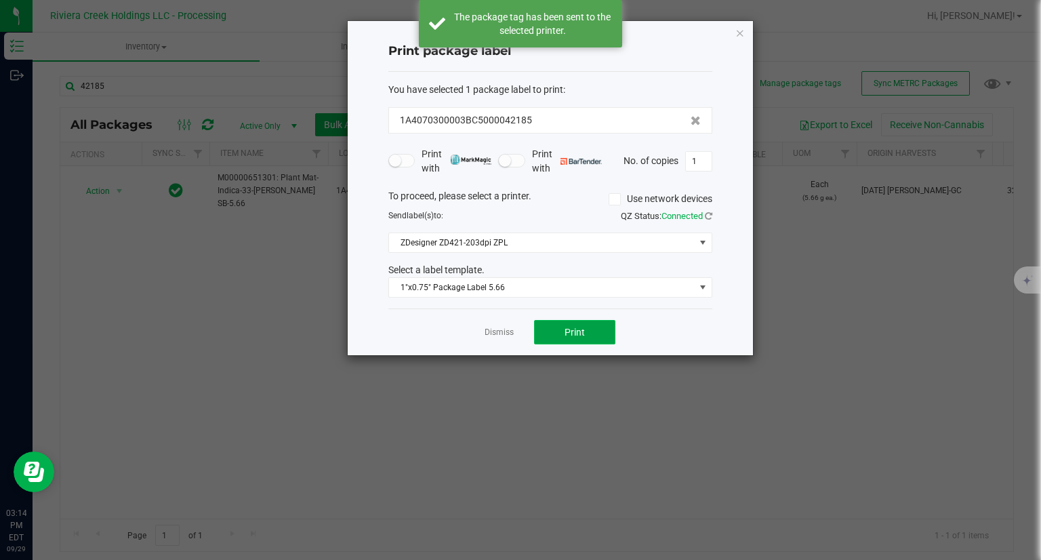
click at [591, 334] on button "Print" at bounding box center [574, 332] width 81 height 24
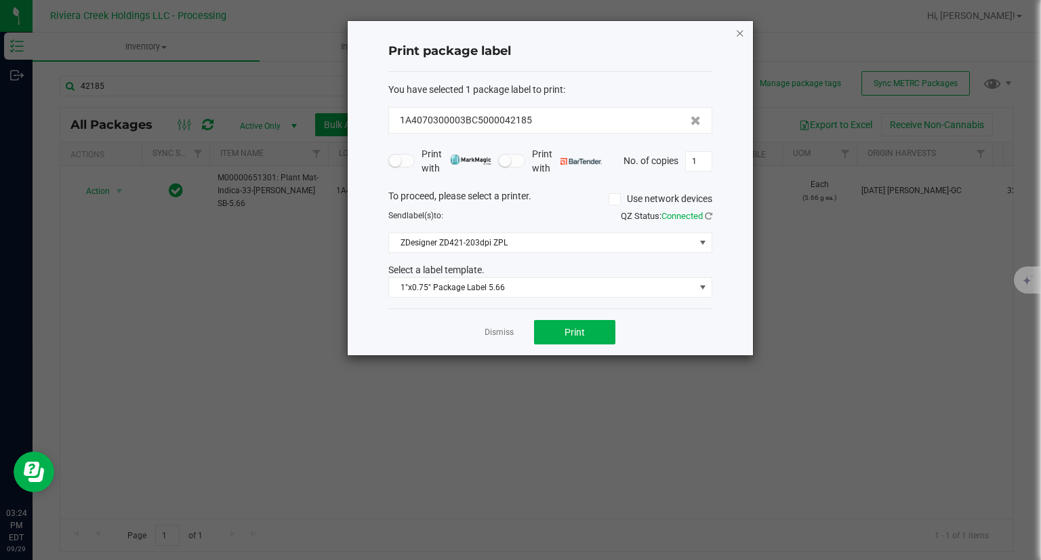
click at [735, 28] on icon "button" at bounding box center [739, 32] width 9 height 16
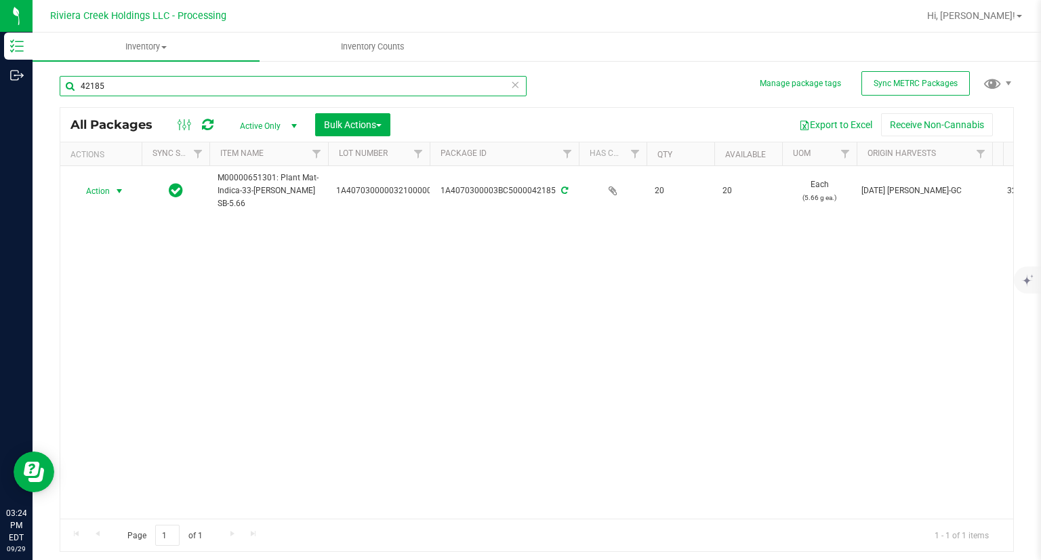
click at [146, 82] on input "42185" at bounding box center [293, 86] width 467 height 20
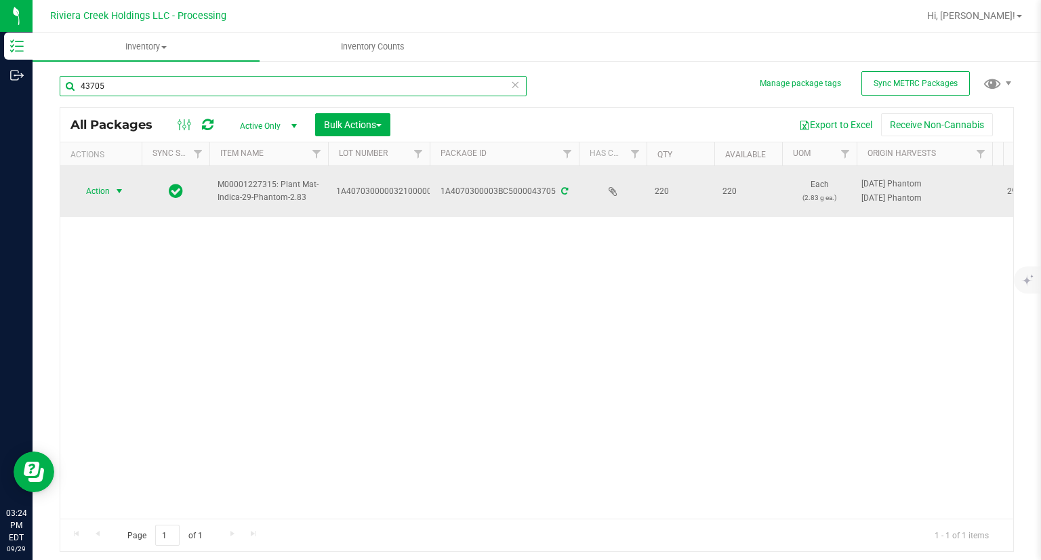
type input "43705"
click at [89, 187] on span "Action" at bounding box center [92, 191] width 37 height 19
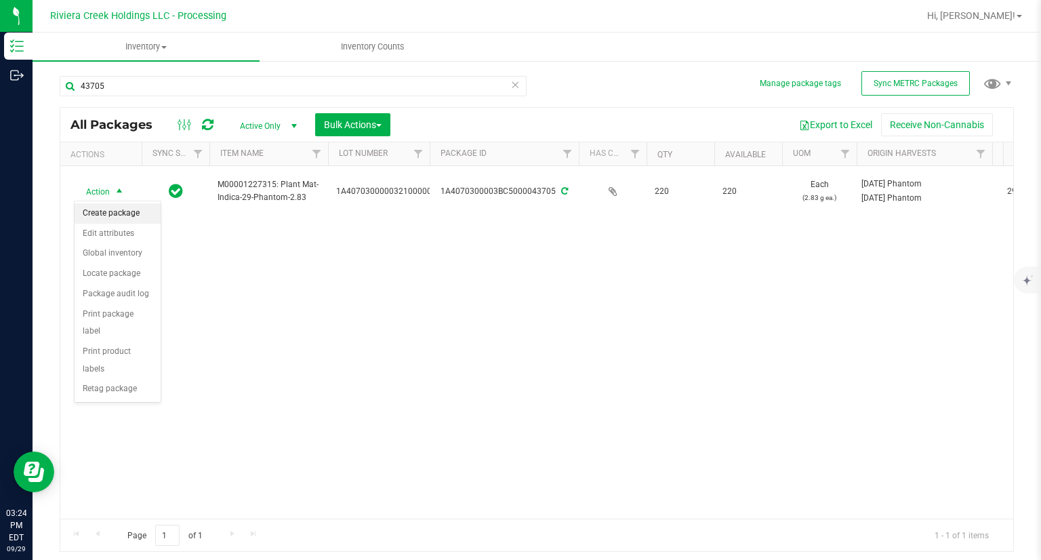
click at [108, 208] on li "Create package" at bounding box center [118, 213] width 86 height 20
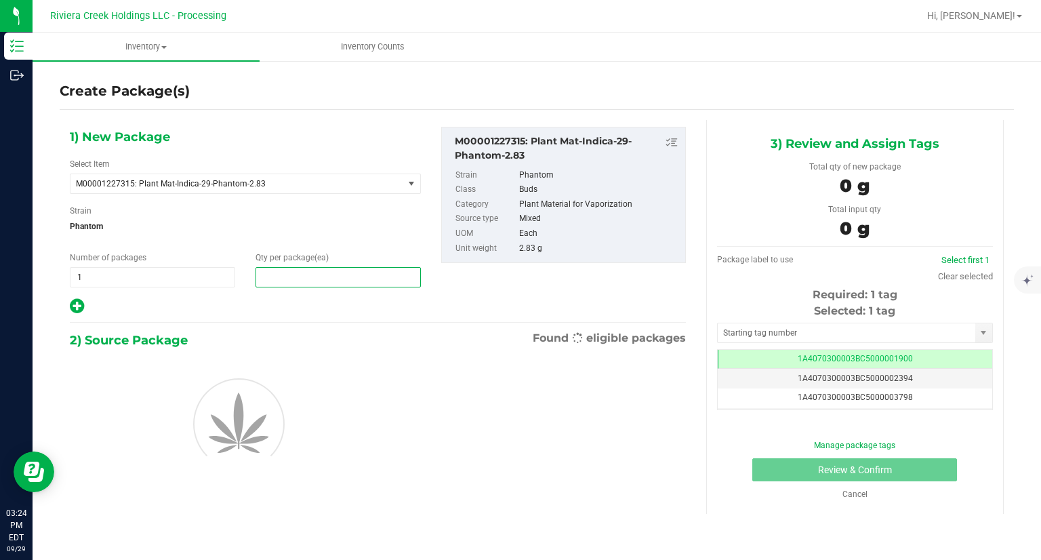
click at [306, 283] on span at bounding box center [338, 277] width 165 height 20
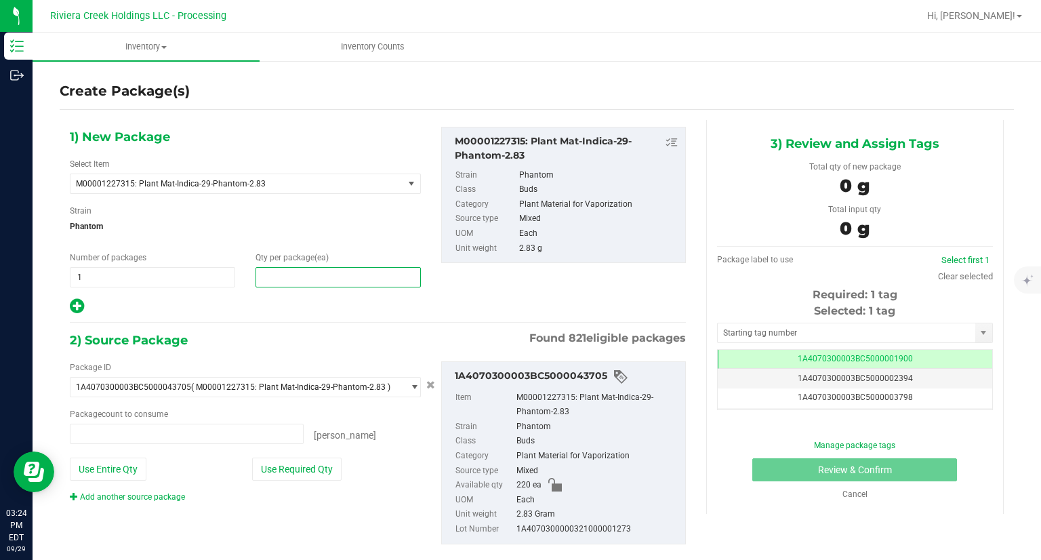
type input "0 ea"
type input "40"
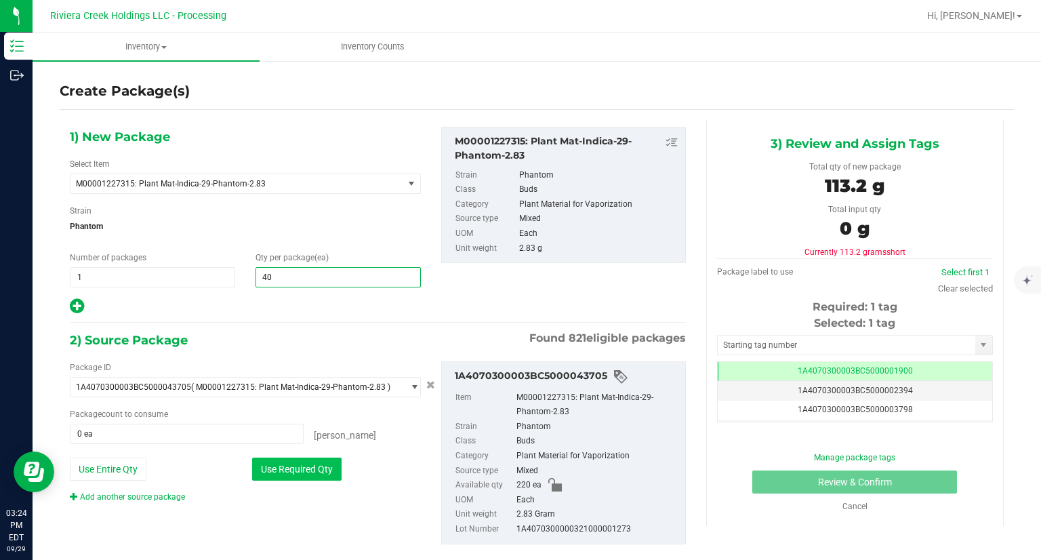
type input "40"
click at [320, 464] on button "Use Required Qty" at bounding box center [296, 469] width 89 height 23
type input "40 ea"
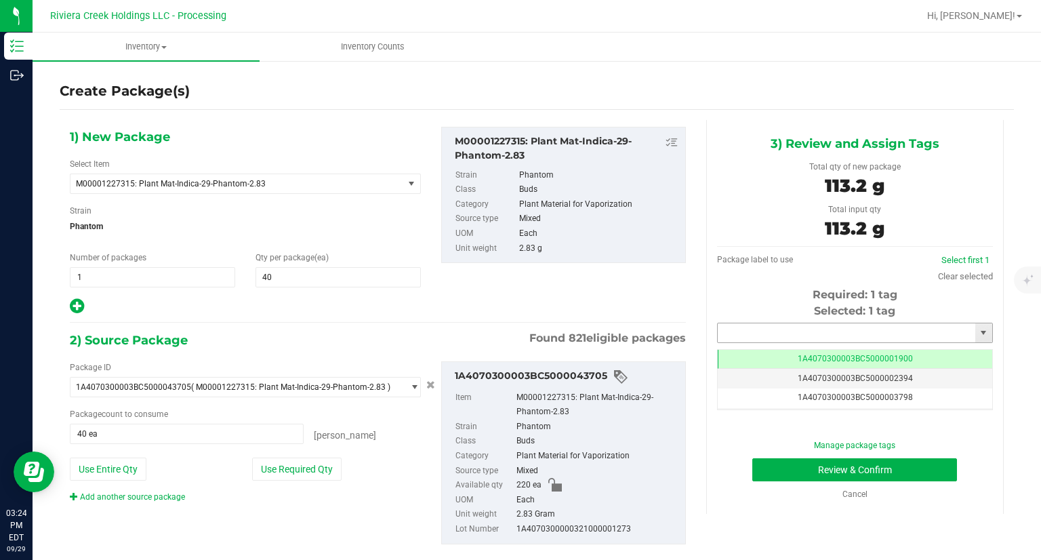
click at [808, 331] on input "text" at bounding box center [847, 332] width 258 height 19
click at [757, 355] on li "1A4070300003BC5000042186" at bounding box center [846, 356] width 272 height 20
type input "1A4070300003BC5000042186"
click at [767, 470] on button "Review & Confirm" at bounding box center [854, 469] width 205 height 23
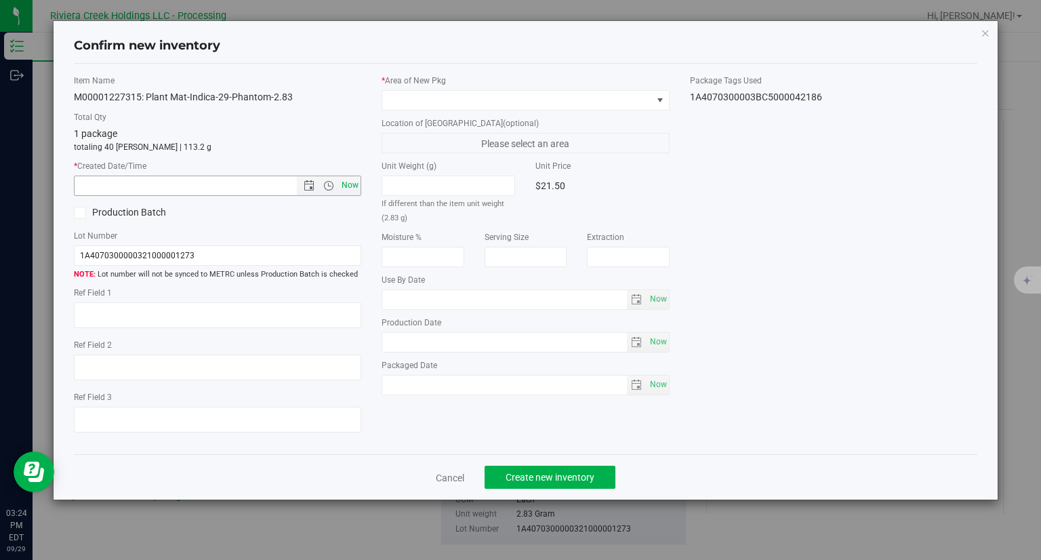
click at [347, 183] on span "Now" at bounding box center [350, 186] width 23 height 20
type input "[DATE] 3:24 PM"
click at [446, 85] on label "* Area of [GEOGRAPHIC_DATA]" at bounding box center [526, 81] width 288 height 12
click at [439, 93] on span at bounding box center [517, 100] width 270 height 19
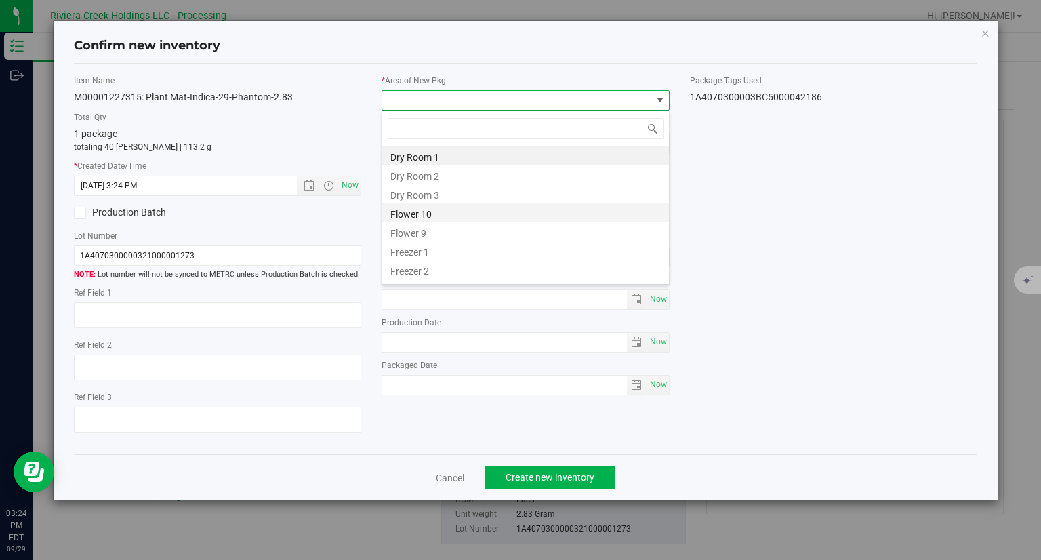
click at [401, 212] on li "Flower 10" at bounding box center [525, 212] width 287 height 19
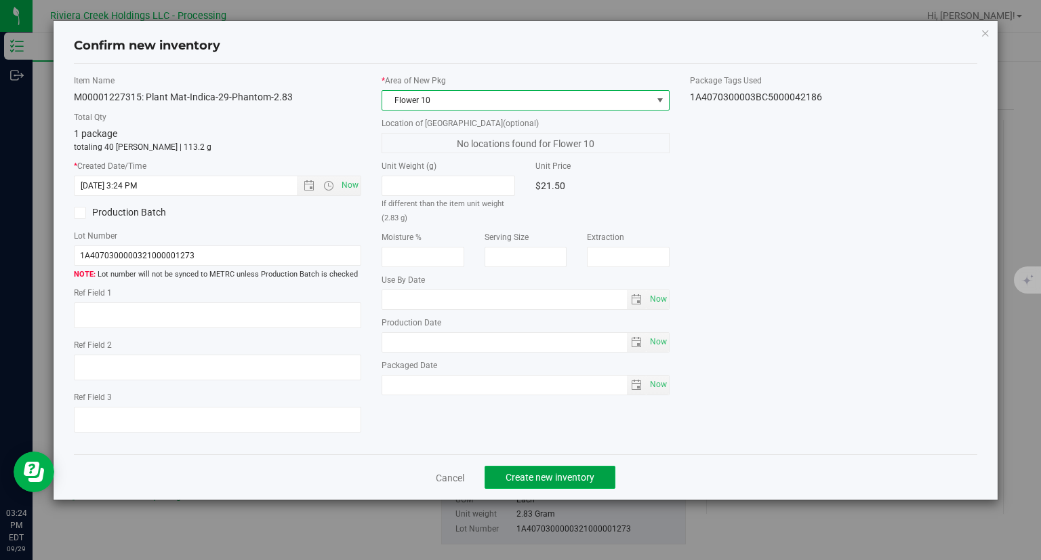
click at [610, 483] on button "Create new inventory" at bounding box center [550, 477] width 131 height 23
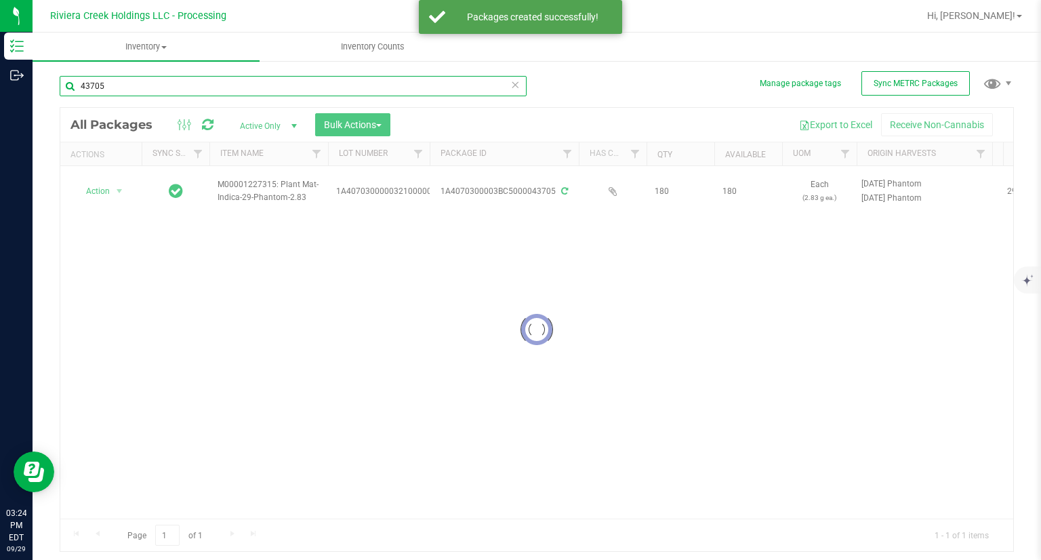
click at [160, 89] on input "43705" at bounding box center [293, 86] width 467 height 20
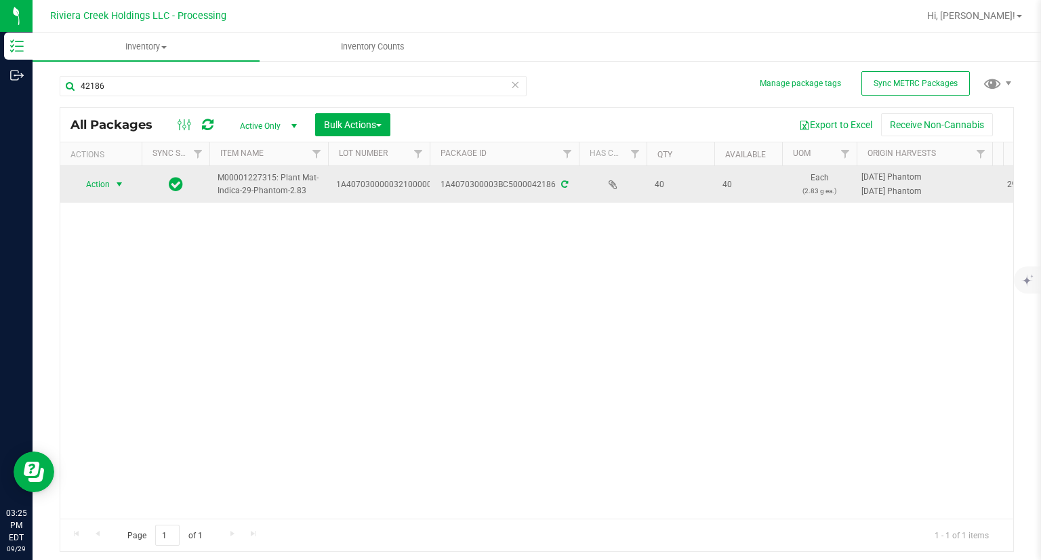
click at [100, 189] on span "Action" at bounding box center [92, 184] width 37 height 19
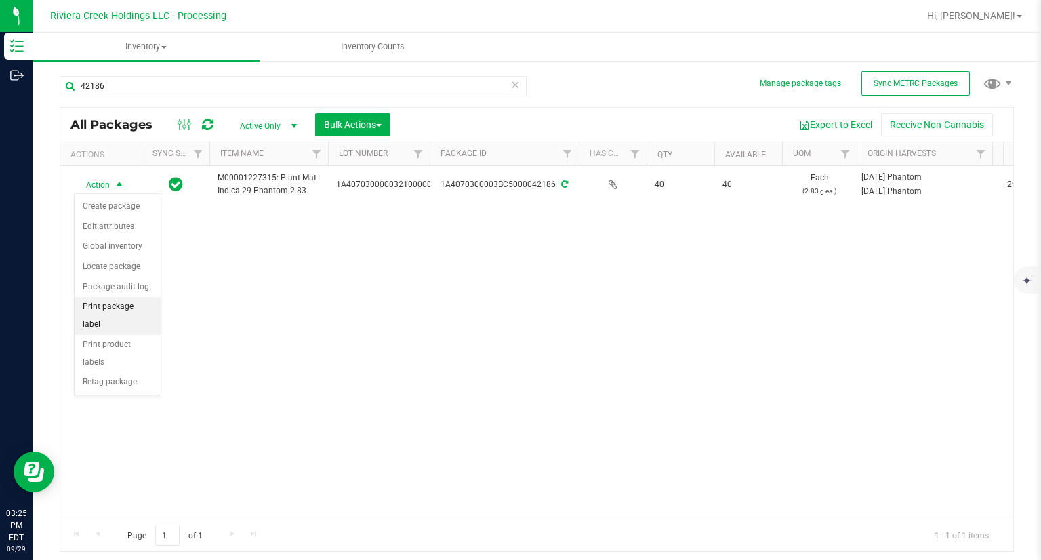
click at [143, 304] on li "Print package label" at bounding box center [118, 315] width 86 height 37
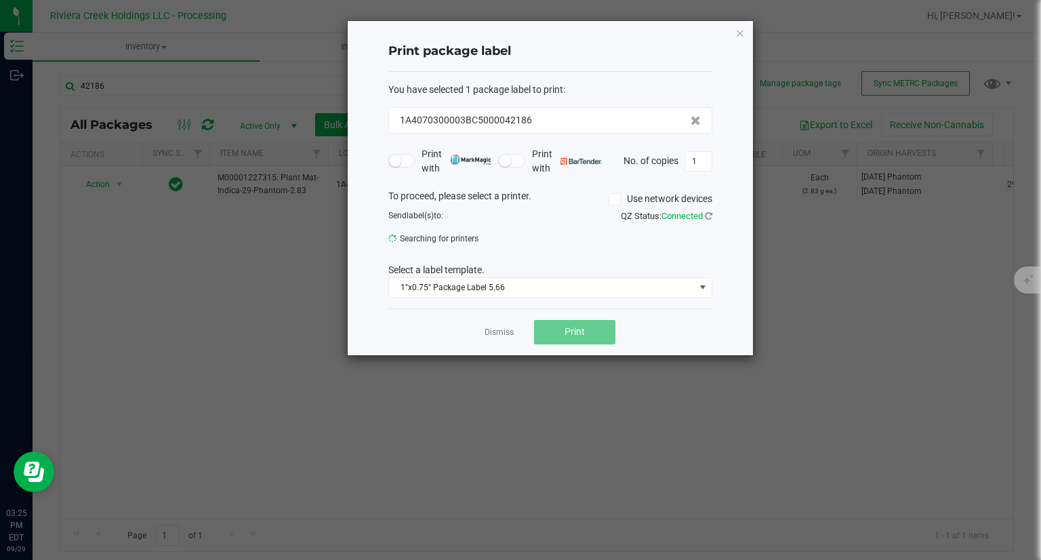
click at [548, 302] on div "You have selected 1 package label to print : 1A4070300003BC5000042186 Print wit…" at bounding box center [550, 190] width 324 height 237
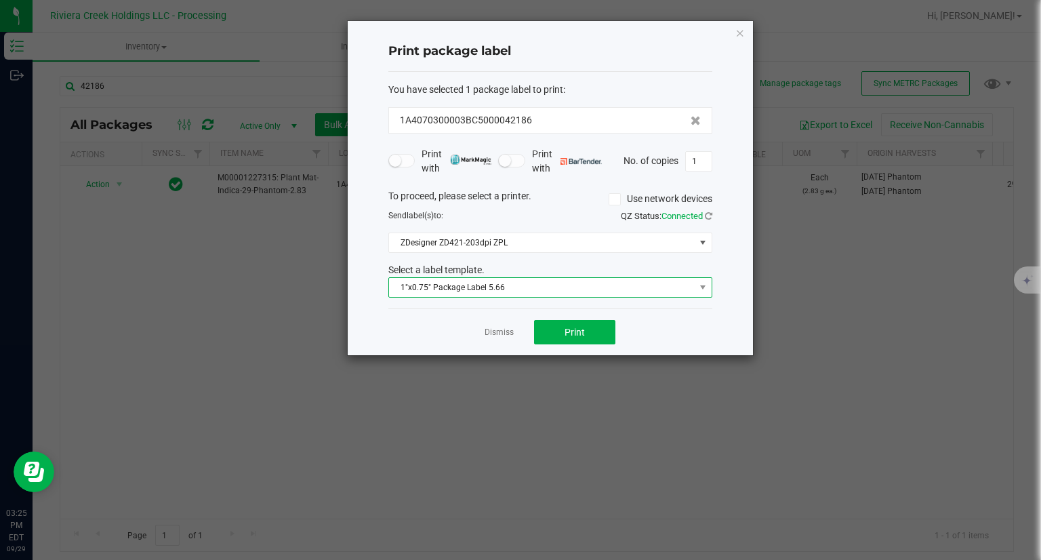
click at [522, 288] on span "1"x0.75" Package Label 5.66" at bounding box center [542, 287] width 306 height 19
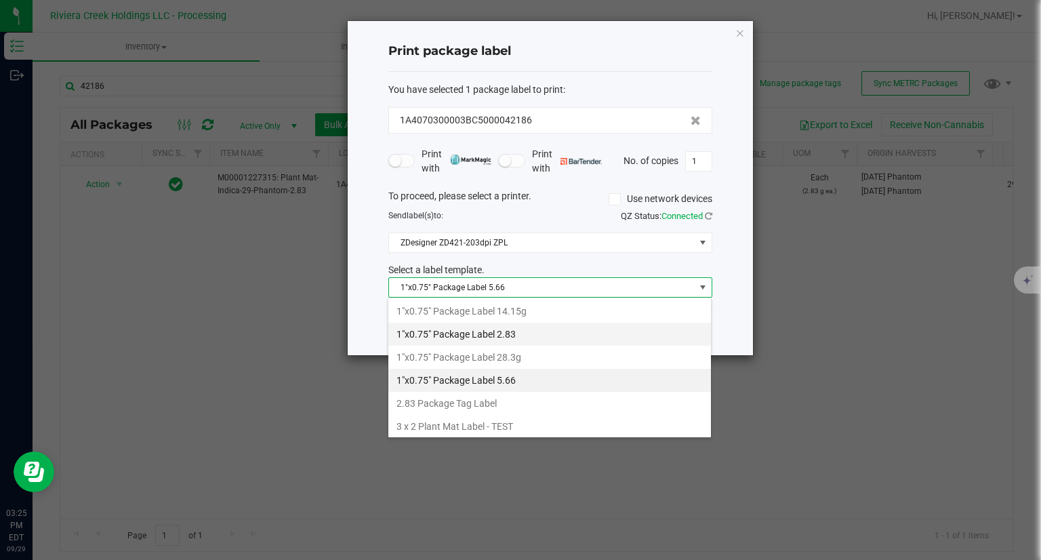
click at [504, 327] on li "1"x0.75" Package Label 2.83" at bounding box center [549, 334] width 323 height 23
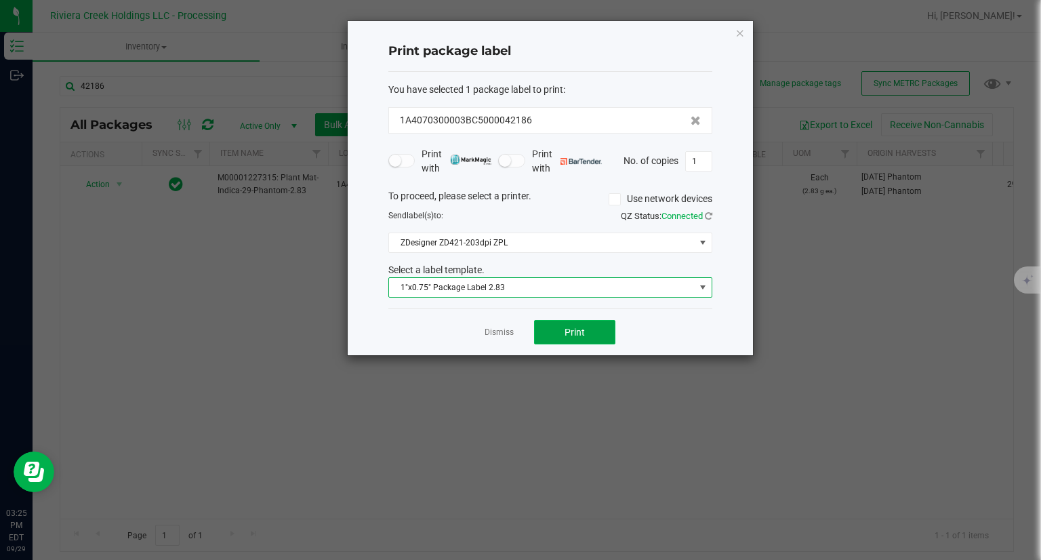
click at [612, 326] on button "Print" at bounding box center [574, 332] width 81 height 24
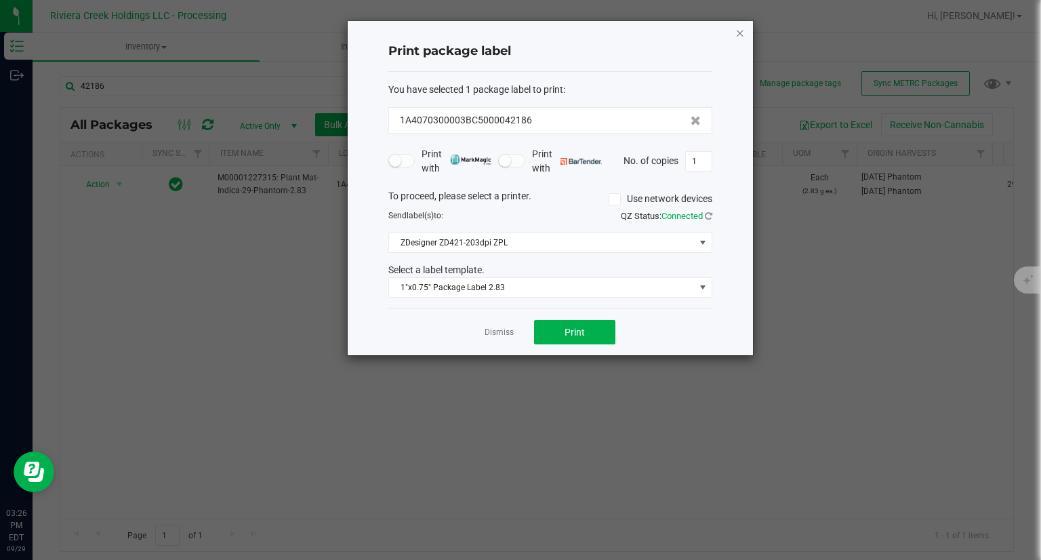
click at [737, 35] on icon "button" at bounding box center [739, 32] width 9 height 16
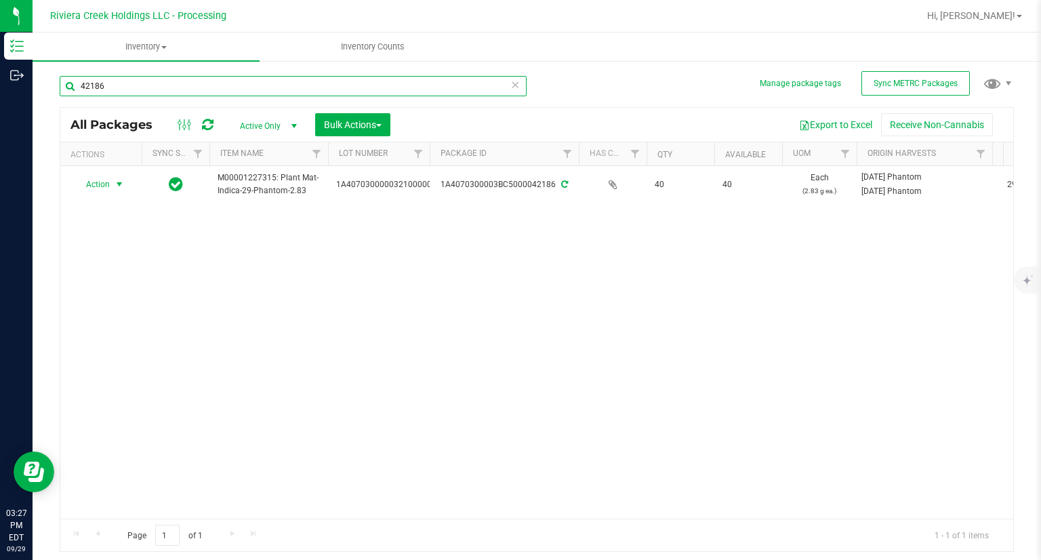
click at [203, 88] on input "42186" at bounding box center [293, 86] width 467 height 20
click at [201, 88] on input "42186" at bounding box center [293, 86] width 467 height 20
click at [201, 87] on input "42186" at bounding box center [293, 86] width 467 height 20
click at [454, 89] on input "43705" at bounding box center [293, 86] width 467 height 20
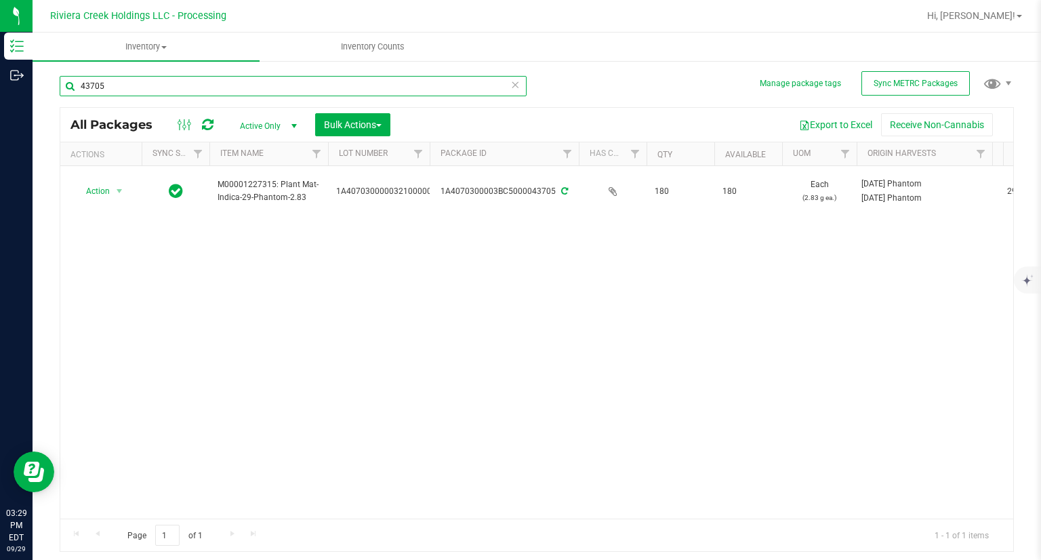
click at [453, 89] on input "43705" at bounding box center [293, 86] width 467 height 20
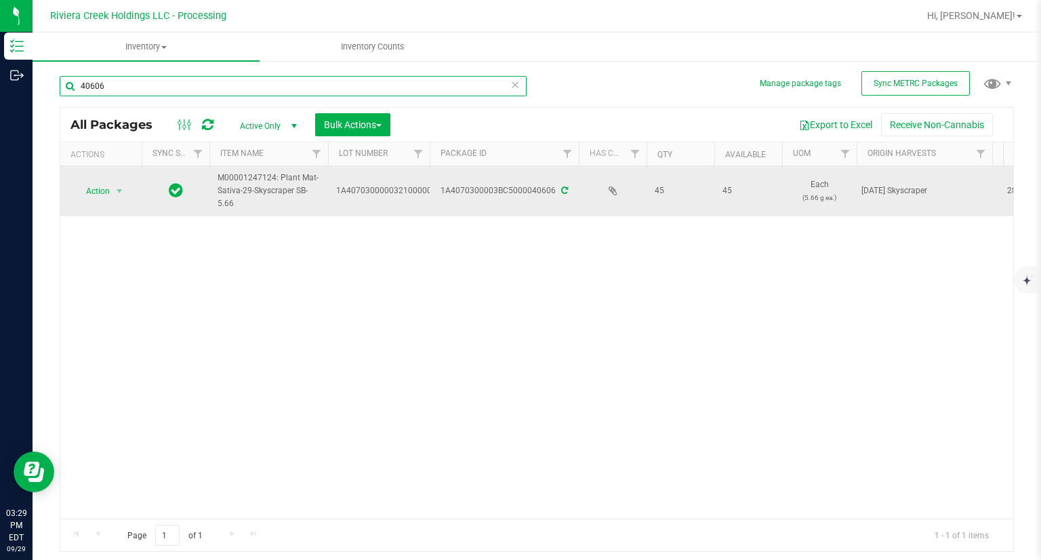
type input "40606"
click at [113, 186] on span "select" at bounding box center [119, 191] width 17 height 19
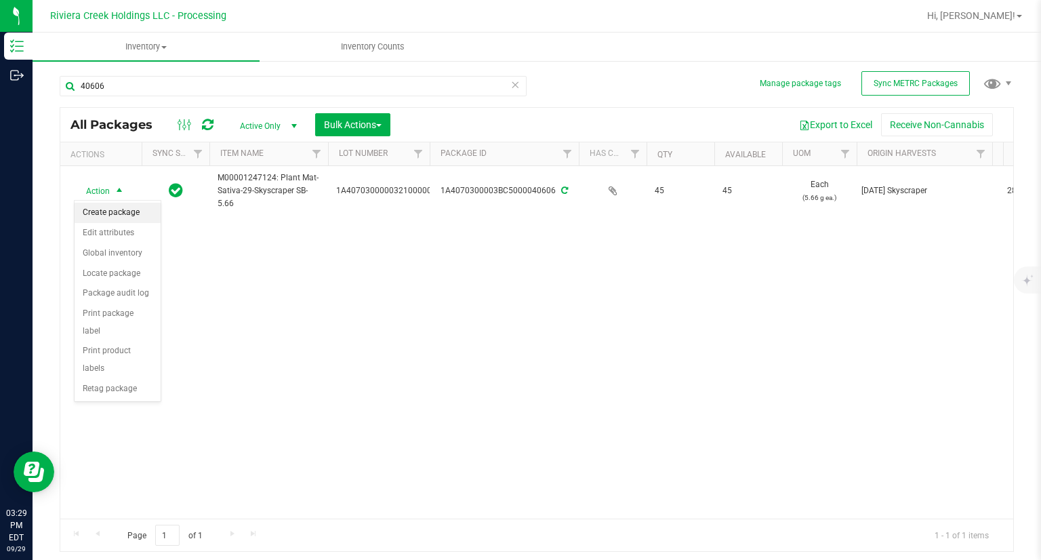
click at [119, 208] on li "Create package" at bounding box center [118, 213] width 86 height 20
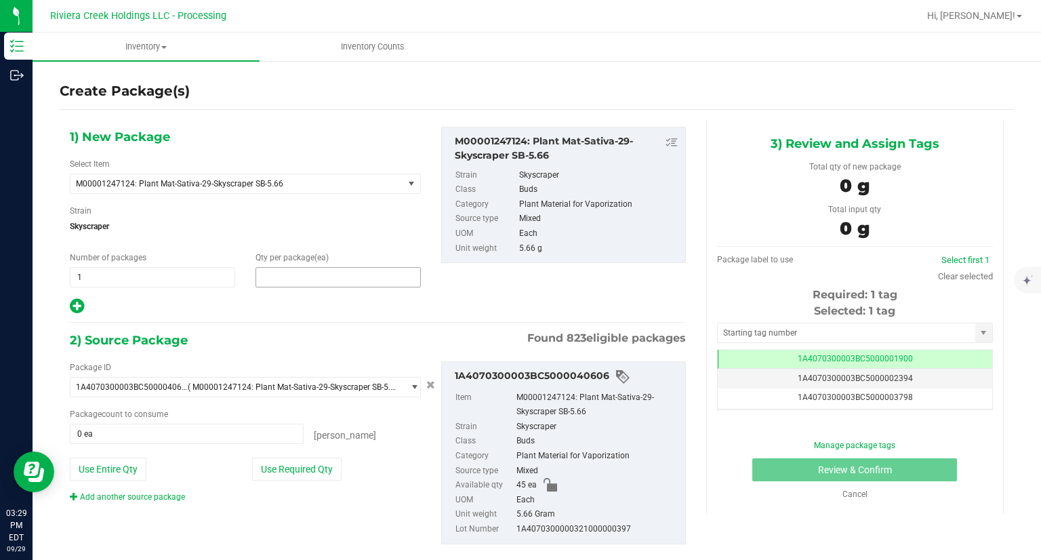
click at [289, 281] on span at bounding box center [338, 277] width 165 height 20
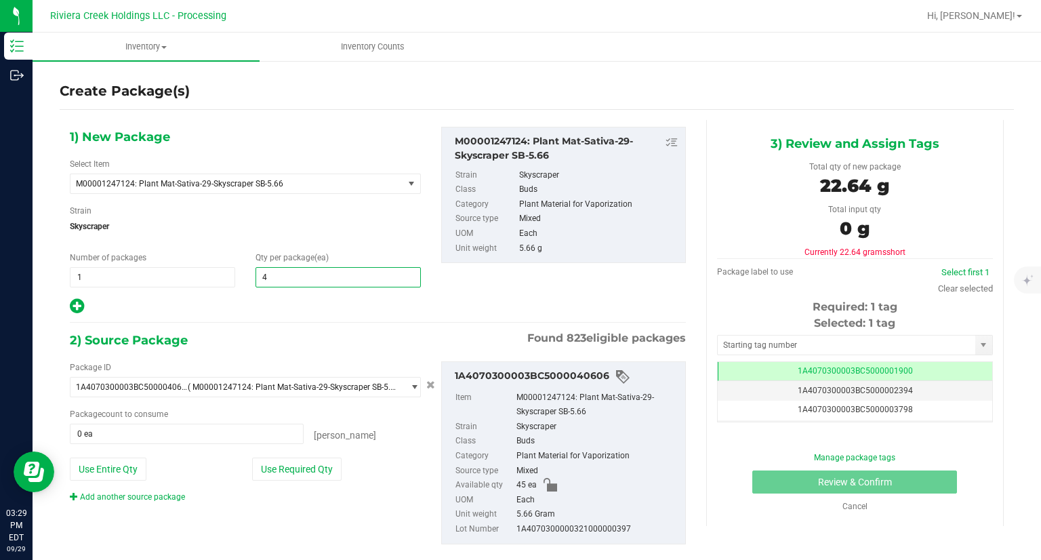
type input "40"
click at [296, 469] on button "Use Required Qty" at bounding box center [296, 469] width 89 height 23
type input "40 ea"
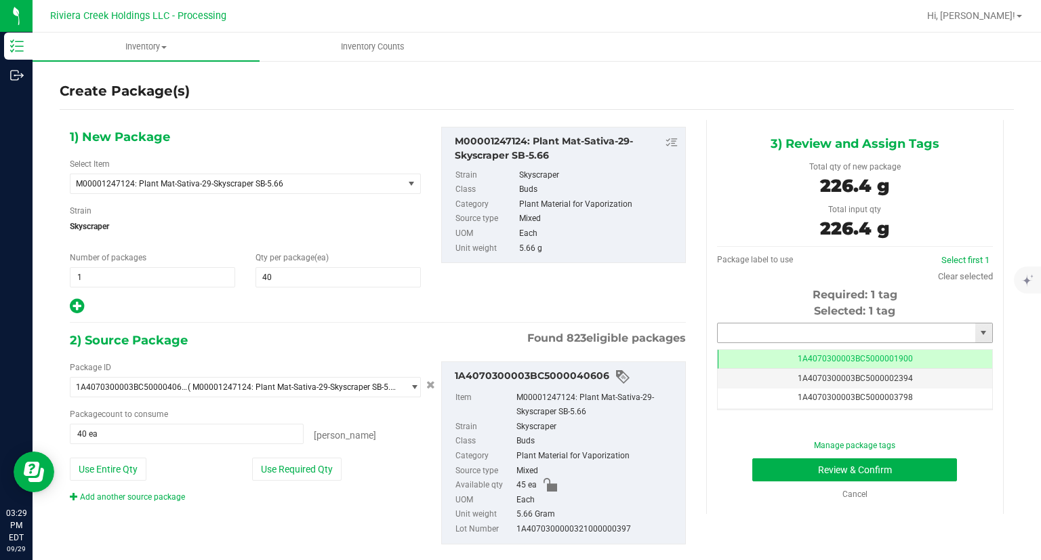
click at [759, 335] on input "text" at bounding box center [847, 332] width 258 height 19
click at [743, 356] on li "1A4070300003BC5000042188" at bounding box center [846, 356] width 272 height 20
type input "1A4070300003BC5000042188"
click at [788, 464] on button "Review & Confirm" at bounding box center [854, 469] width 205 height 23
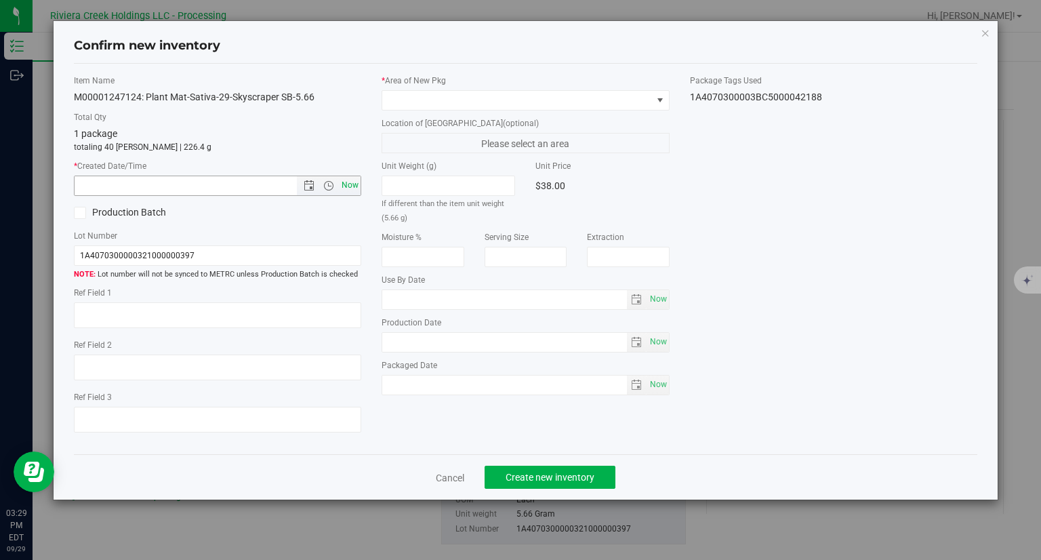
click at [353, 184] on span "Now" at bounding box center [350, 186] width 23 height 20
type input "[DATE] 3:29 PM"
click at [396, 104] on span at bounding box center [517, 100] width 270 height 19
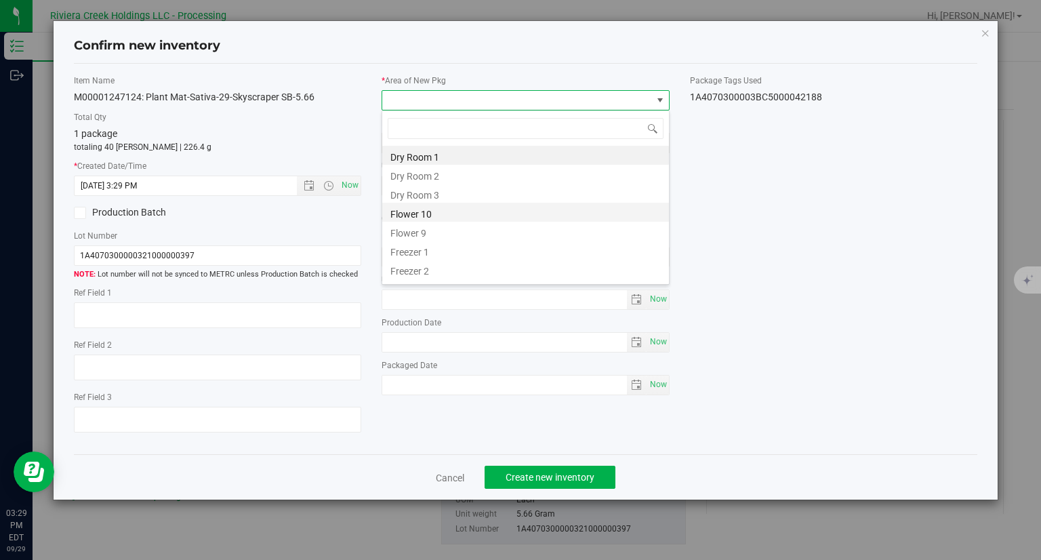
click at [437, 213] on li "Flower 10" at bounding box center [525, 212] width 287 height 19
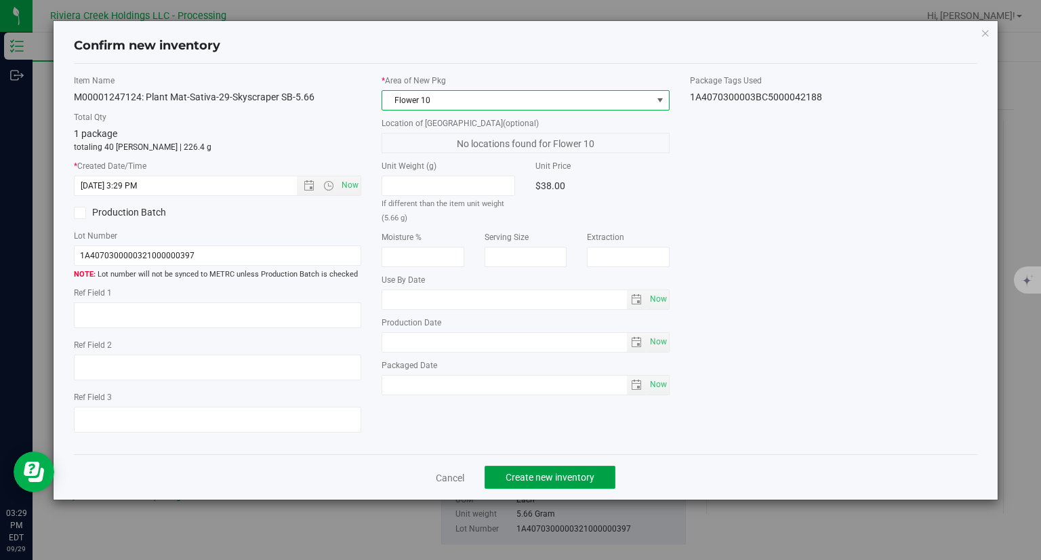
click at [567, 470] on button "Create new inventory" at bounding box center [550, 477] width 131 height 23
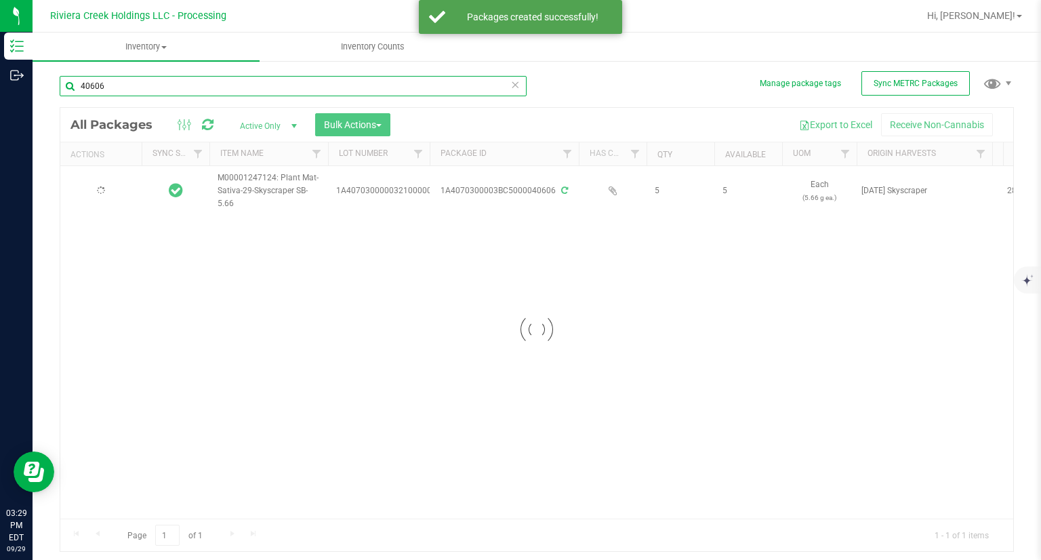
click at [134, 83] on input "40606" at bounding box center [293, 86] width 467 height 20
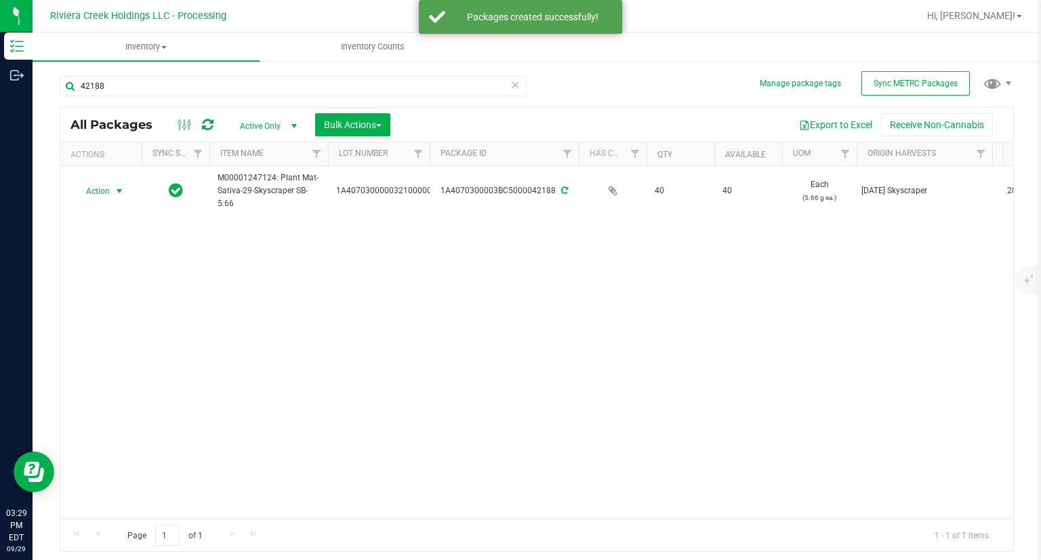
click at [104, 188] on span "Action" at bounding box center [92, 191] width 37 height 19
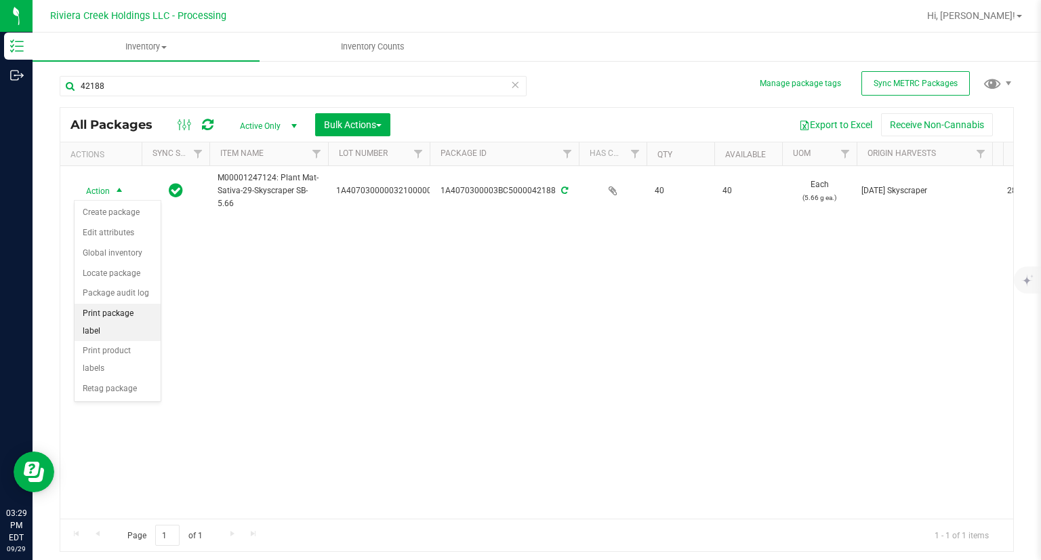
click at [149, 315] on li "Print package label" at bounding box center [118, 322] width 86 height 37
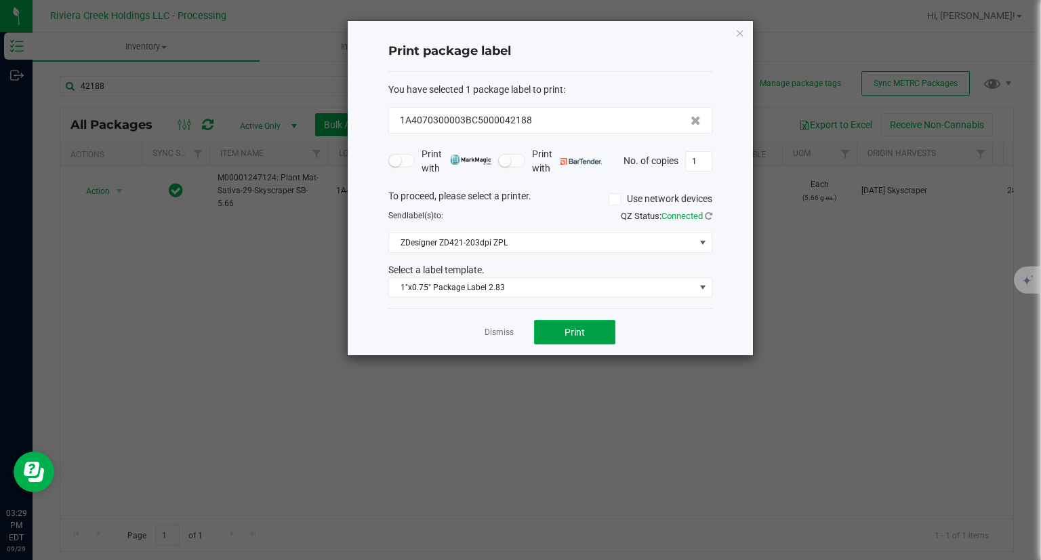
click at [569, 327] on span "Print" at bounding box center [575, 332] width 20 height 11
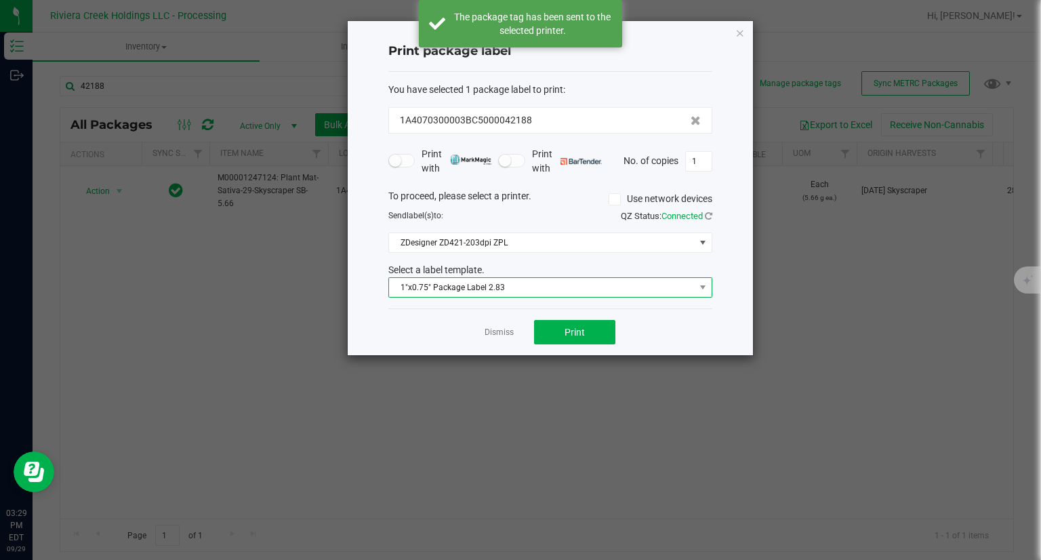
click at [518, 292] on span "1"x0.75" Package Label 2.83" at bounding box center [542, 287] width 306 height 19
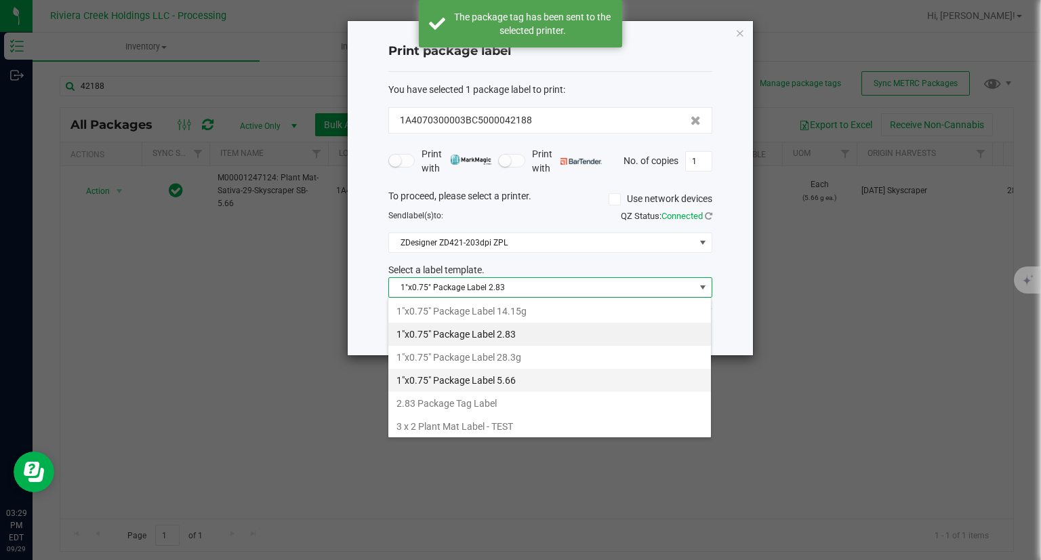
click at [524, 384] on li "1"x0.75" Package Label 5.66" at bounding box center [549, 380] width 323 height 23
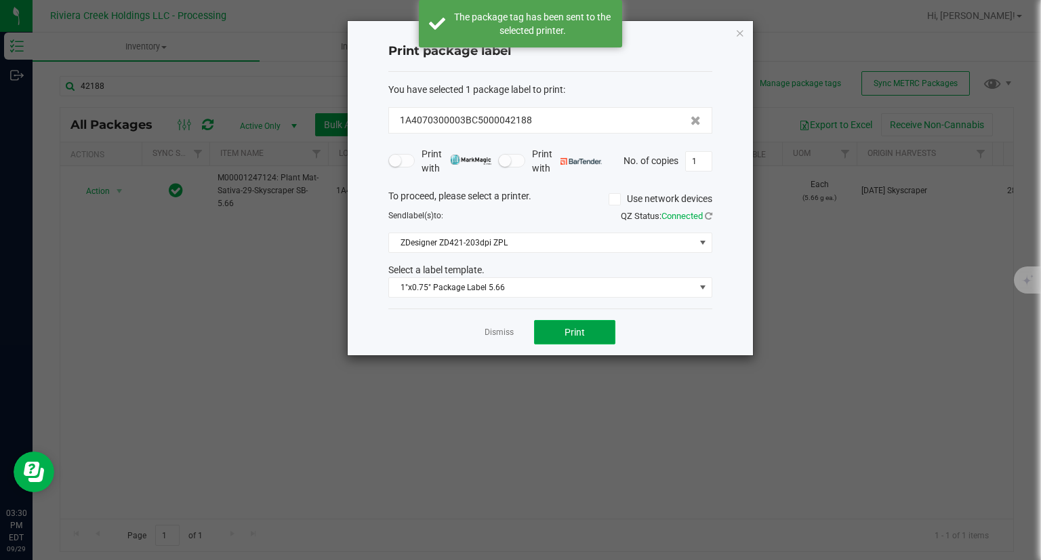
click at [587, 331] on button "Print" at bounding box center [574, 332] width 81 height 24
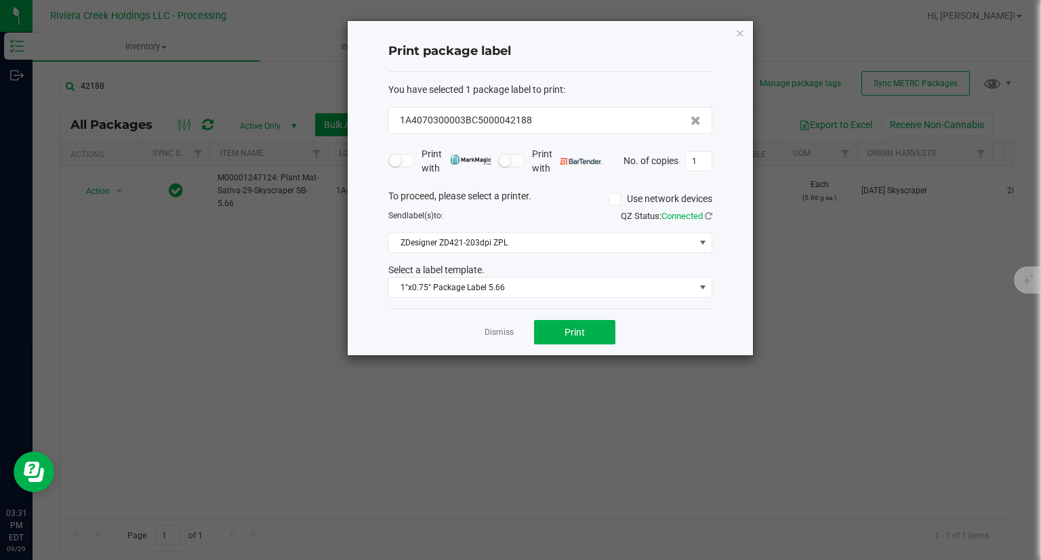
click at [738, 33] on icon "button" at bounding box center [739, 32] width 9 height 16
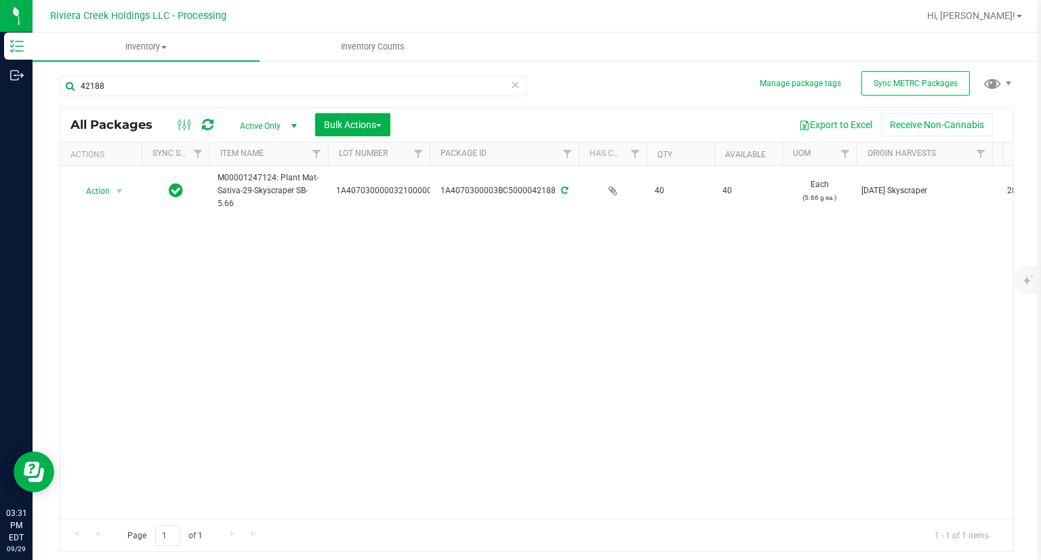
click at [153, 72] on div "42188" at bounding box center [298, 85] width 477 height 43
click at [141, 87] on input "42188" at bounding box center [293, 86] width 467 height 20
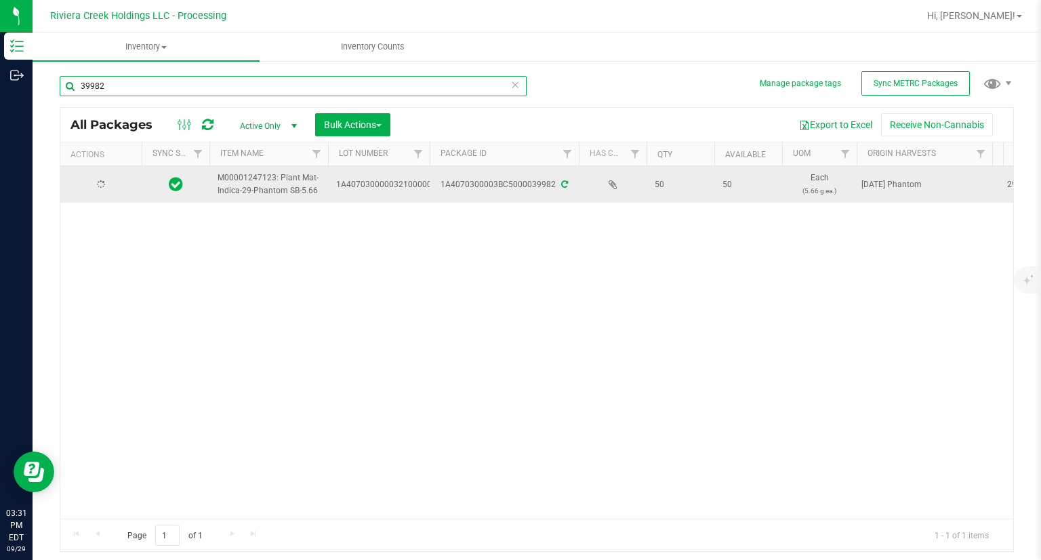
type input "39982"
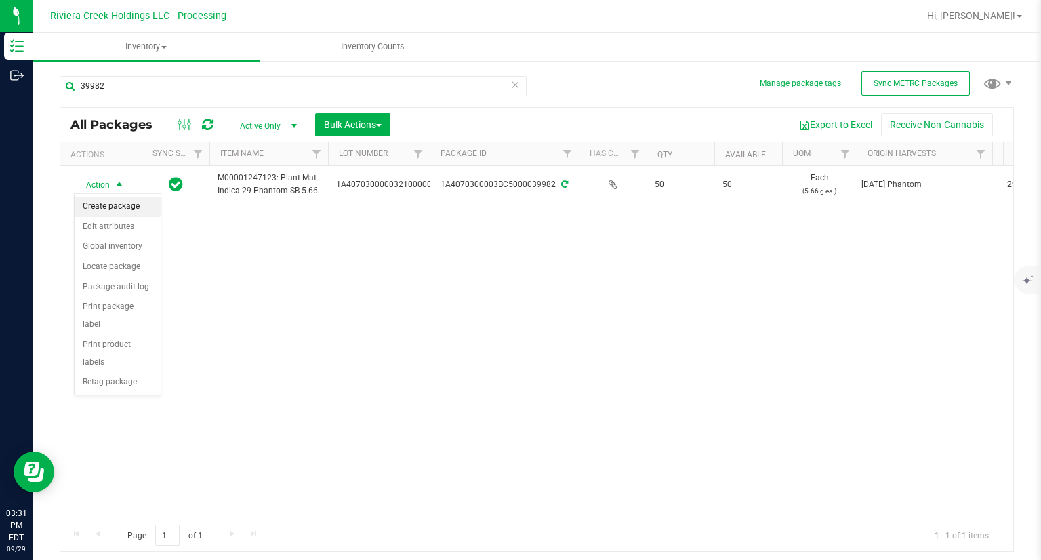
click at [102, 207] on li "Create package" at bounding box center [118, 207] width 86 height 20
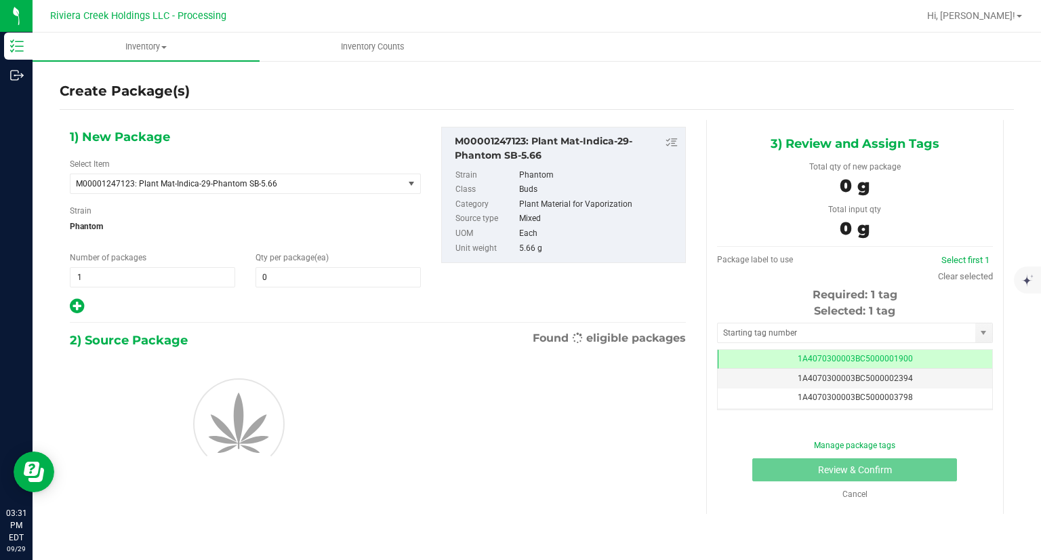
click at [321, 287] on div "1) New Package Select Item M00001247123: Plant Mat-Indica-29-Phantom SB-5.66 M0…" at bounding box center [245, 221] width 371 height 188
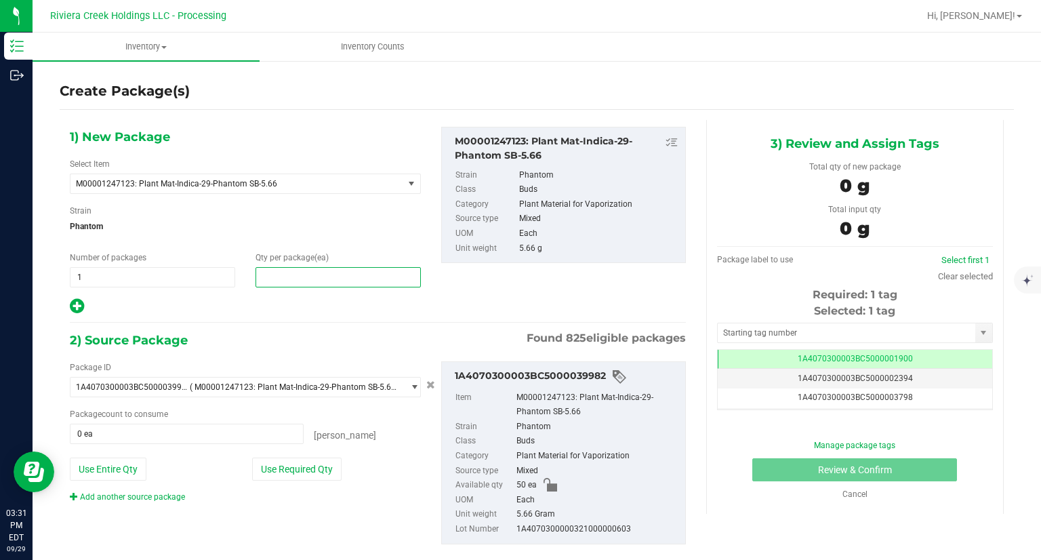
drag, startPoint x: 330, startPoint y: 273, endPoint x: 326, endPoint y: 285, distance: 12.9
click at [326, 285] on span at bounding box center [338, 277] width 165 height 20
type input "20"
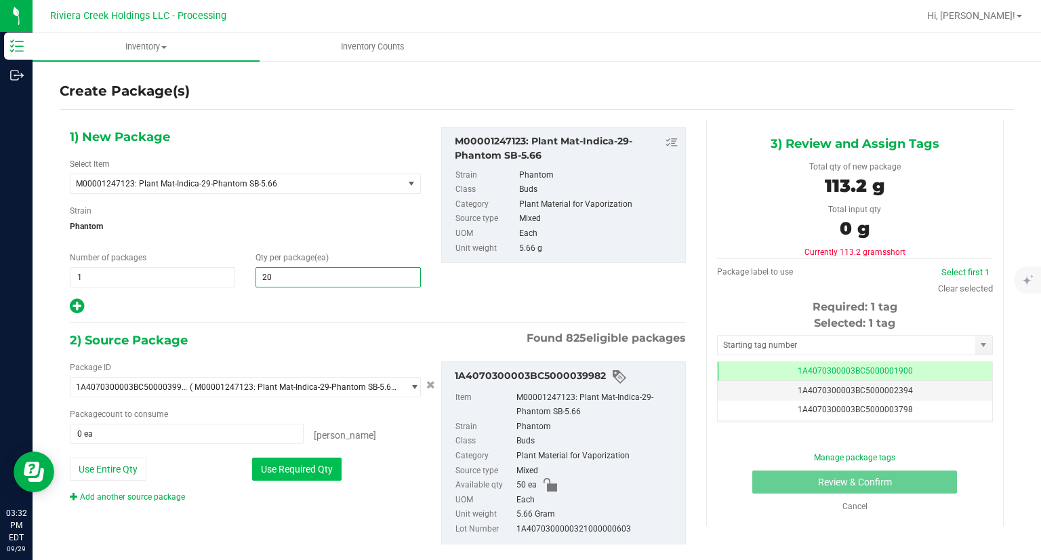
type input "20"
click at [287, 463] on button "Use Required Qty" at bounding box center [296, 469] width 89 height 23
type input "20 ea"
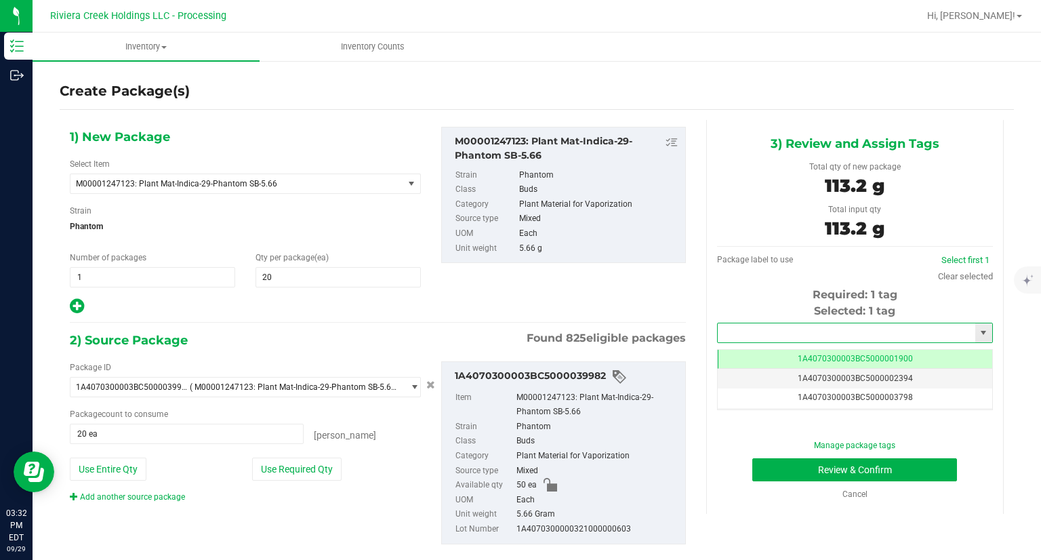
click at [761, 337] on input "text" at bounding box center [847, 332] width 258 height 19
click at [756, 334] on input "text" at bounding box center [847, 332] width 258 height 19
click at [751, 356] on li "1A4070300003BC5000042187" at bounding box center [846, 356] width 272 height 20
type input "1A4070300003BC5000042187"
click at [782, 489] on div "Cancel" at bounding box center [855, 494] width 256 height 12
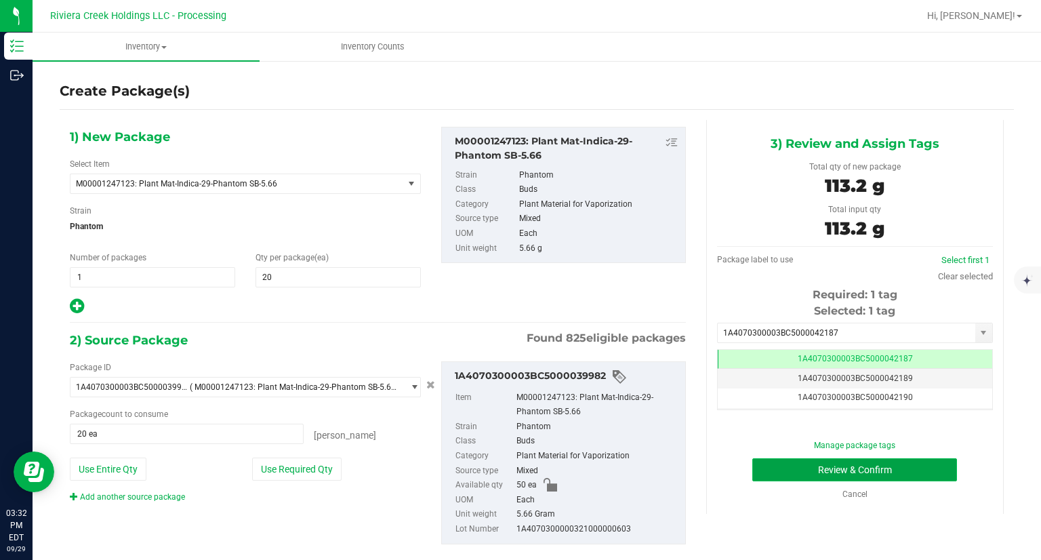
click at [770, 478] on button "Review & Confirm" at bounding box center [854, 469] width 205 height 23
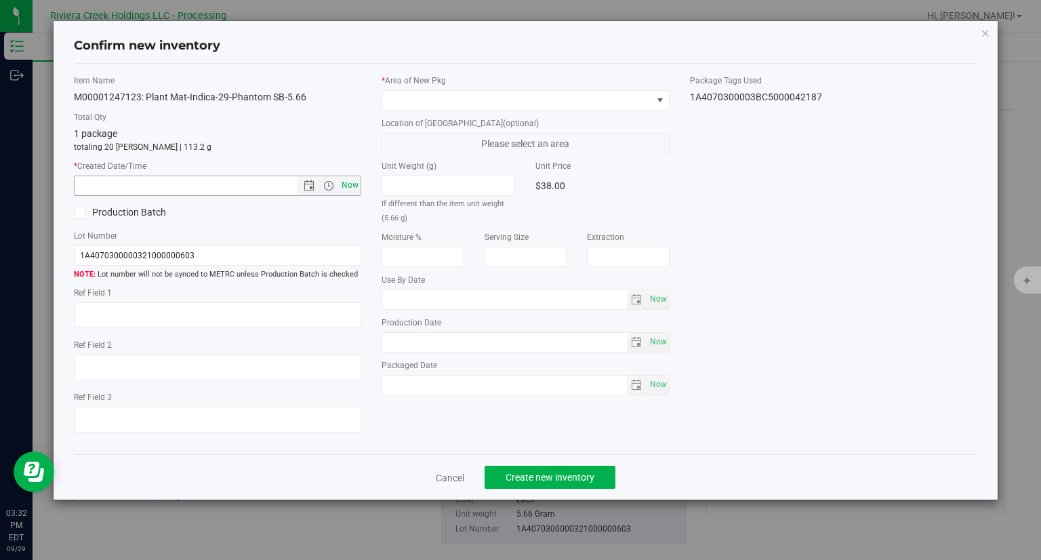
click at [351, 190] on span "Now" at bounding box center [350, 186] width 23 height 20
type input "[DATE] 3:32 PM"
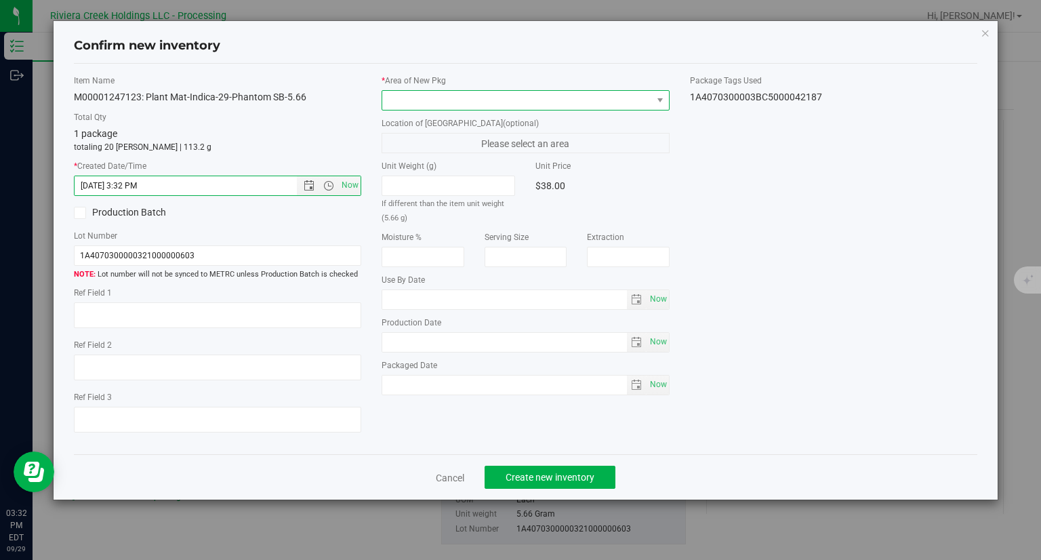
click at [421, 97] on span at bounding box center [517, 100] width 270 height 19
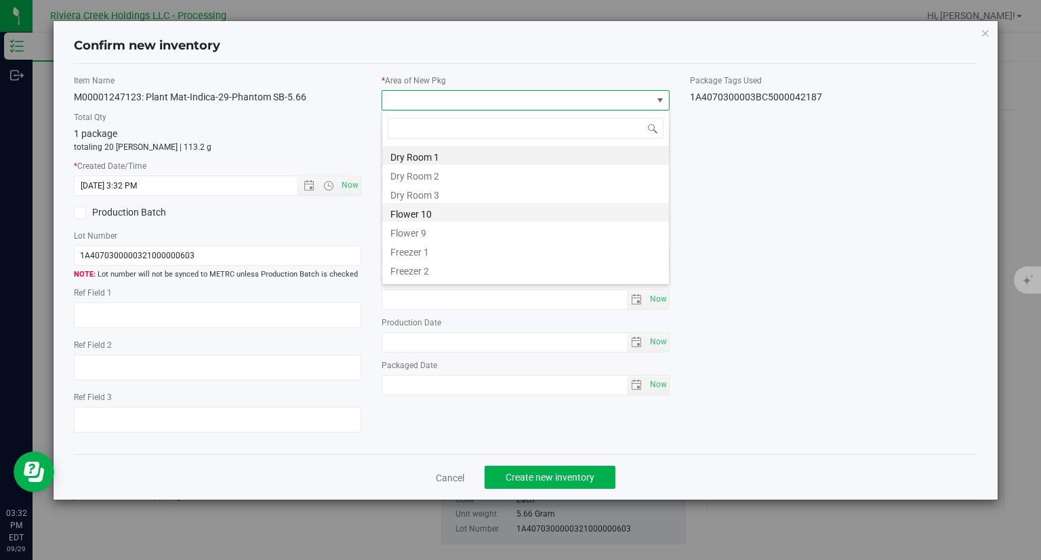
click at [435, 214] on li "Flower 10" at bounding box center [525, 212] width 287 height 19
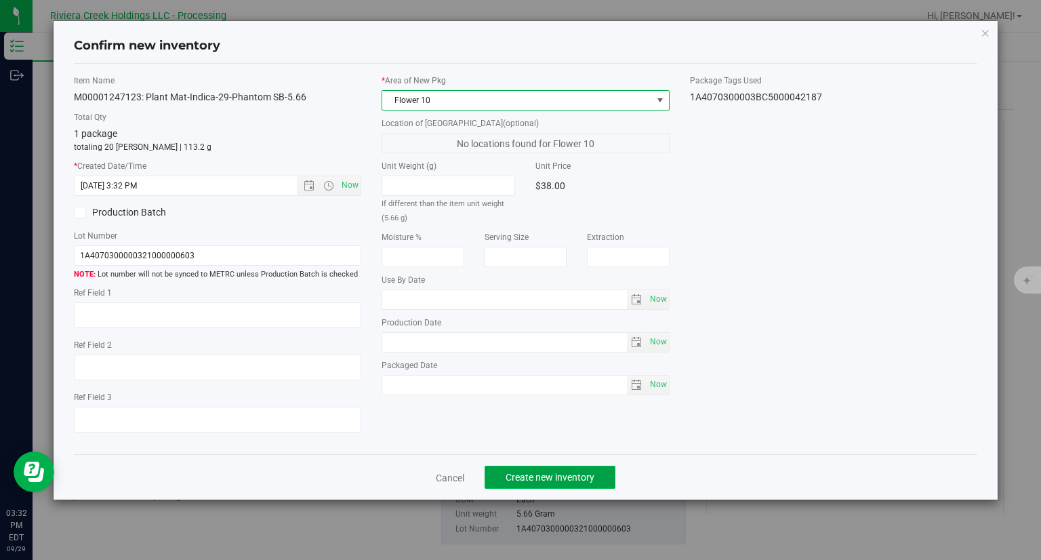
click at [578, 484] on button "Create new inventory" at bounding box center [550, 477] width 131 height 23
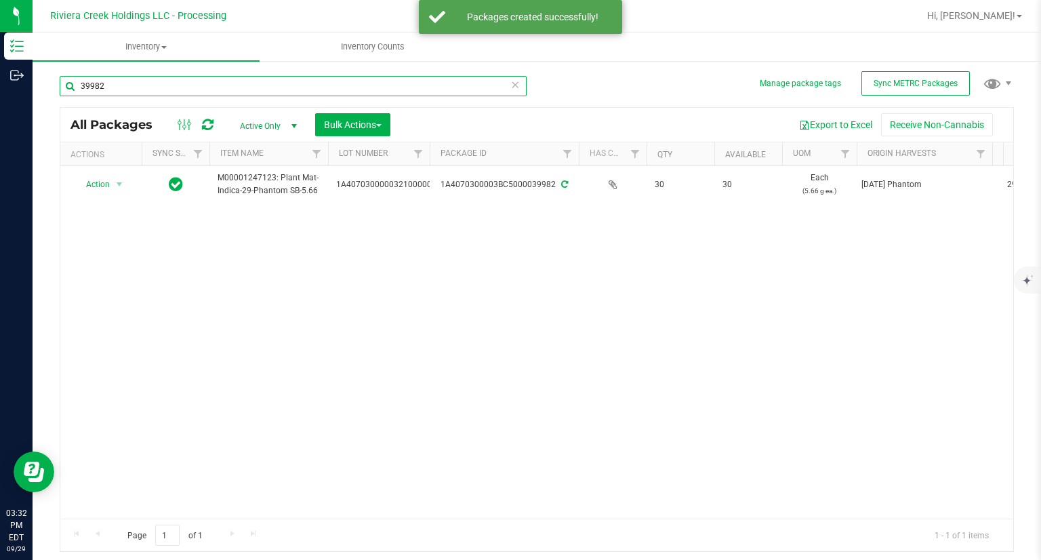
click at [157, 85] on input "39982" at bounding box center [293, 86] width 467 height 20
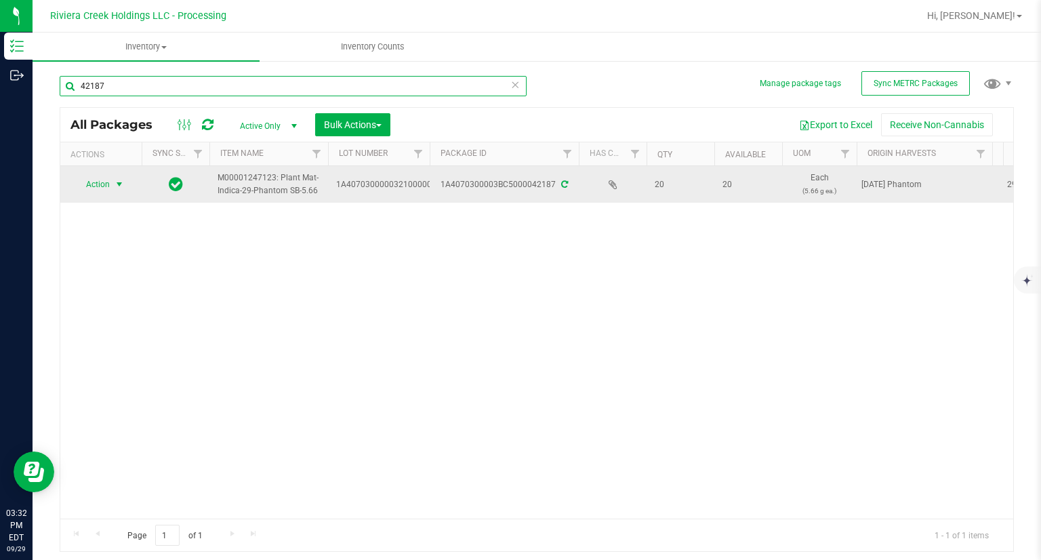
type input "42187"
click at [95, 184] on span "Action" at bounding box center [92, 184] width 37 height 19
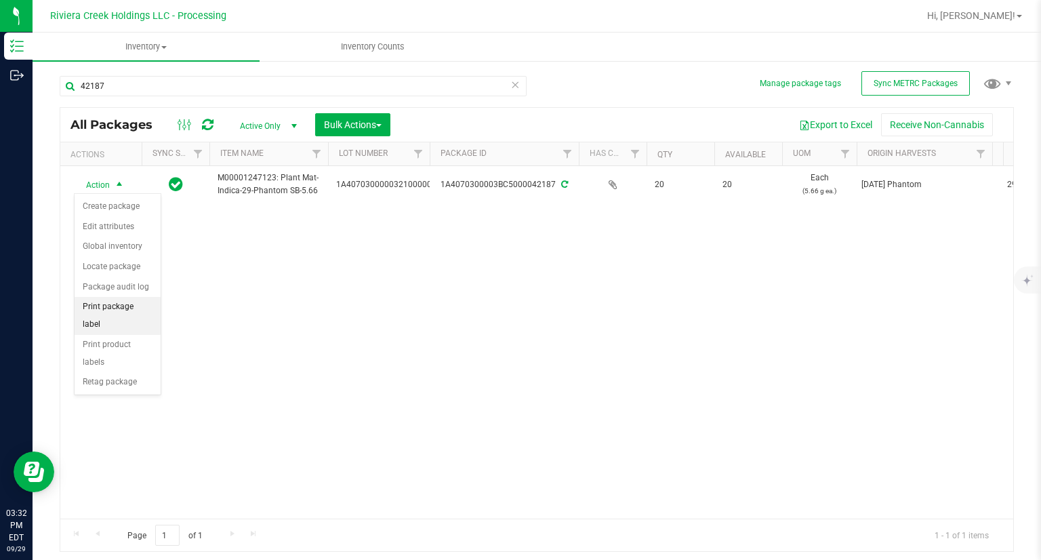
click at [151, 304] on li "Print package label" at bounding box center [118, 315] width 86 height 37
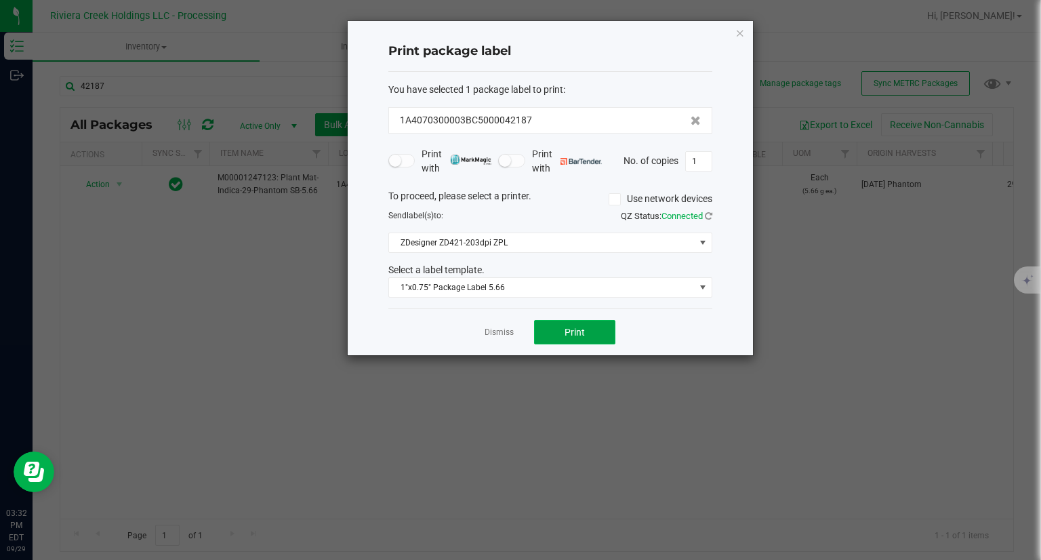
click at [586, 332] on button "Print" at bounding box center [574, 332] width 81 height 24
click at [745, 32] on div "Print package label You have selected 1 package label to print : 1A4070300003BC…" at bounding box center [550, 188] width 405 height 334
click at [739, 32] on icon "button" at bounding box center [739, 32] width 9 height 16
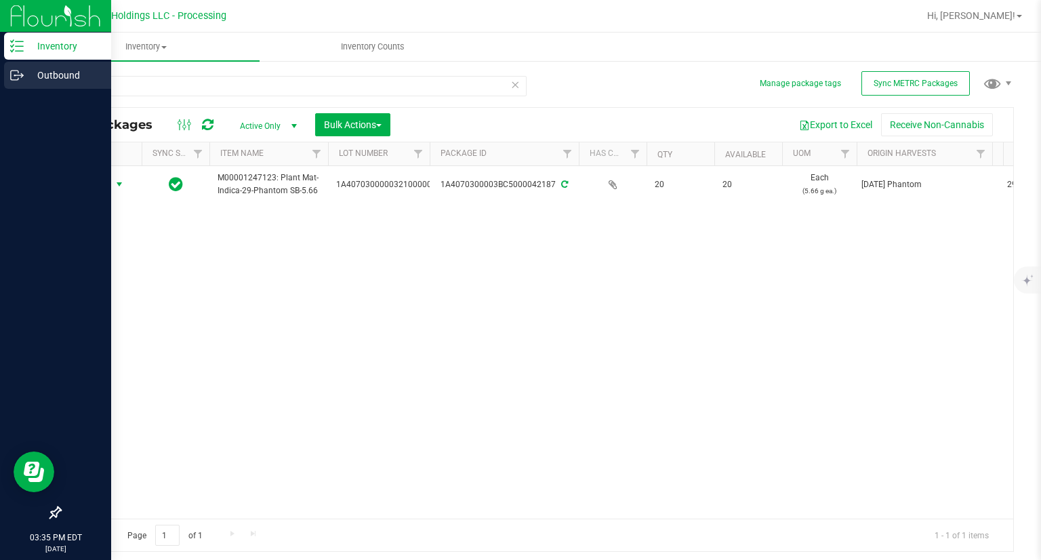
click at [19, 73] on icon at bounding box center [17, 75] width 14 height 14
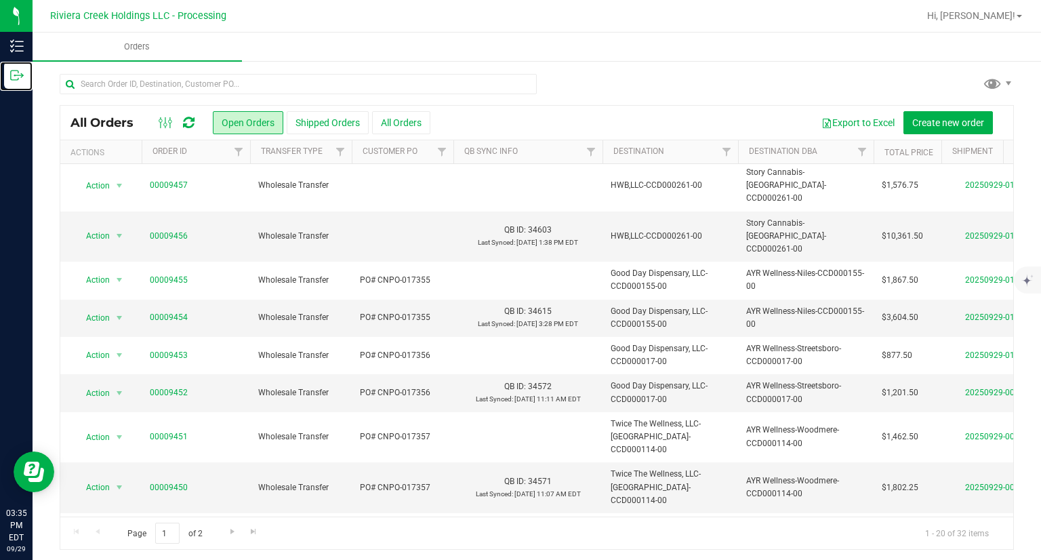
scroll to position [3, 0]
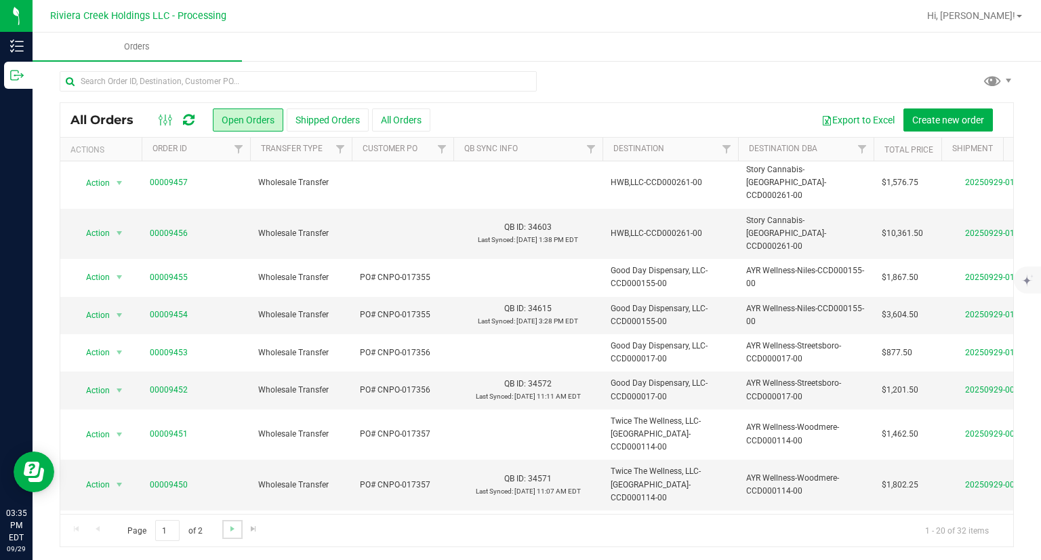
click at [238, 533] on link "Go to the next page" at bounding box center [232, 529] width 20 height 18
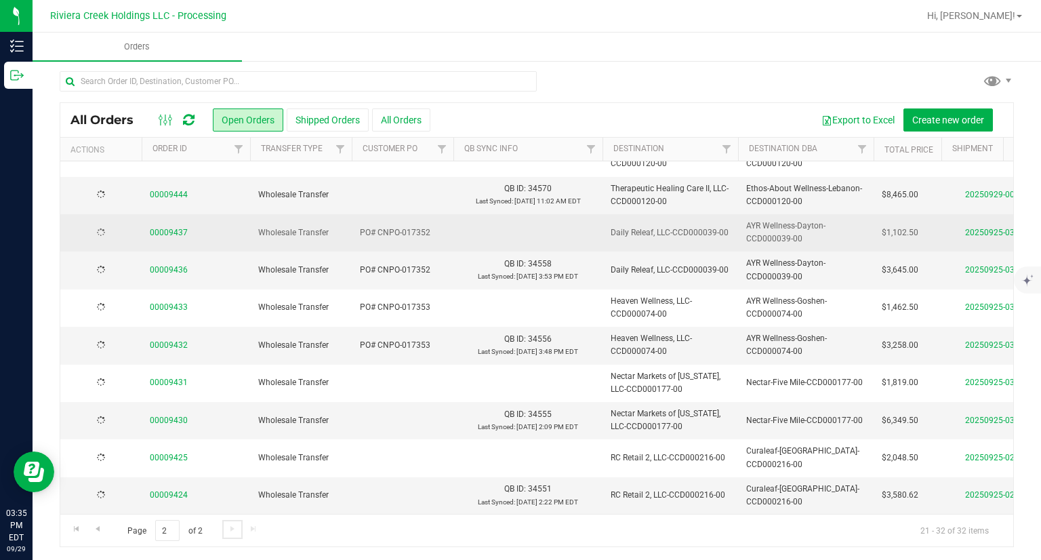
scroll to position [0, 0]
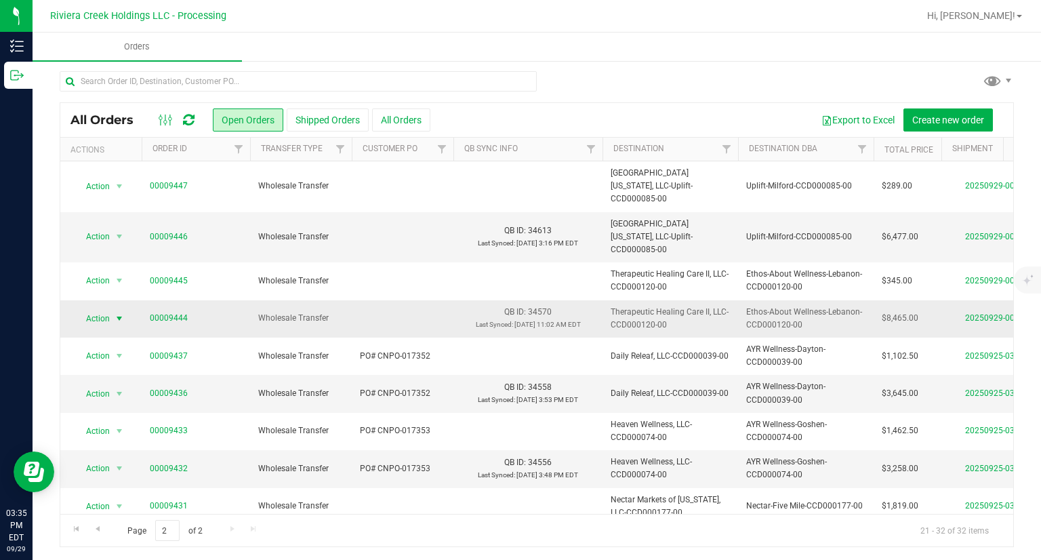
click at [102, 309] on span "Action" at bounding box center [92, 318] width 37 height 19
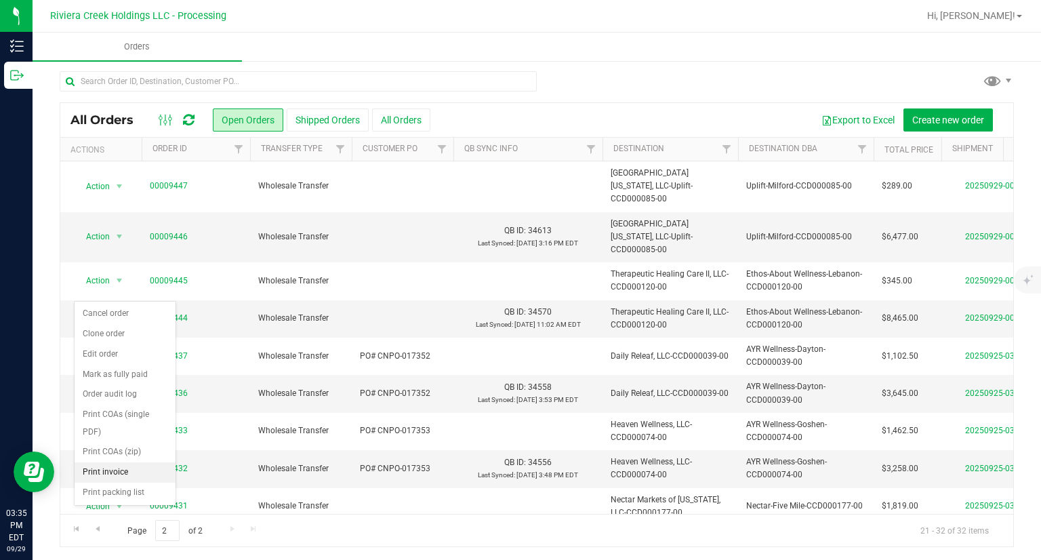
click at [133, 465] on li "Print invoice" at bounding box center [125, 472] width 101 height 20
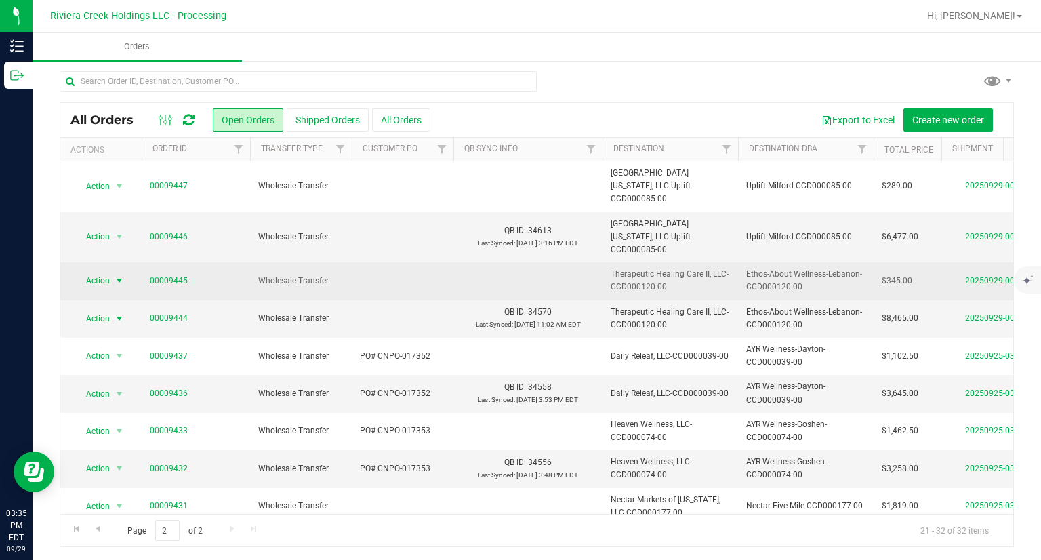
click at [91, 271] on span "Action" at bounding box center [92, 280] width 37 height 19
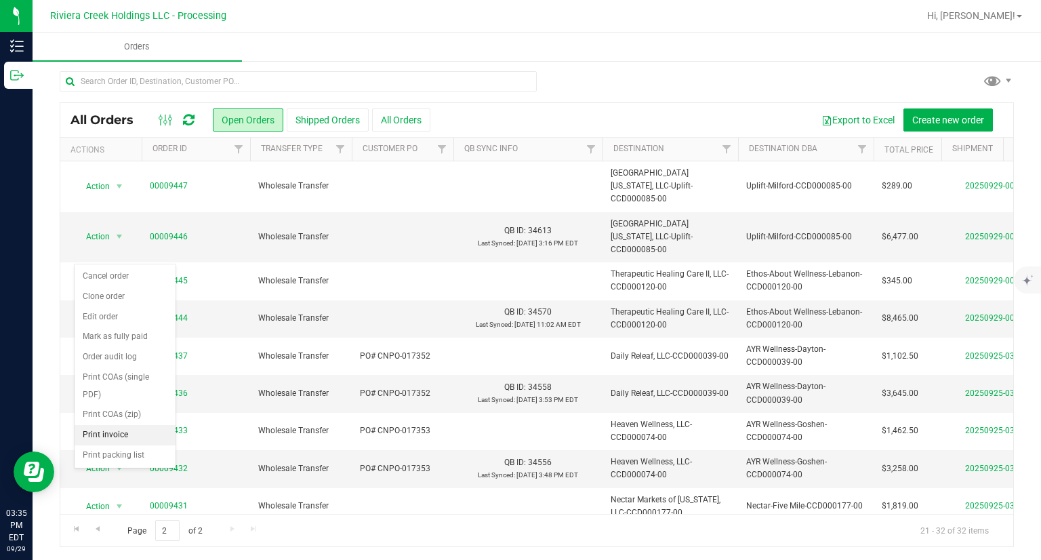
click at [146, 428] on li "Print invoice" at bounding box center [125, 435] width 101 height 20
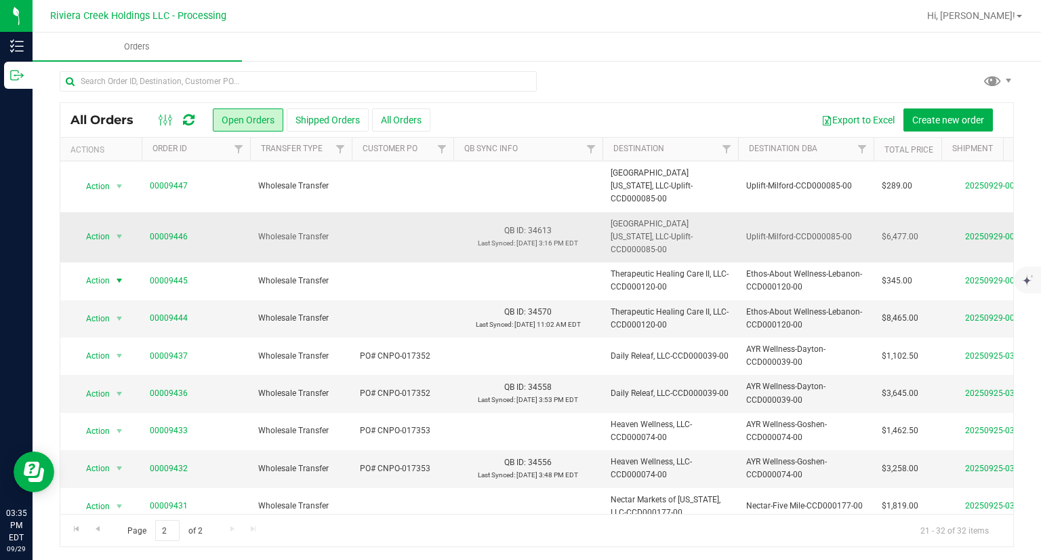
click at [112, 226] on td "Action Action Cancel order Clone order Edit order Mark as fully paid Order audi…" at bounding box center [100, 237] width 81 height 51
click at [114, 227] on span "select" at bounding box center [119, 236] width 17 height 19
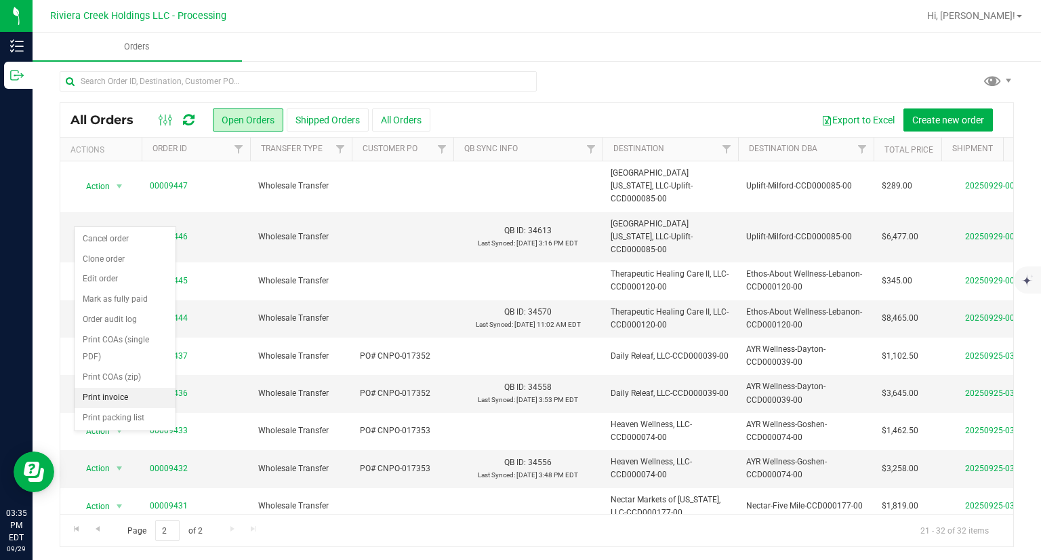
click at [120, 395] on li "Print invoice" at bounding box center [125, 398] width 101 height 20
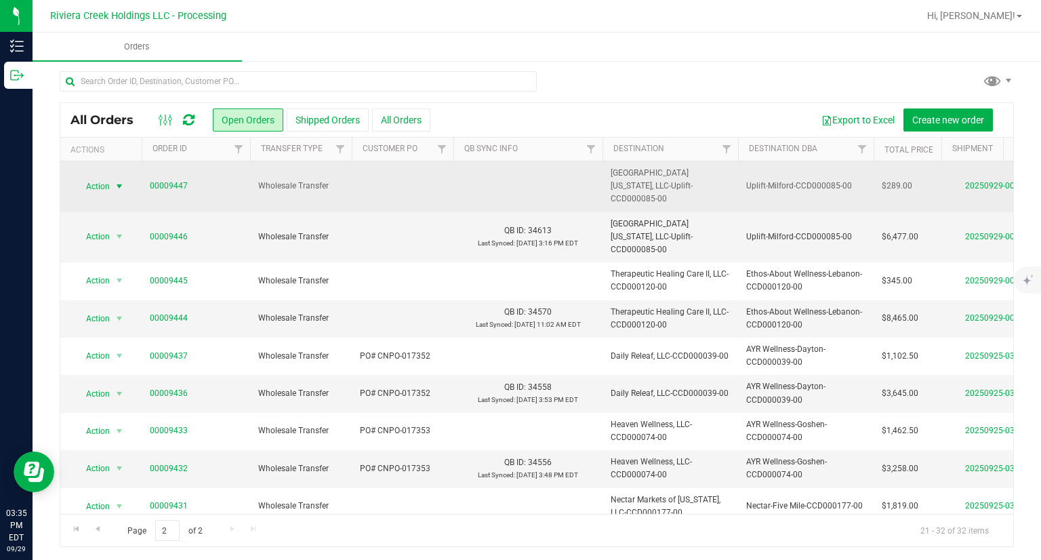
click at [115, 177] on span "select" at bounding box center [119, 186] width 17 height 19
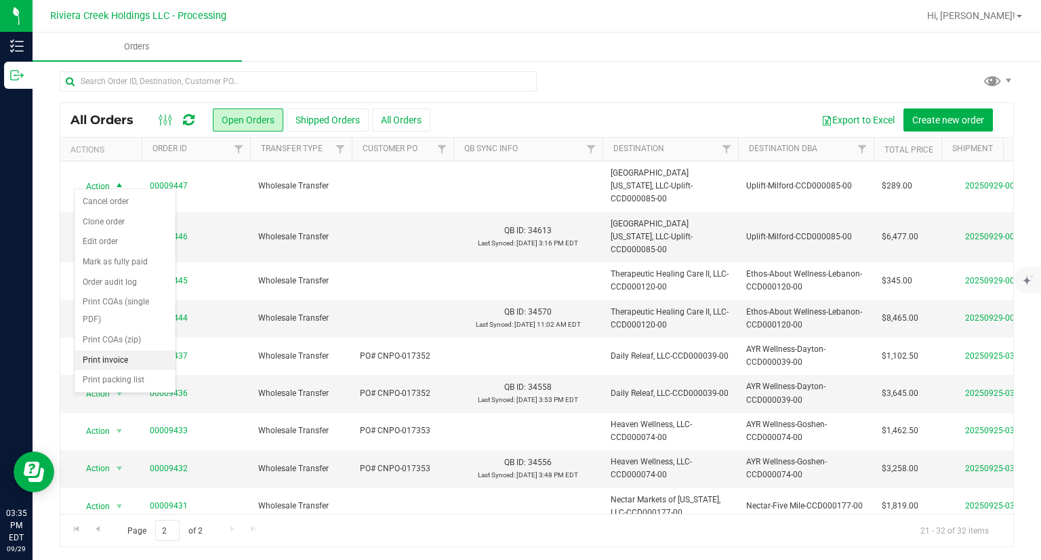
click at [116, 356] on li "Print invoice" at bounding box center [125, 360] width 101 height 20
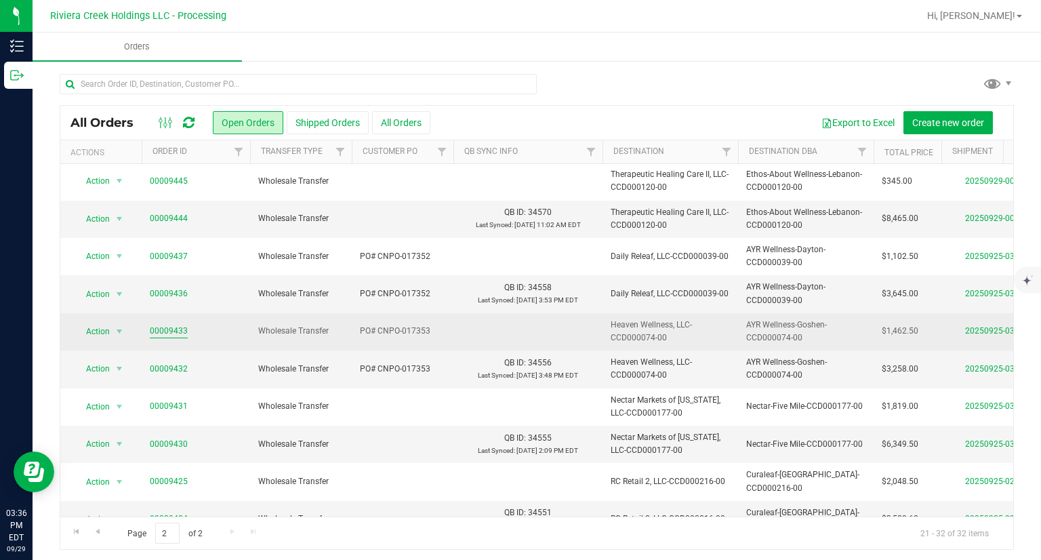
scroll to position [106, 0]
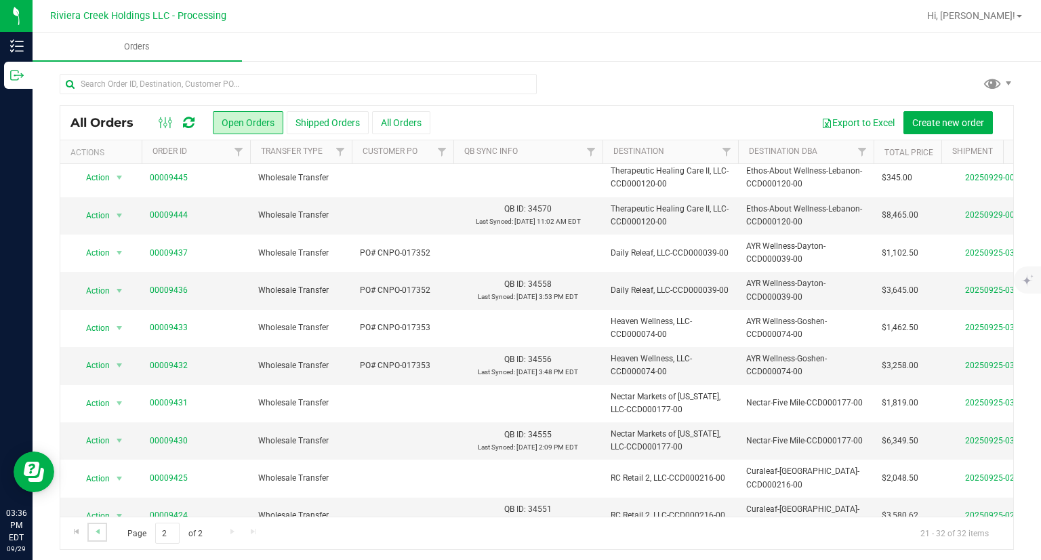
click at [104, 530] on link "Go to the previous page" at bounding box center [97, 532] width 20 height 18
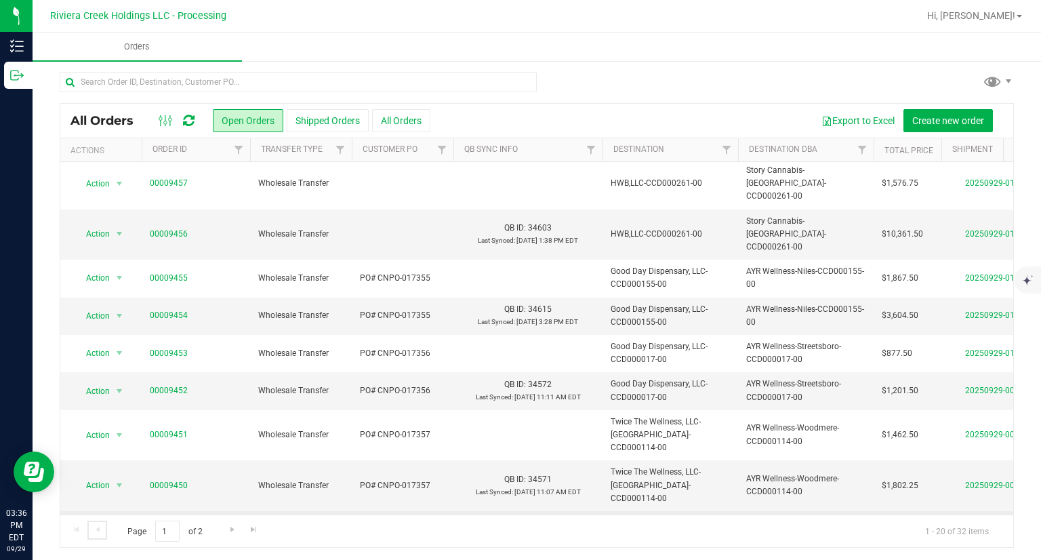
scroll to position [3, 0]
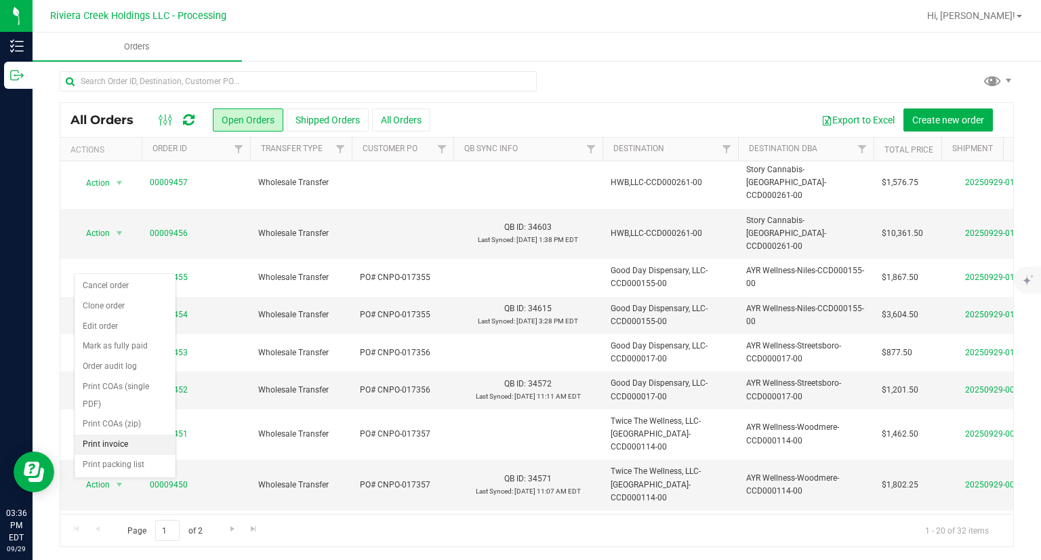
click at [113, 439] on li "Print invoice" at bounding box center [125, 444] width 101 height 20
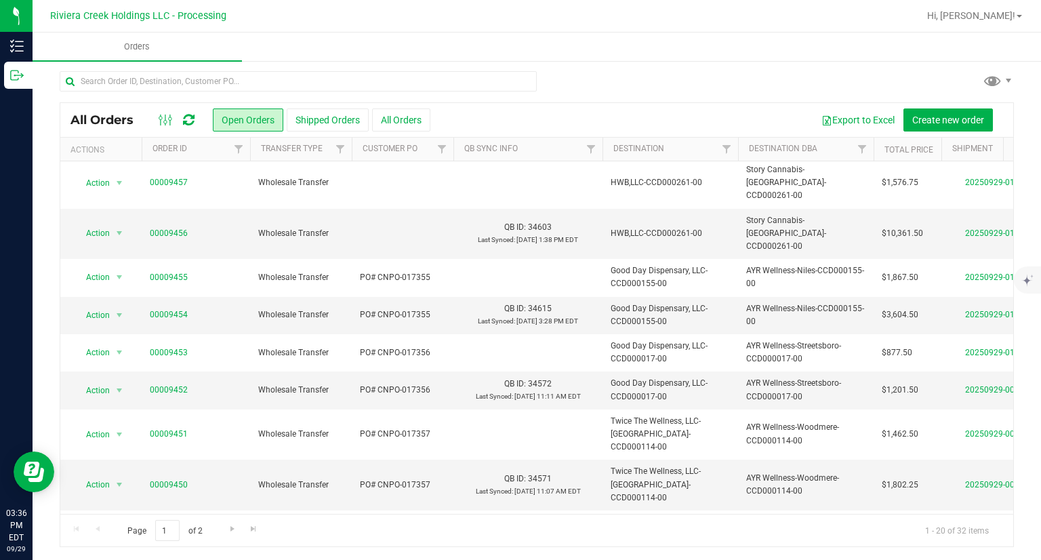
click at [107, 526] on span "Action" at bounding box center [92, 535] width 37 height 19
click at [122, 407] on li "Print invoice" at bounding box center [125, 407] width 101 height 20
drag, startPoint x: 111, startPoint y: 397, endPoint x: 121, endPoint y: 418, distance: 22.7
click at [111, 475] on span "select" at bounding box center [119, 484] width 17 height 19
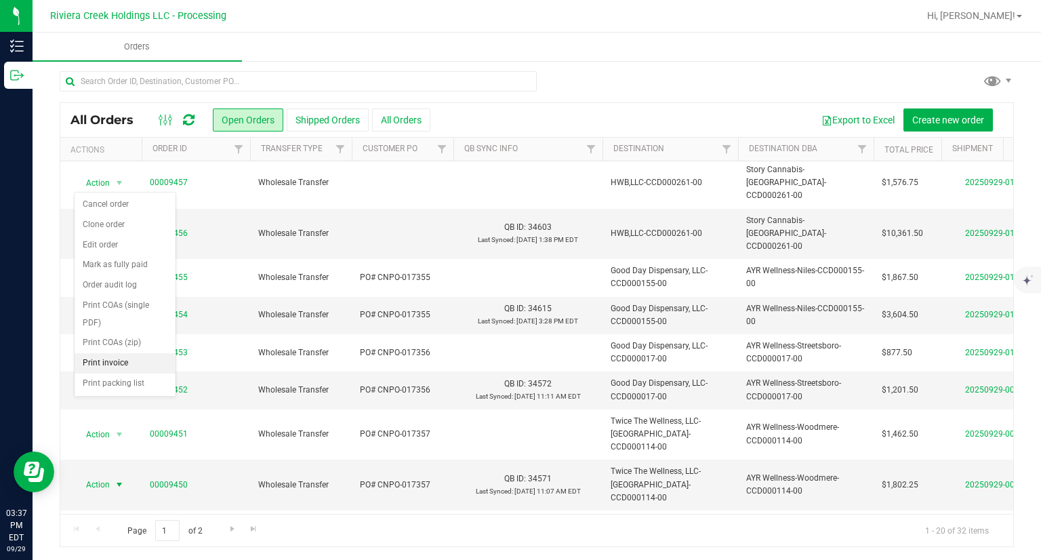
click at [133, 363] on li "Print invoice" at bounding box center [125, 363] width 101 height 20
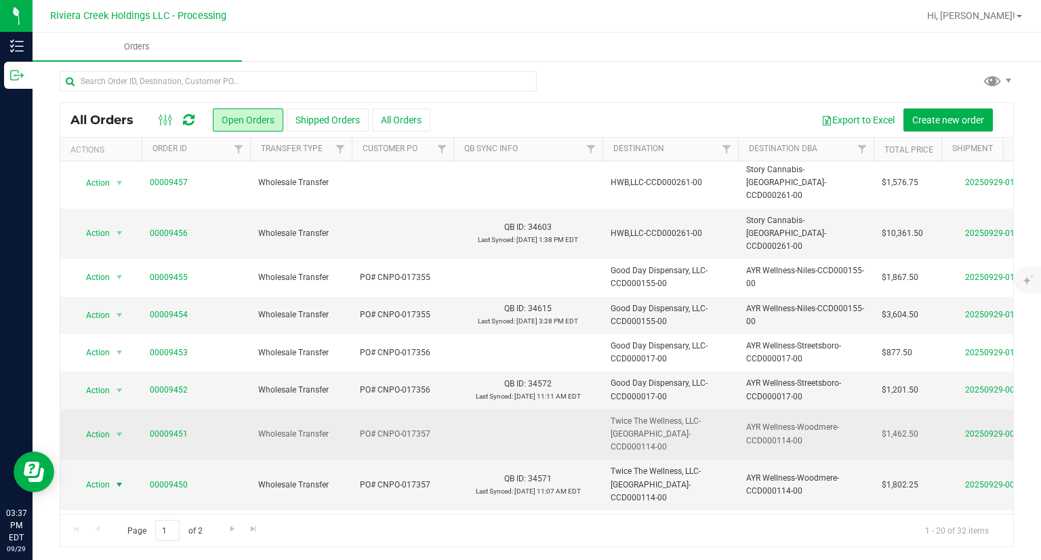
click at [104, 425] on span "Action" at bounding box center [92, 434] width 37 height 19
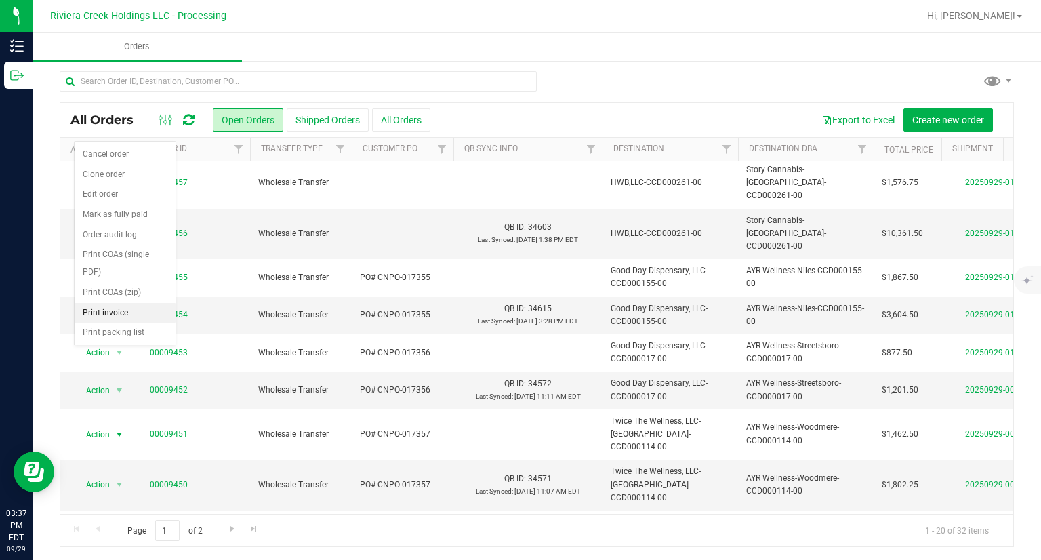
click at [134, 315] on li "Print invoice" at bounding box center [125, 313] width 101 height 20
drag, startPoint x: 100, startPoint y: 304, endPoint x: 96, endPoint y: 312, distance: 9.1
click at [100, 381] on span "Action" at bounding box center [92, 390] width 37 height 19
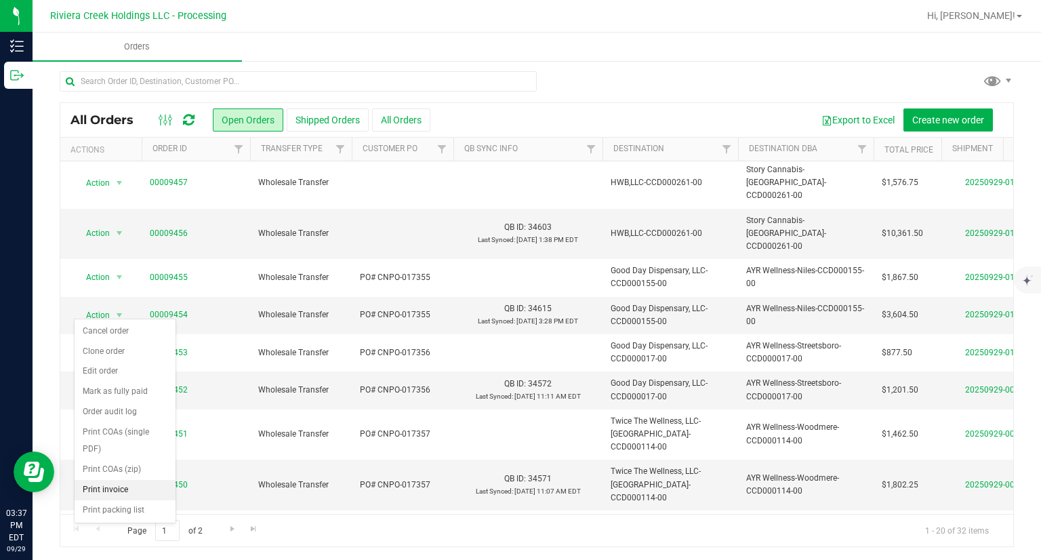
click at [102, 484] on li "Print invoice" at bounding box center [125, 490] width 101 height 20
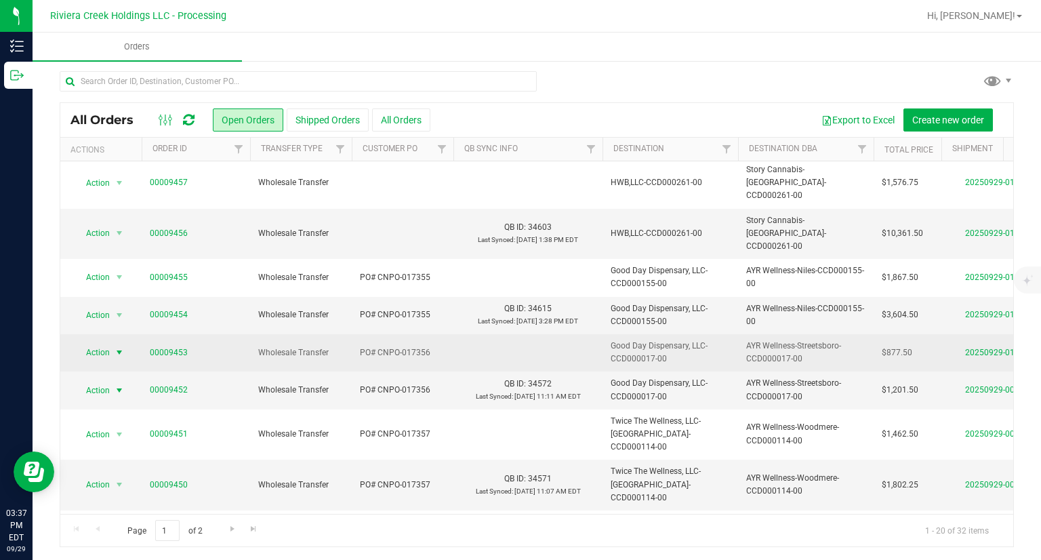
click at [96, 343] on span "Action" at bounding box center [92, 352] width 37 height 19
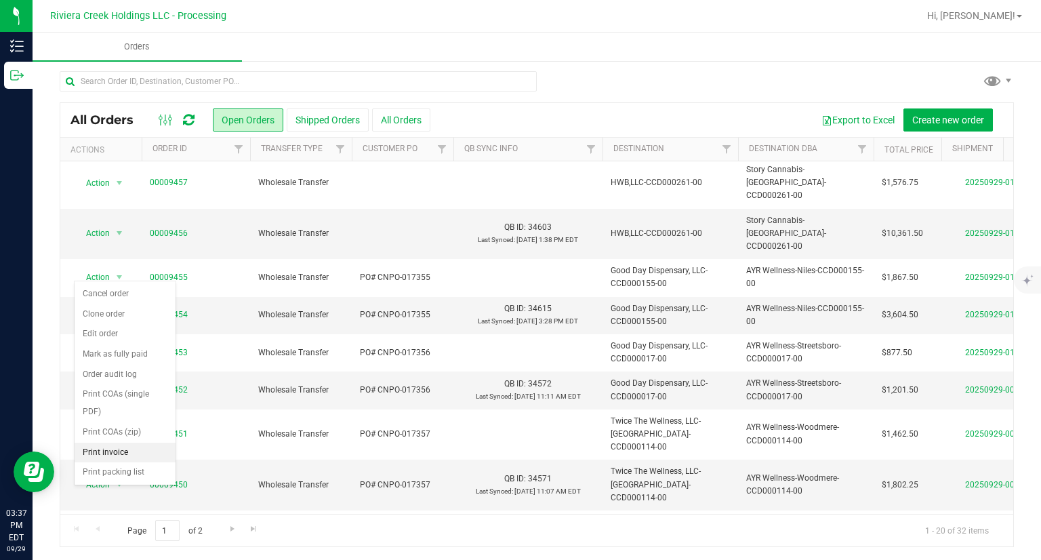
click at [114, 453] on li "Print invoice" at bounding box center [125, 453] width 101 height 20
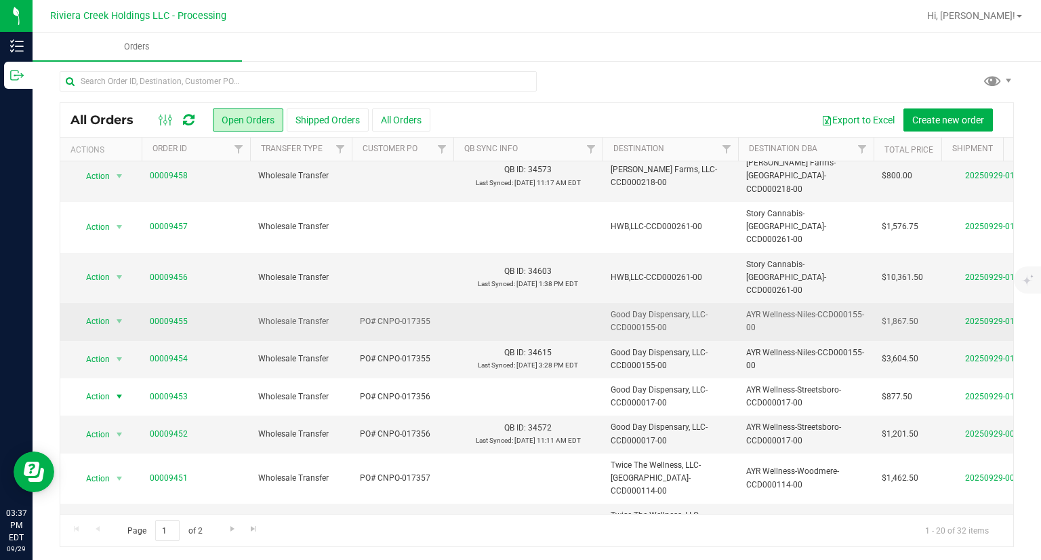
scroll to position [363, 0]
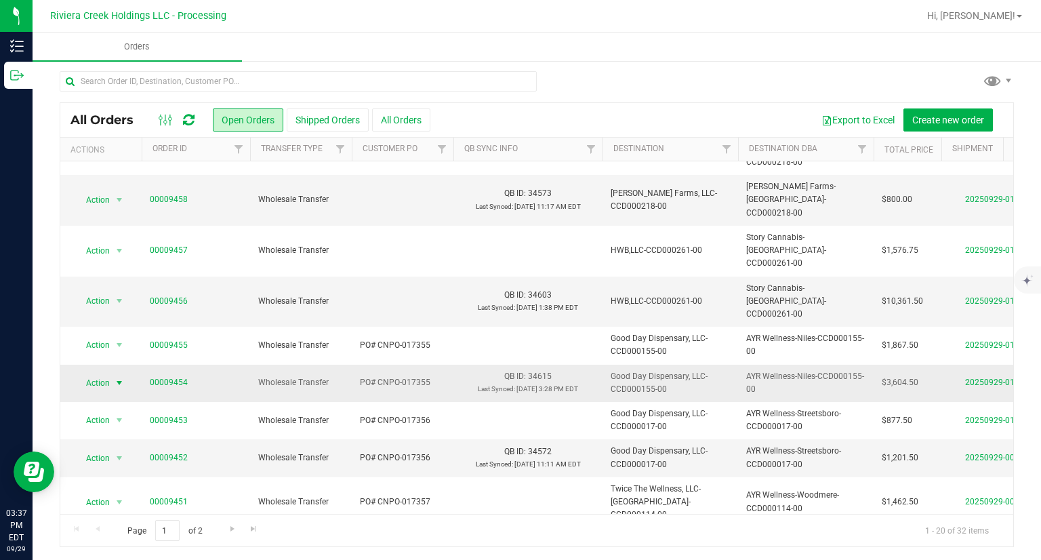
click at [96, 373] on span "Action" at bounding box center [92, 382] width 37 height 19
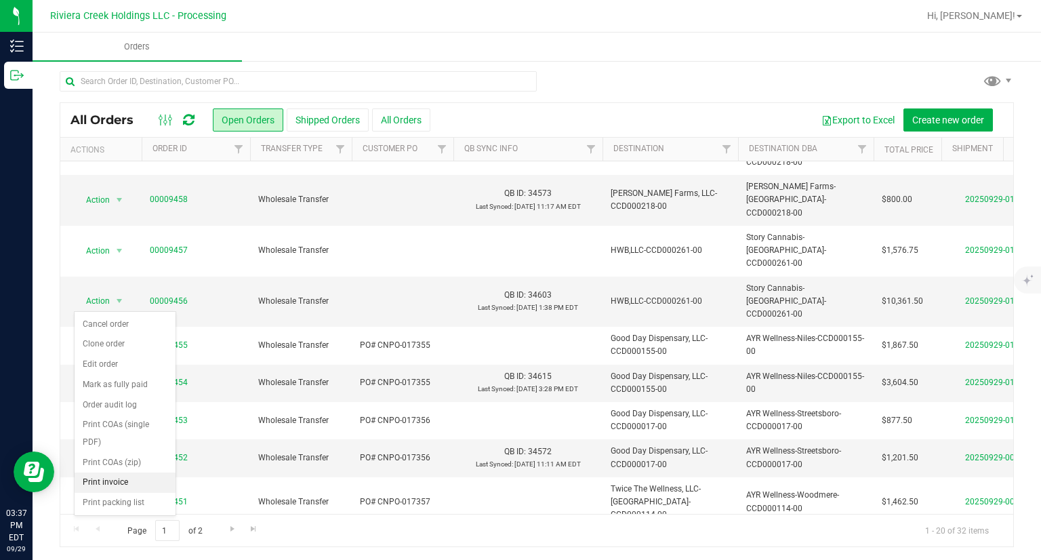
click at [119, 480] on li "Print invoice" at bounding box center [125, 482] width 101 height 20
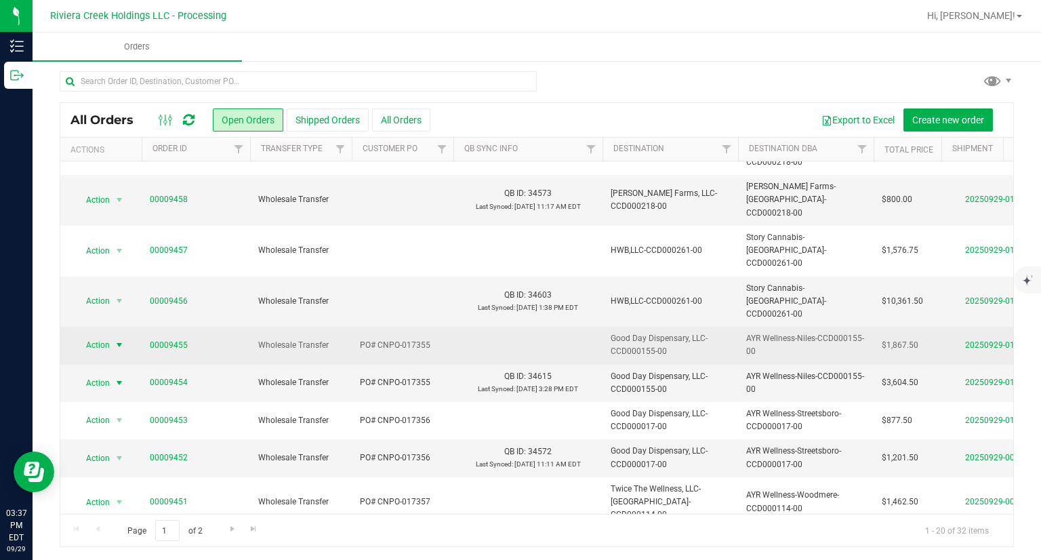
click at [95, 336] on span "Action" at bounding box center [92, 345] width 37 height 19
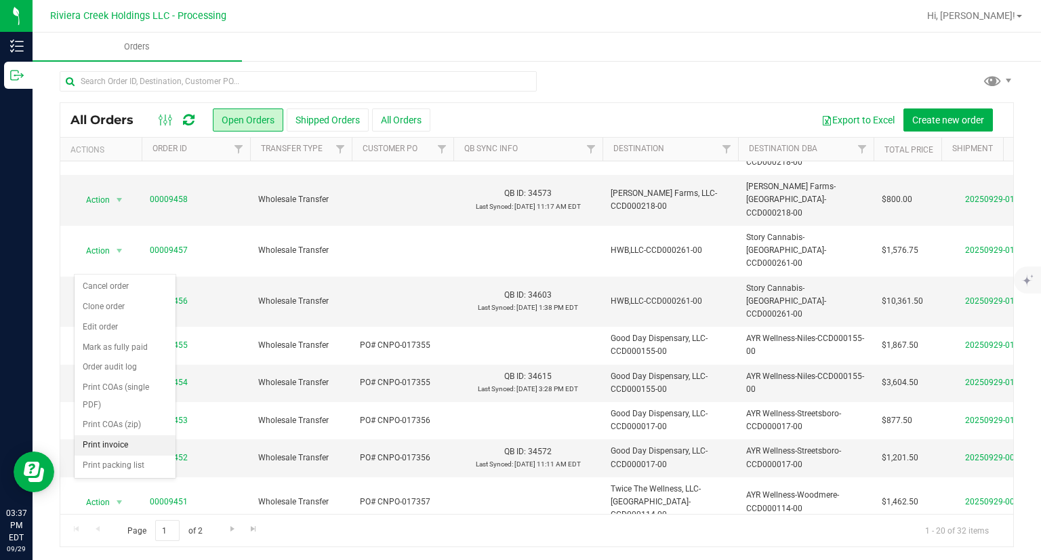
click at [117, 441] on li "Print invoice" at bounding box center [125, 445] width 101 height 20
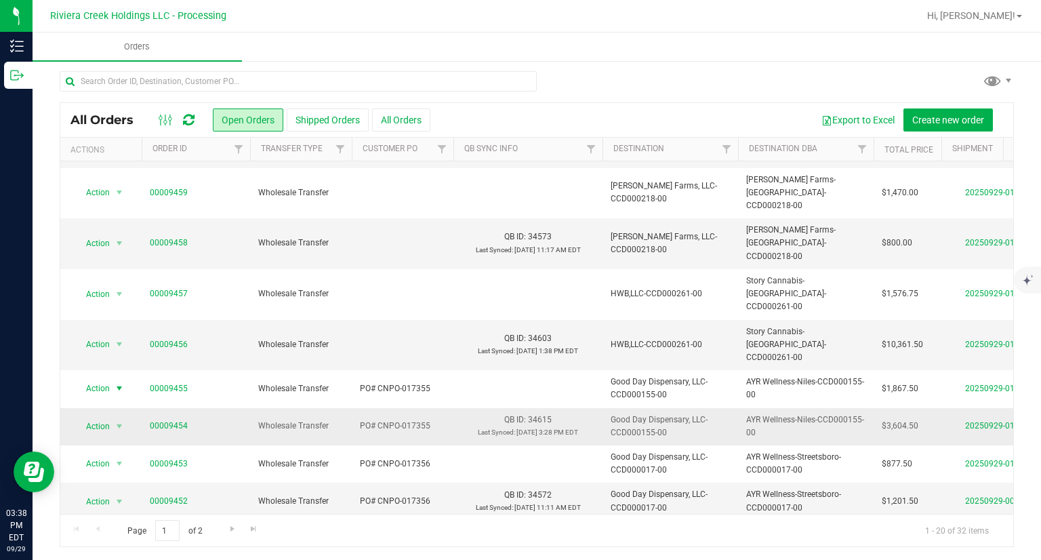
scroll to position [296, 0]
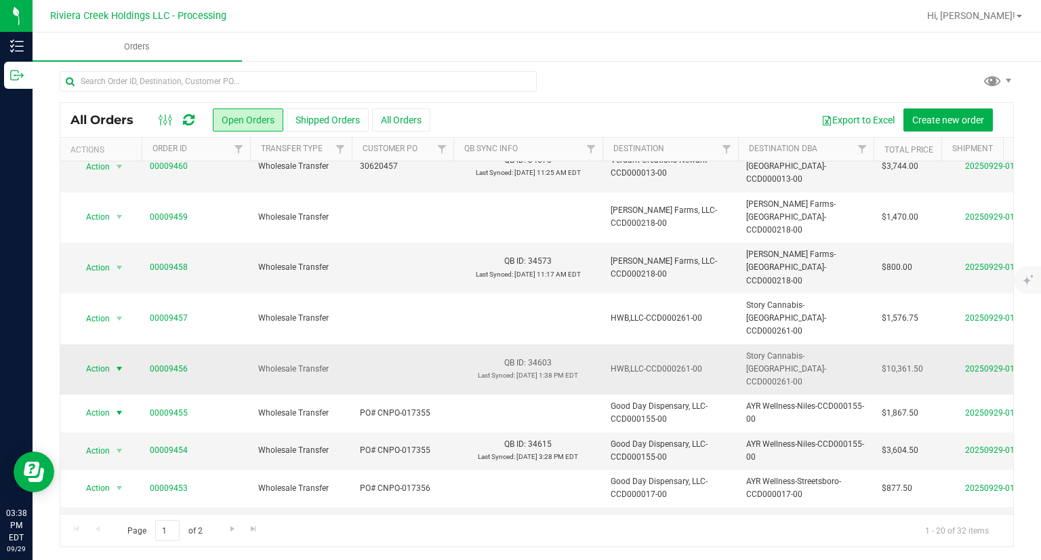
click at [108, 359] on span "Action" at bounding box center [92, 368] width 37 height 19
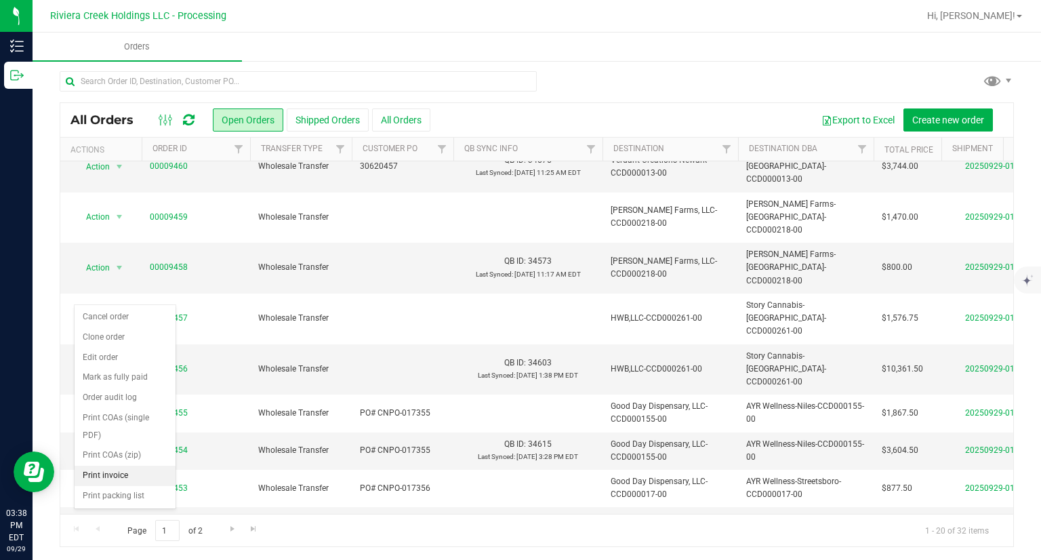
click at [129, 476] on li "Print invoice" at bounding box center [125, 476] width 101 height 20
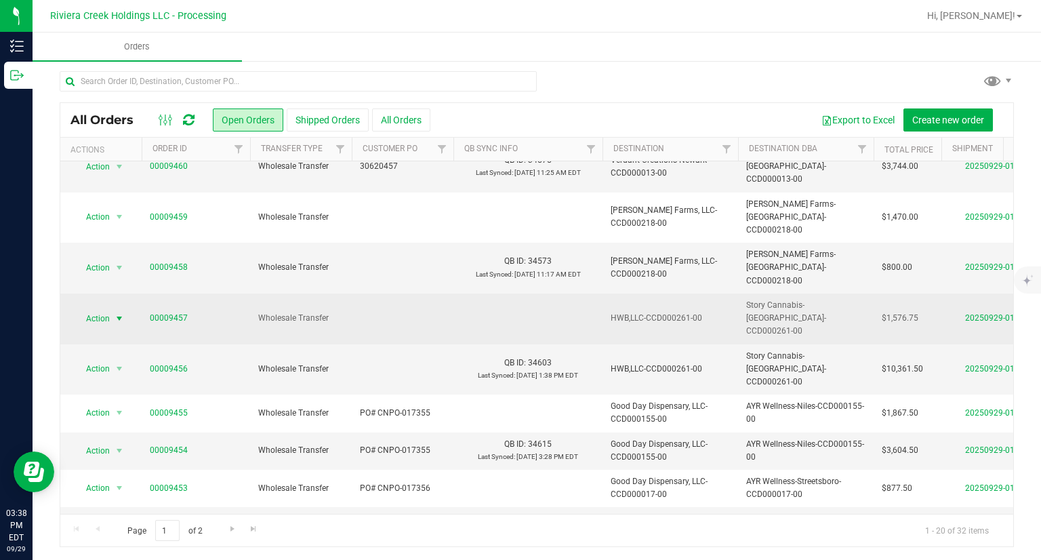
click at [120, 313] on span "select" at bounding box center [119, 318] width 11 height 11
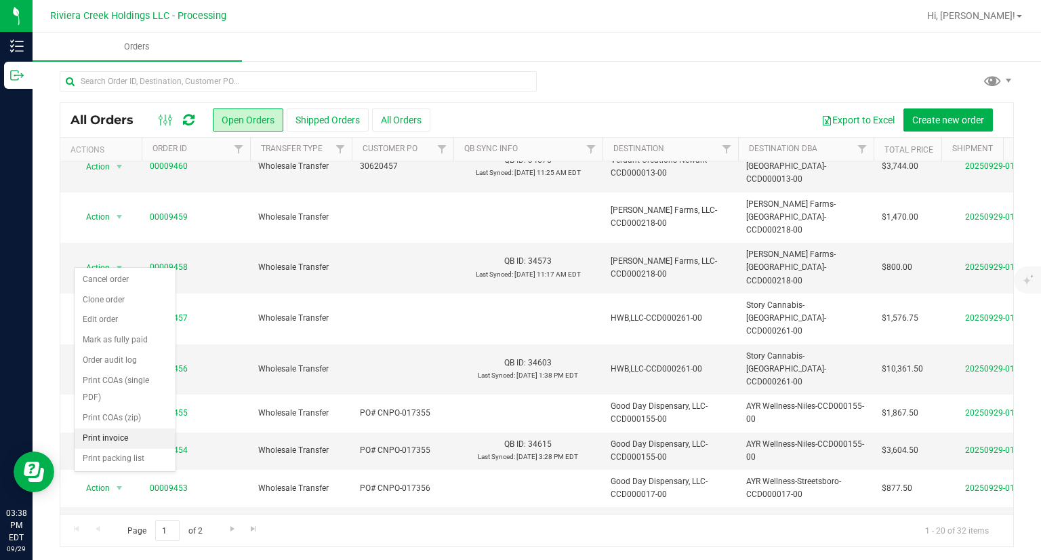
click at [111, 435] on li "Print invoice" at bounding box center [125, 438] width 101 height 20
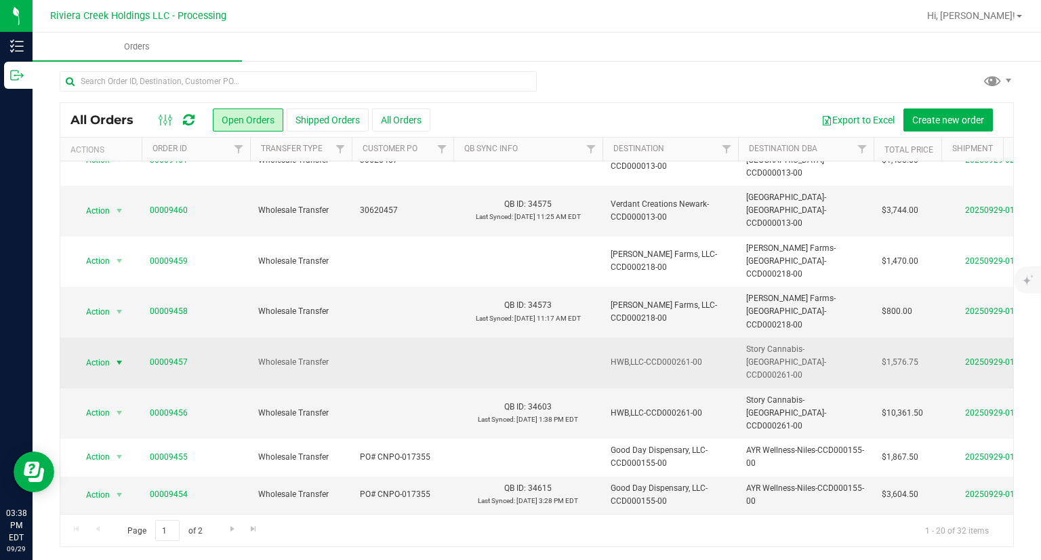
scroll to position [228, 0]
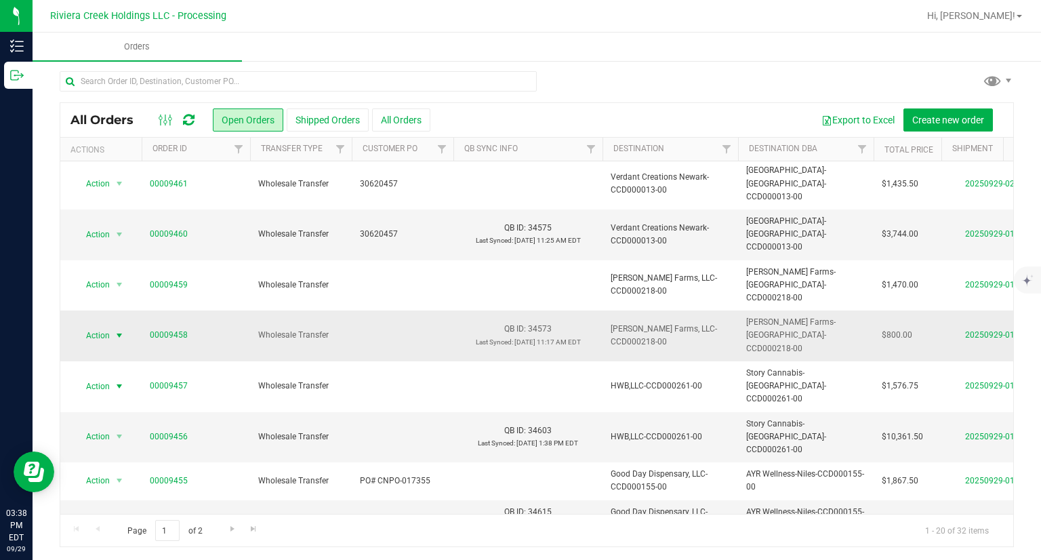
click at [106, 326] on span "Action" at bounding box center [92, 335] width 37 height 19
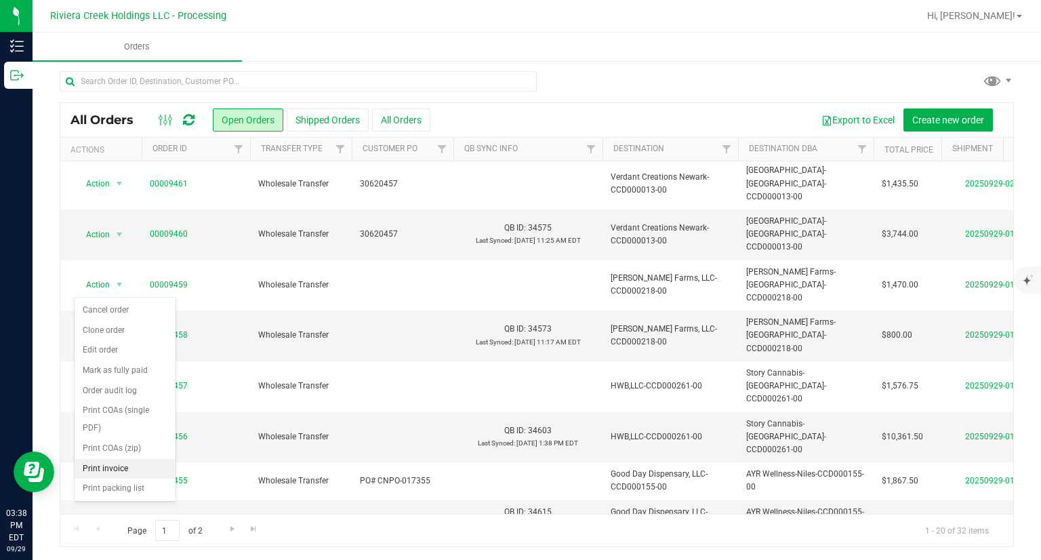
click at [136, 470] on li "Print invoice" at bounding box center [125, 469] width 101 height 20
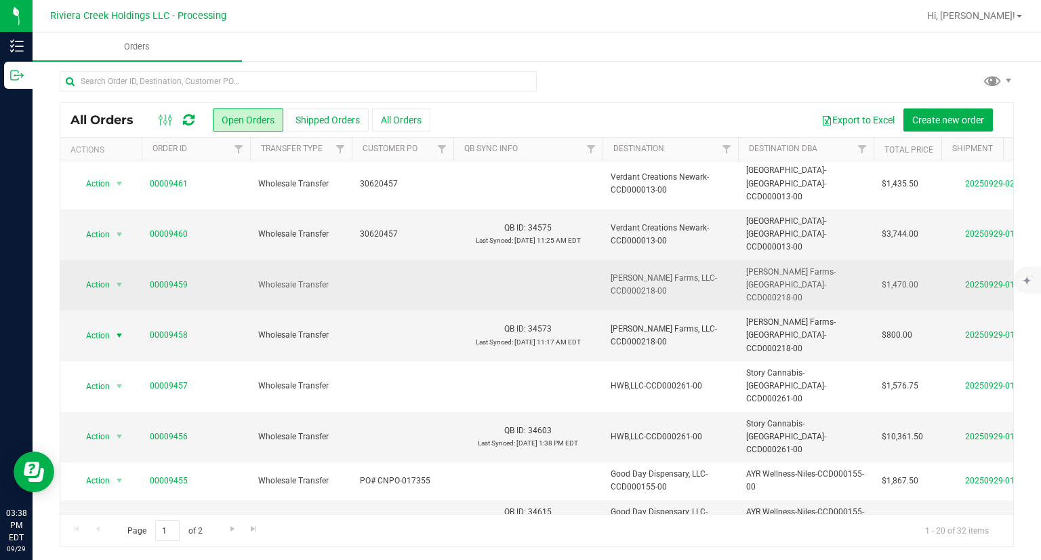
click at [98, 275] on span "Action" at bounding box center [92, 284] width 37 height 19
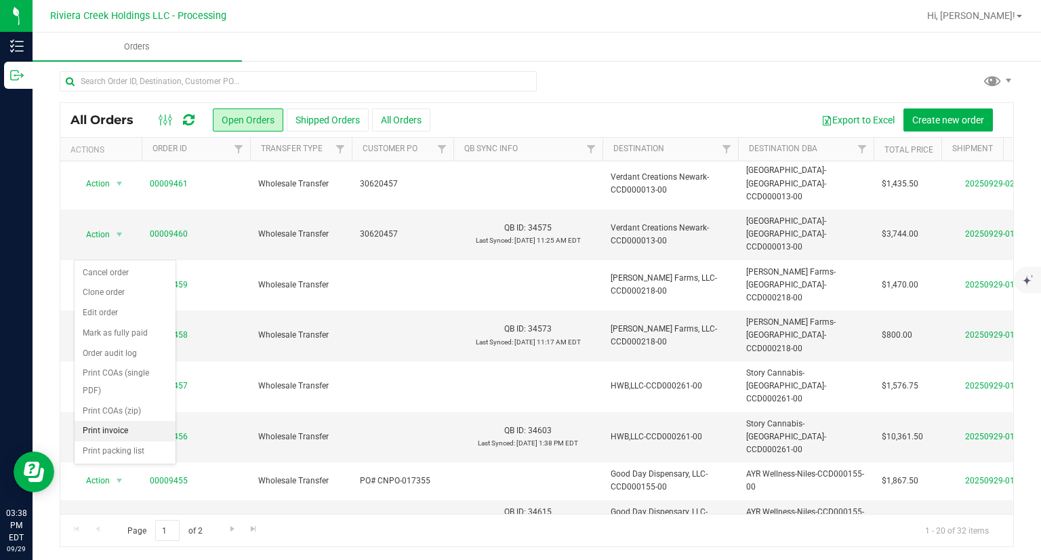
click at [129, 433] on li "Print invoice" at bounding box center [125, 431] width 101 height 20
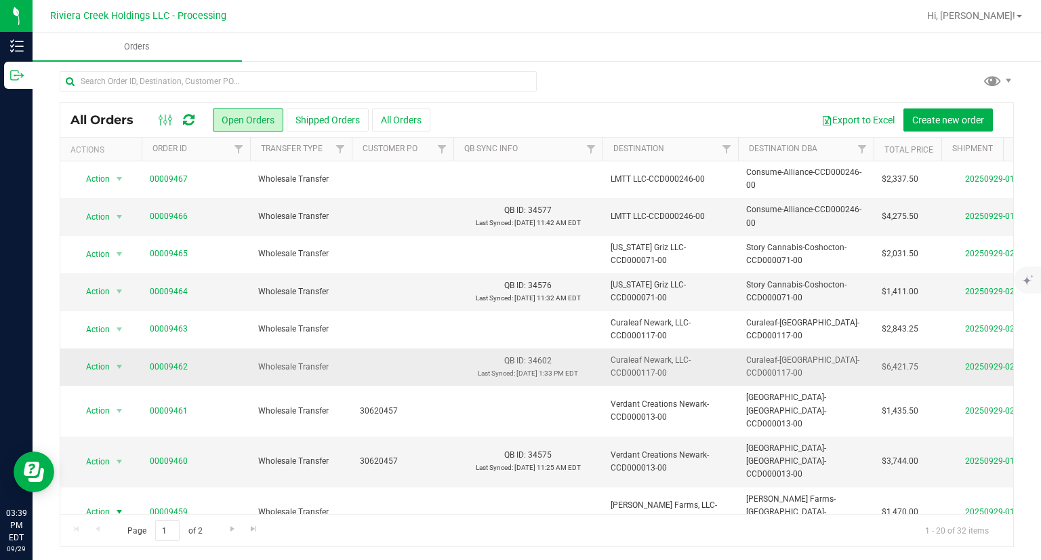
scroll to position [0, 0]
click at [115, 212] on span "select" at bounding box center [119, 217] width 11 height 11
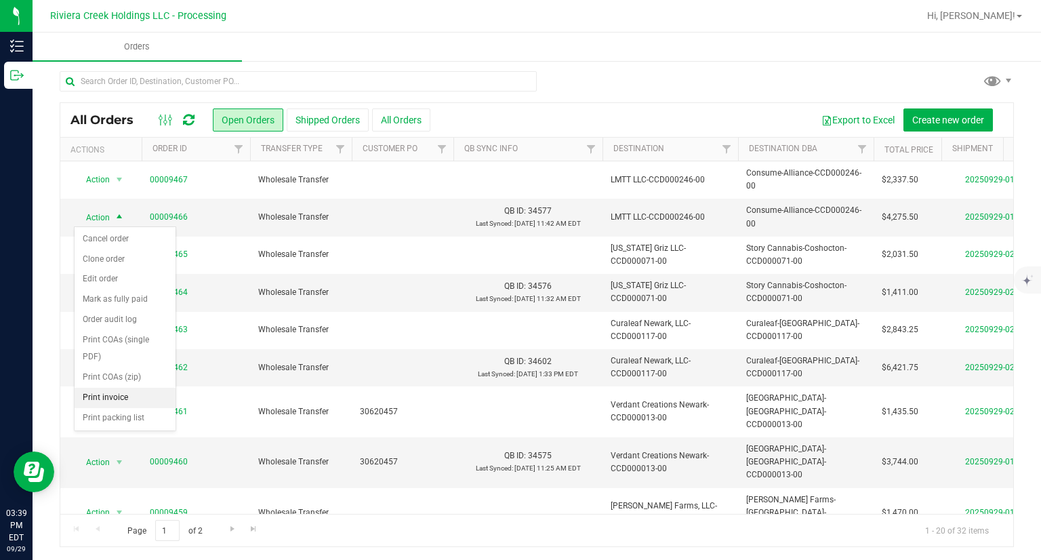
click at [113, 392] on li "Print invoice" at bounding box center [125, 398] width 101 height 20
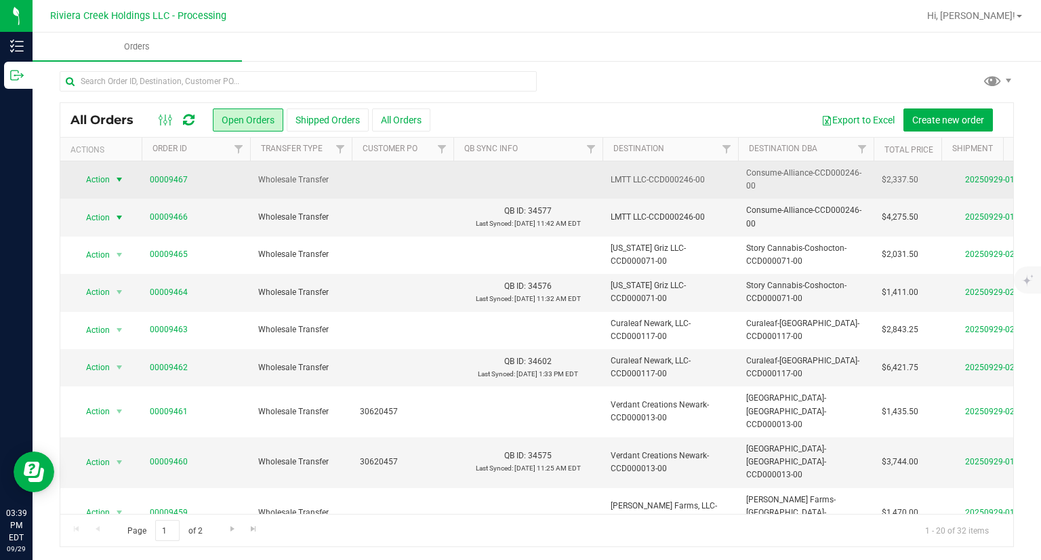
click at [97, 184] on span "Action" at bounding box center [92, 179] width 37 height 19
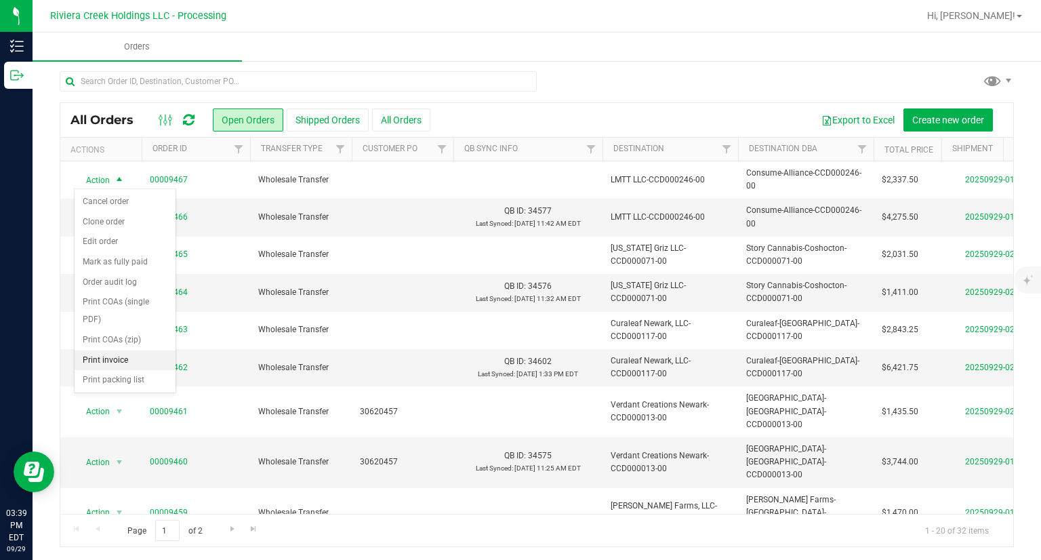
click at [117, 357] on li "Print invoice" at bounding box center [125, 360] width 101 height 20
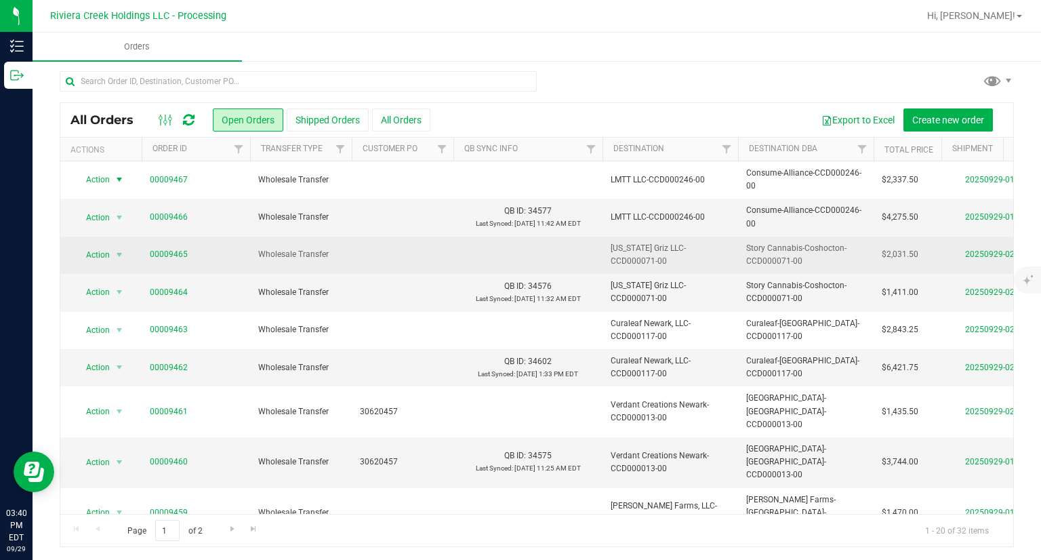
scroll to position [68, 0]
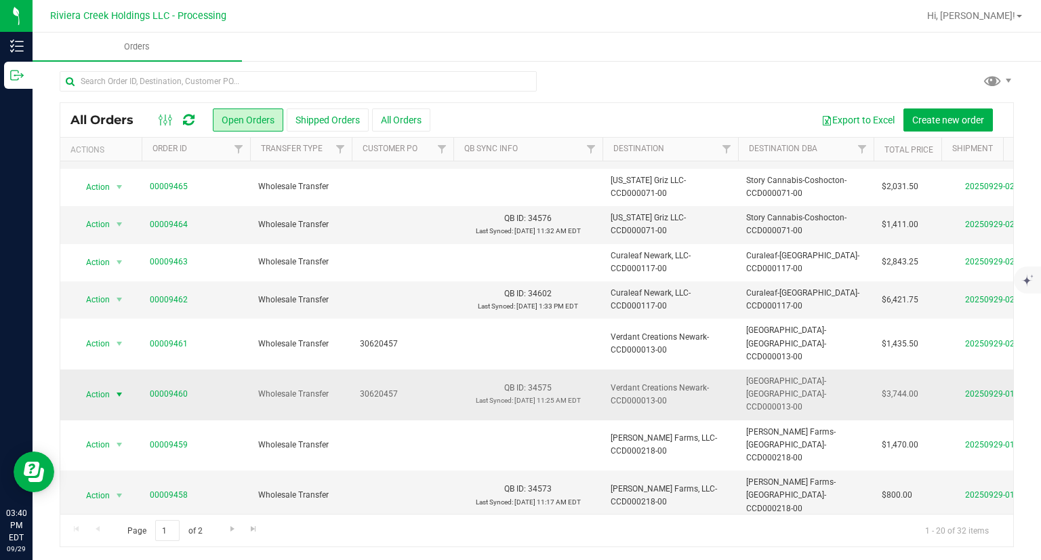
click at [95, 385] on span "Action" at bounding box center [92, 394] width 37 height 19
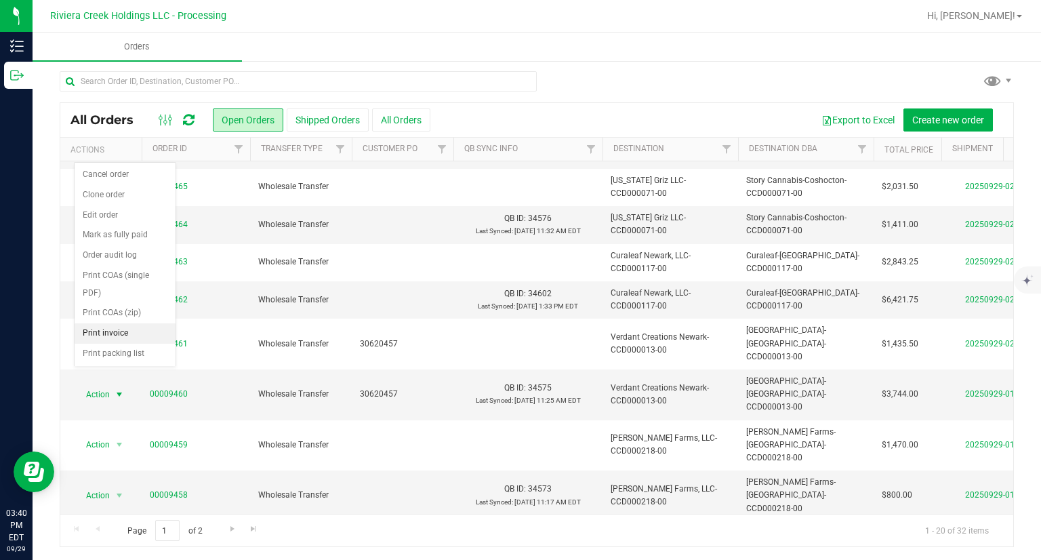
click at [115, 326] on li "Print invoice" at bounding box center [125, 333] width 101 height 20
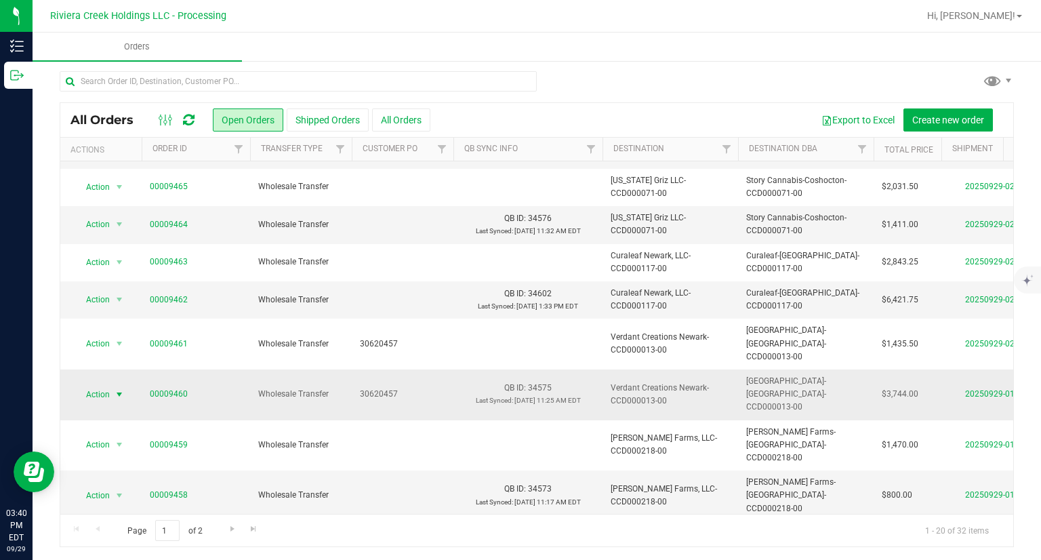
click at [114, 389] on span "select" at bounding box center [119, 394] width 11 height 11
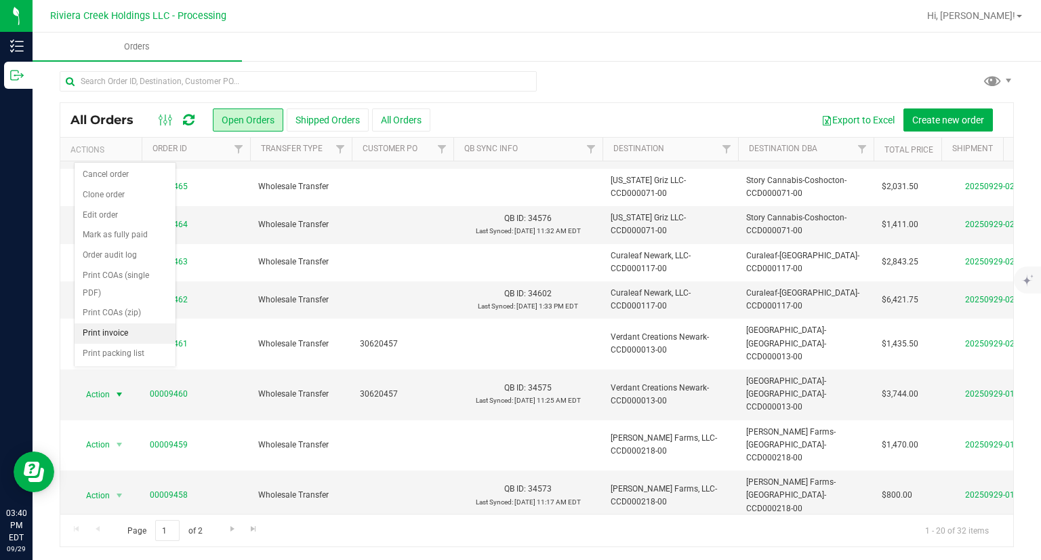
click at [132, 334] on li "Print invoice" at bounding box center [125, 333] width 101 height 20
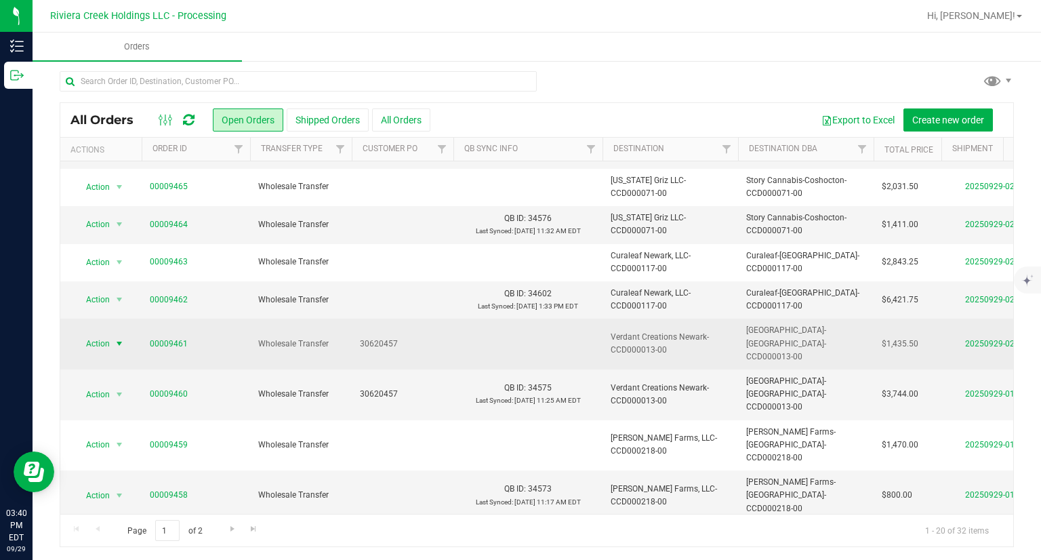
click at [95, 334] on span "Action" at bounding box center [92, 343] width 37 height 19
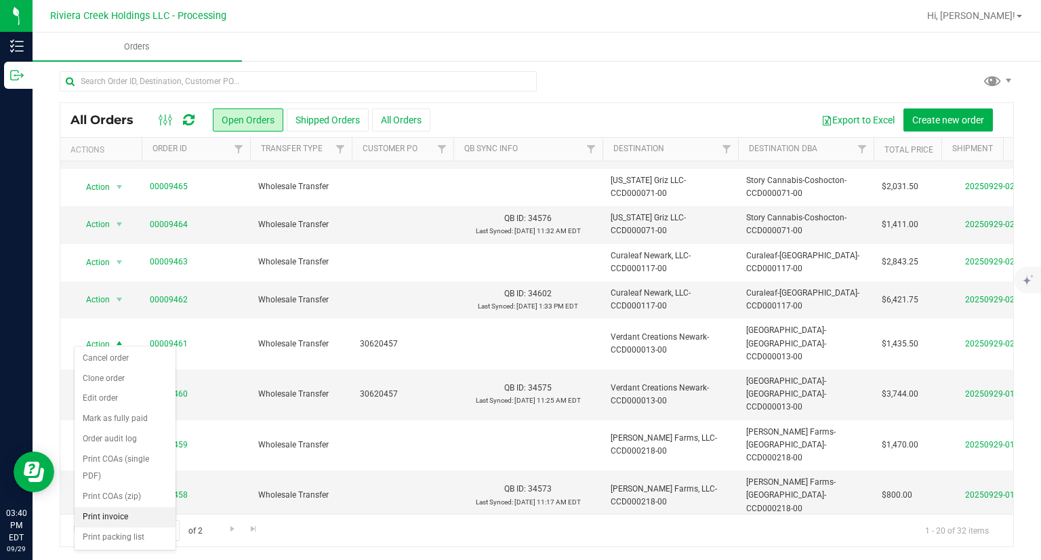
click at [133, 518] on li "Print invoice" at bounding box center [125, 517] width 101 height 20
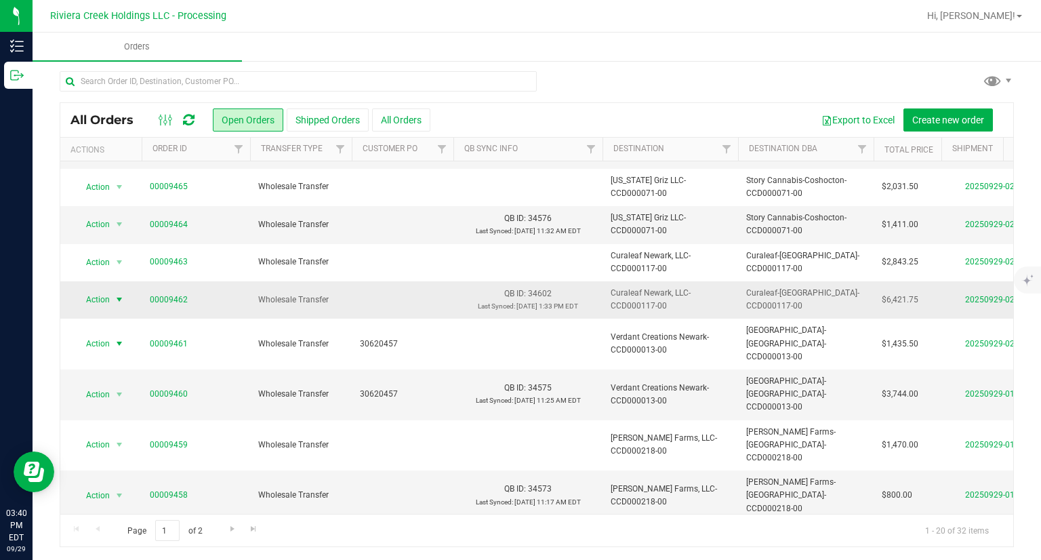
drag, startPoint x: 91, startPoint y: 297, endPoint x: 94, endPoint y: 306, distance: 9.9
click at [92, 297] on span "Action" at bounding box center [92, 299] width 37 height 19
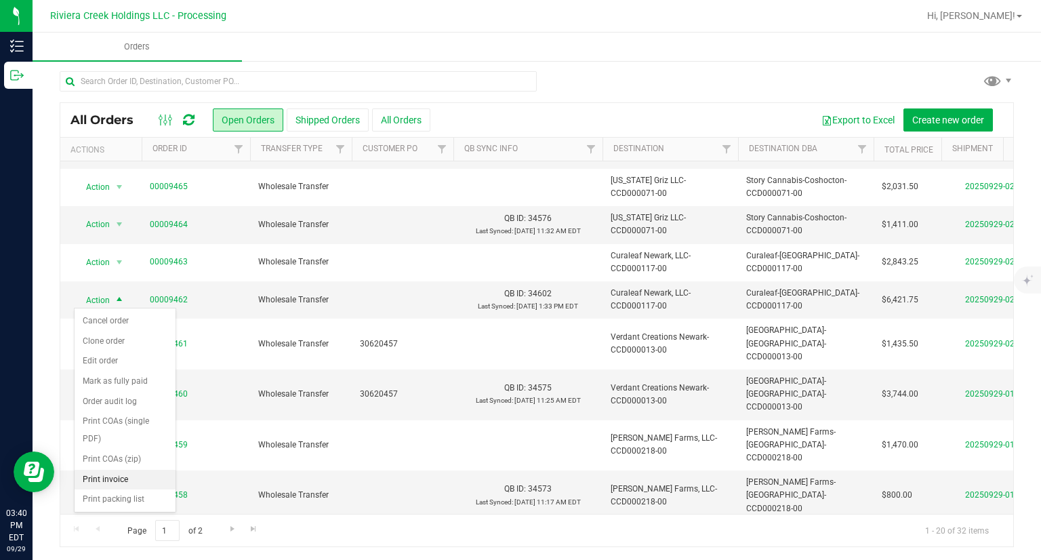
click at [106, 481] on li "Print invoice" at bounding box center [125, 480] width 101 height 20
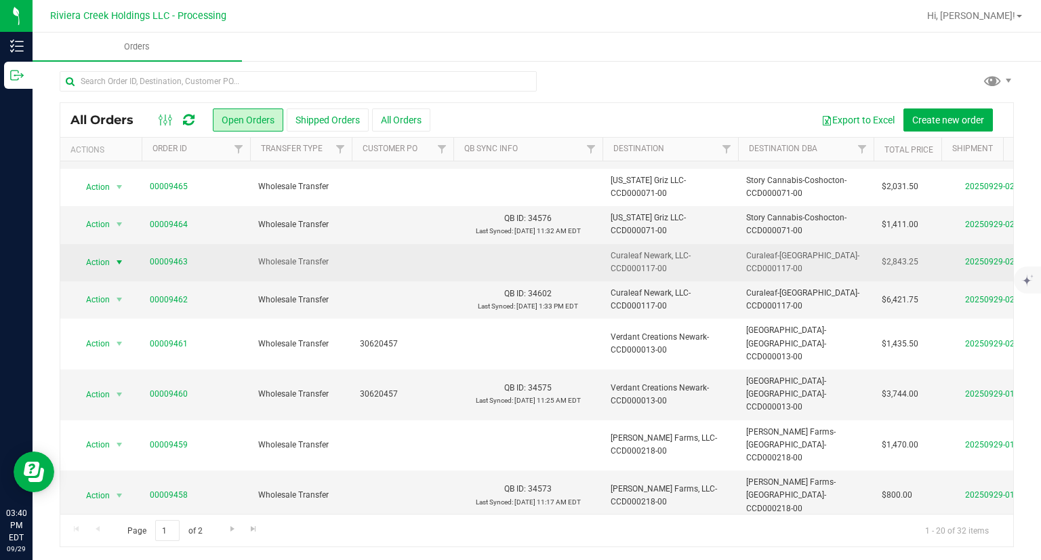
click at [104, 261] on span "Action" at bounding box center [92, 262] width 37 height 19
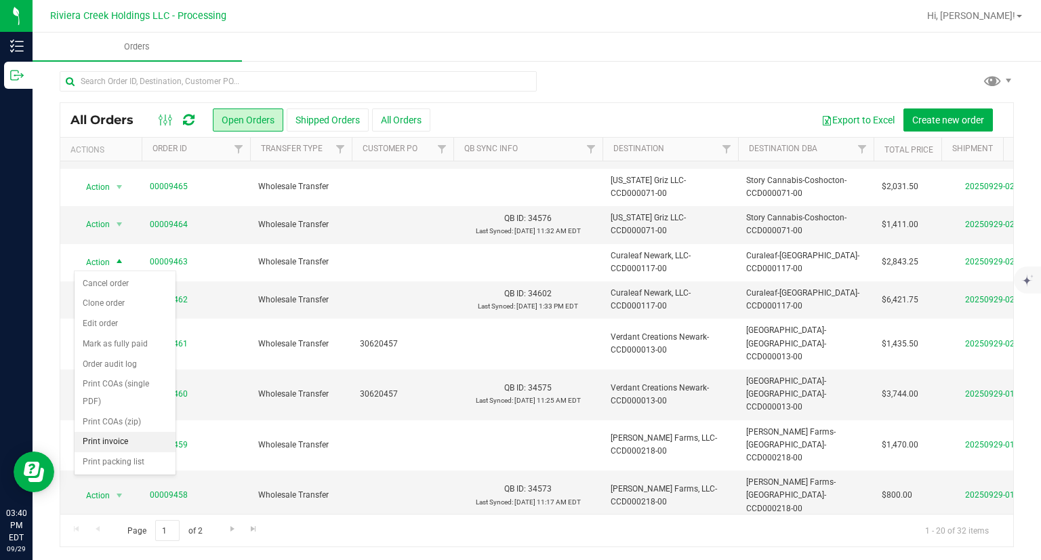
click at [117, 439] on li "Print invoice" at bounding box center [125, 442] width 101 height 20
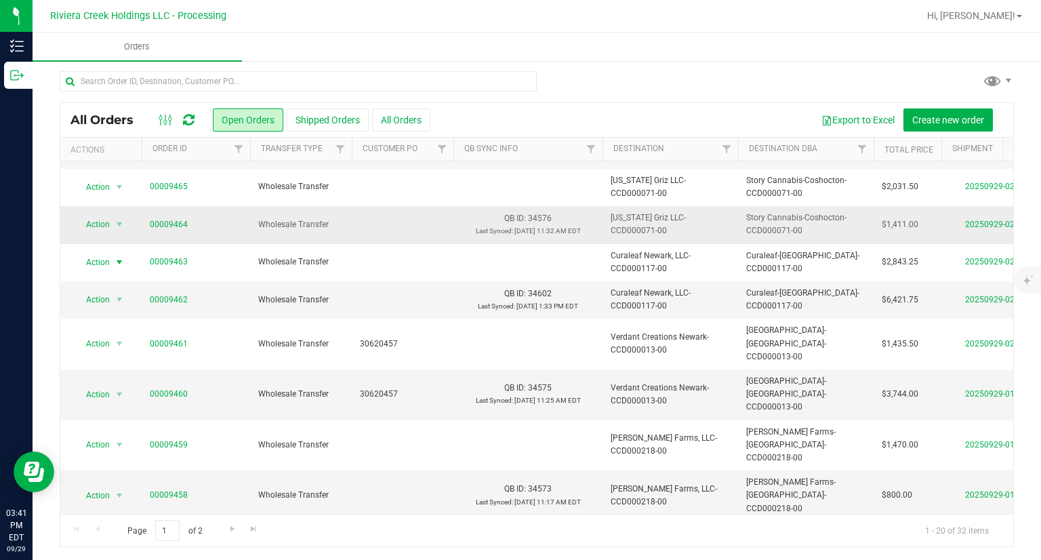
scroll to position [0, 0]
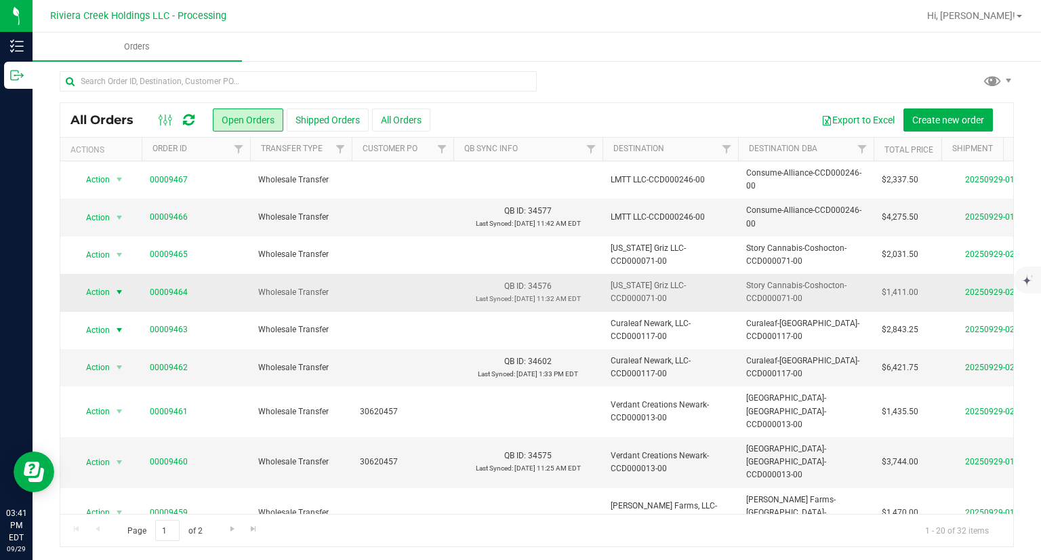
click at [96, 292] on span "Action" at bounding box center [92, 292] width 37 height 19
click at [105, 468] on li "Print invoice" at bounding box center [125, 472] width 101 height 20
click at [106, 261] on span "Action" at bounding box center [92, 254] width 37 height 19
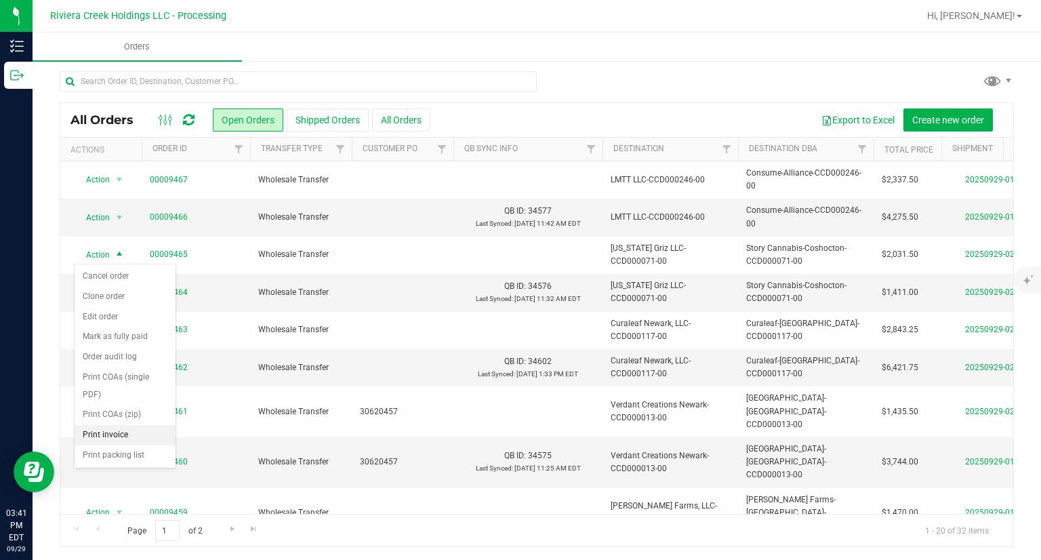
click at [136, 435] on li "Print invoice" at bounding box center [125, 435] width 101 height 20
